Goal: Task Accomplishment & Management: Complete application form

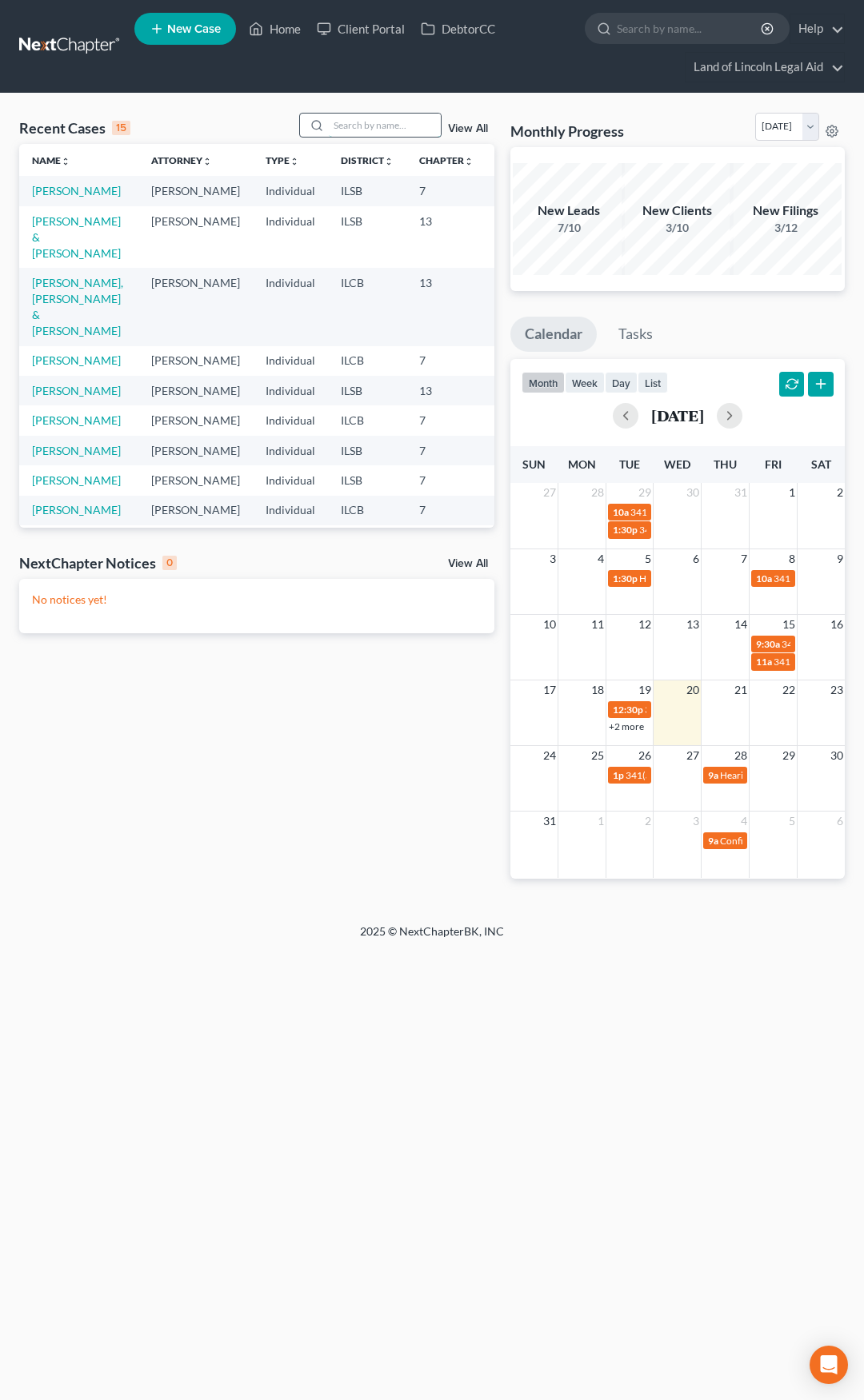
click at [350, 123] on input "search" at bounding box center [385, 125] width 112 height 23
type input "ariann"
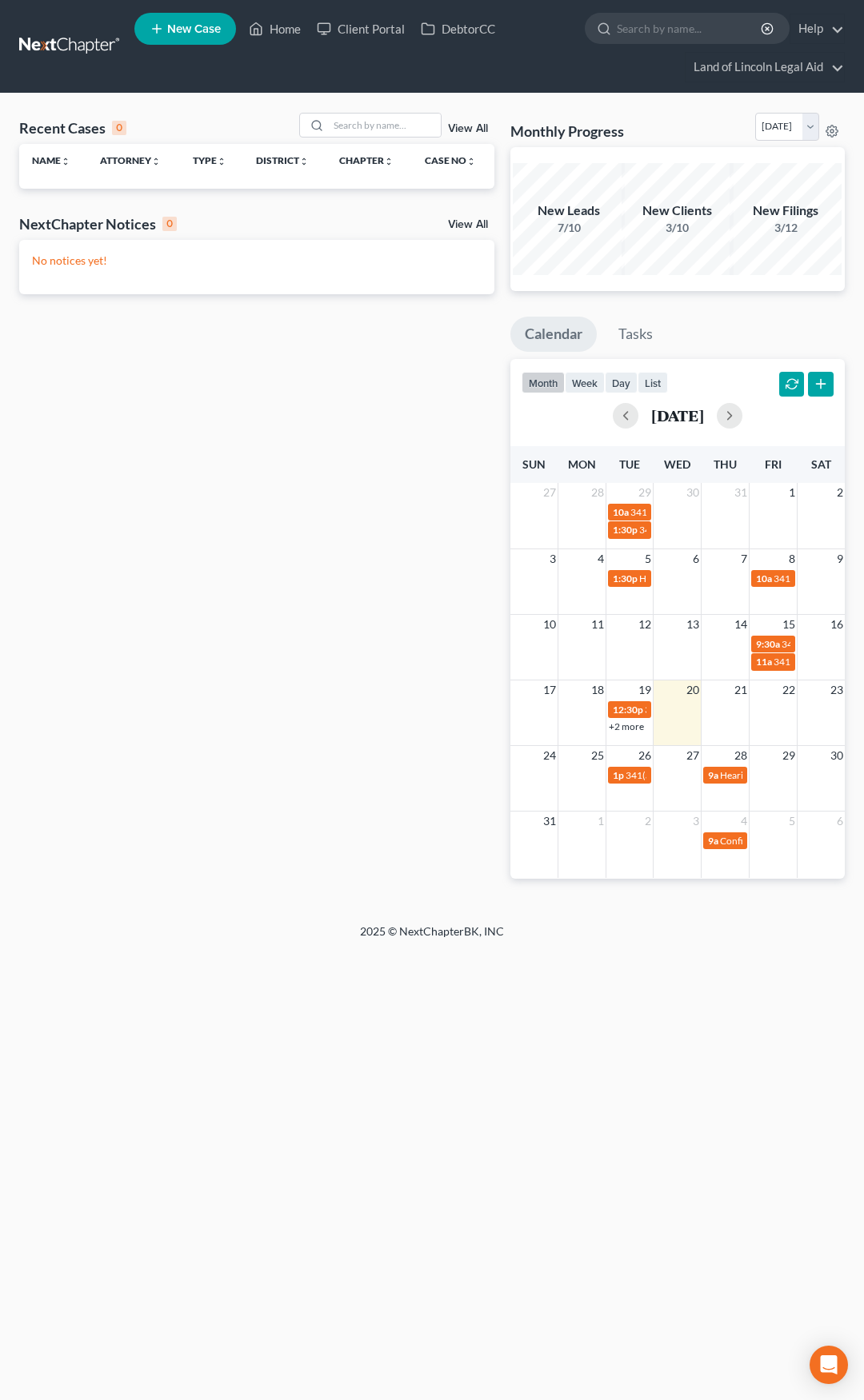
click at [177, 24] on span "New Case" at bounding box center [194, 29] width 53 height 12
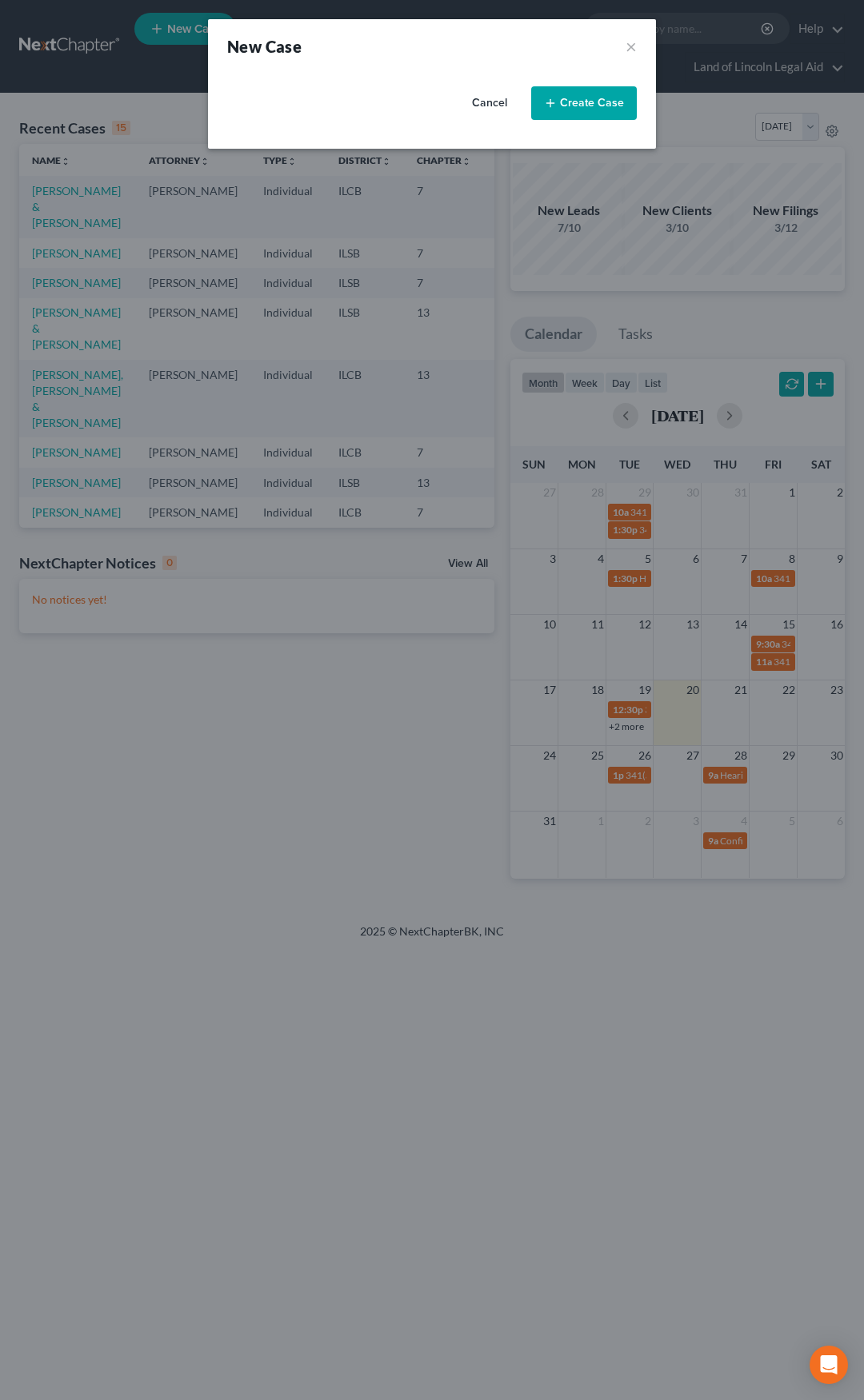
select select "26"
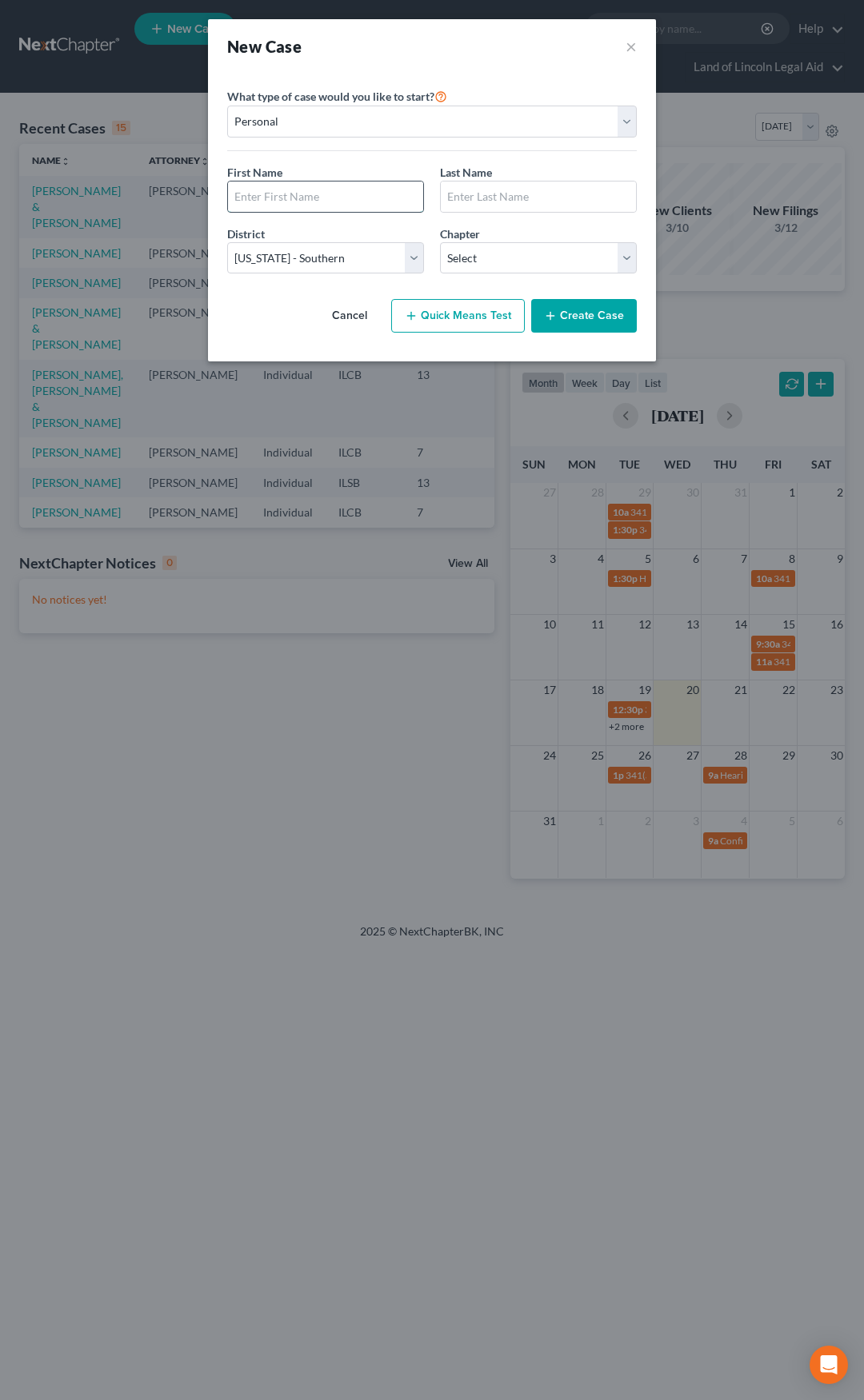
click at [295, 190] on input "text" at bounding box center [325, 197] width 195 height 30
type input "[PERSON_NAME]"
click at [314, 253] on select "Select Alabama - Middle Alabama - Northern Alabama - Southern Alaska Arizona Ar…" at bounding box center [325, 258] width 197 height 32
select select "24"
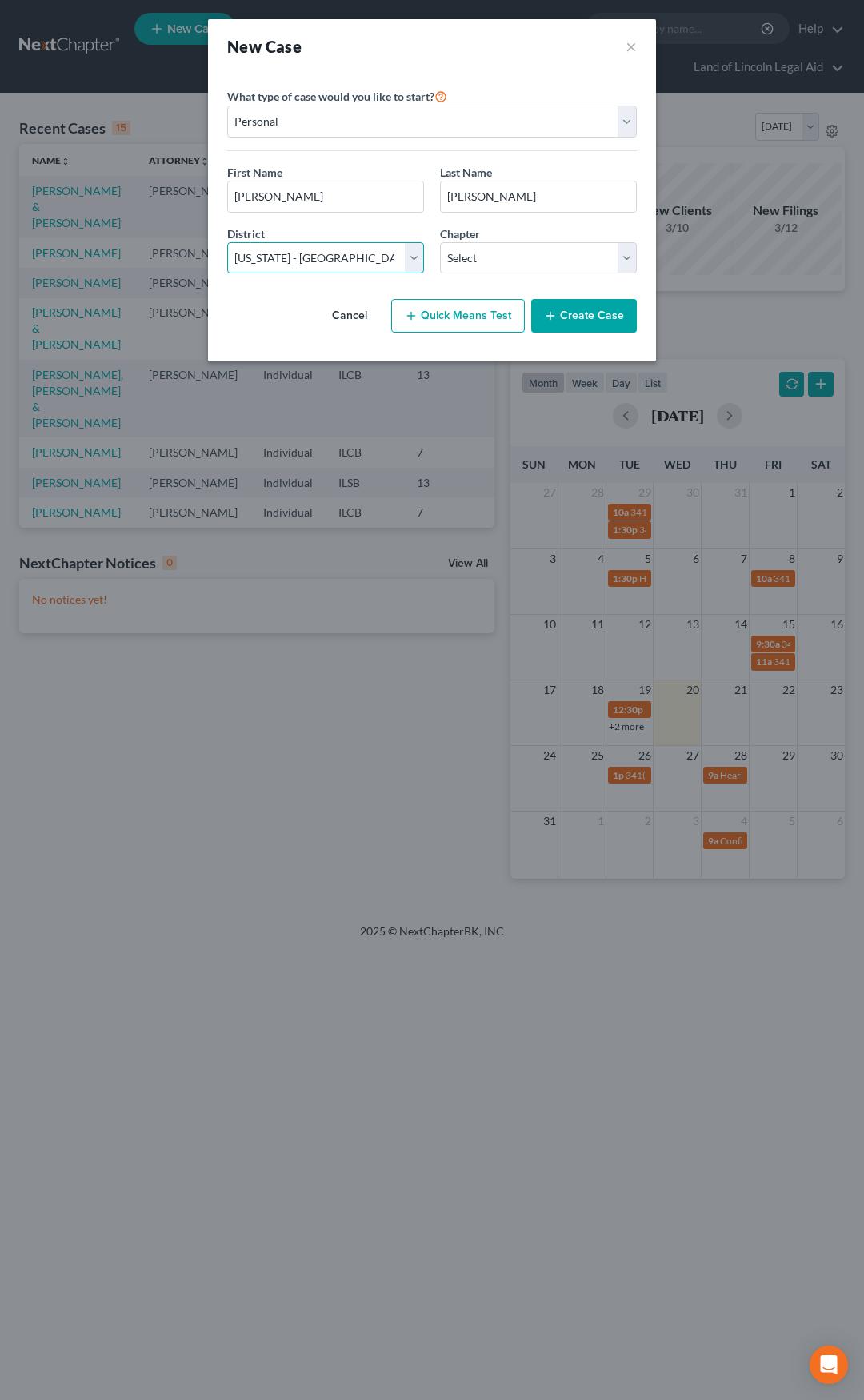
click at [227, 242] on select "Select Alabama - Middle Alabama - Northern Alabama - Southern Alaska Arizona Ar…" at bounding box center [325, 258] width 197 height 32
click at [496, 257] on select "Select 7 11 12 13" at bounding box center [538, 258] width 197 height 32
select select "3"
click at [440, 242] on select "Select 7 11 12 13" at bounding box center [538, 258] width 197 height 32
click at [562, 313] on button "Create Case" at bounding box center [584, 315] width 106 height 33
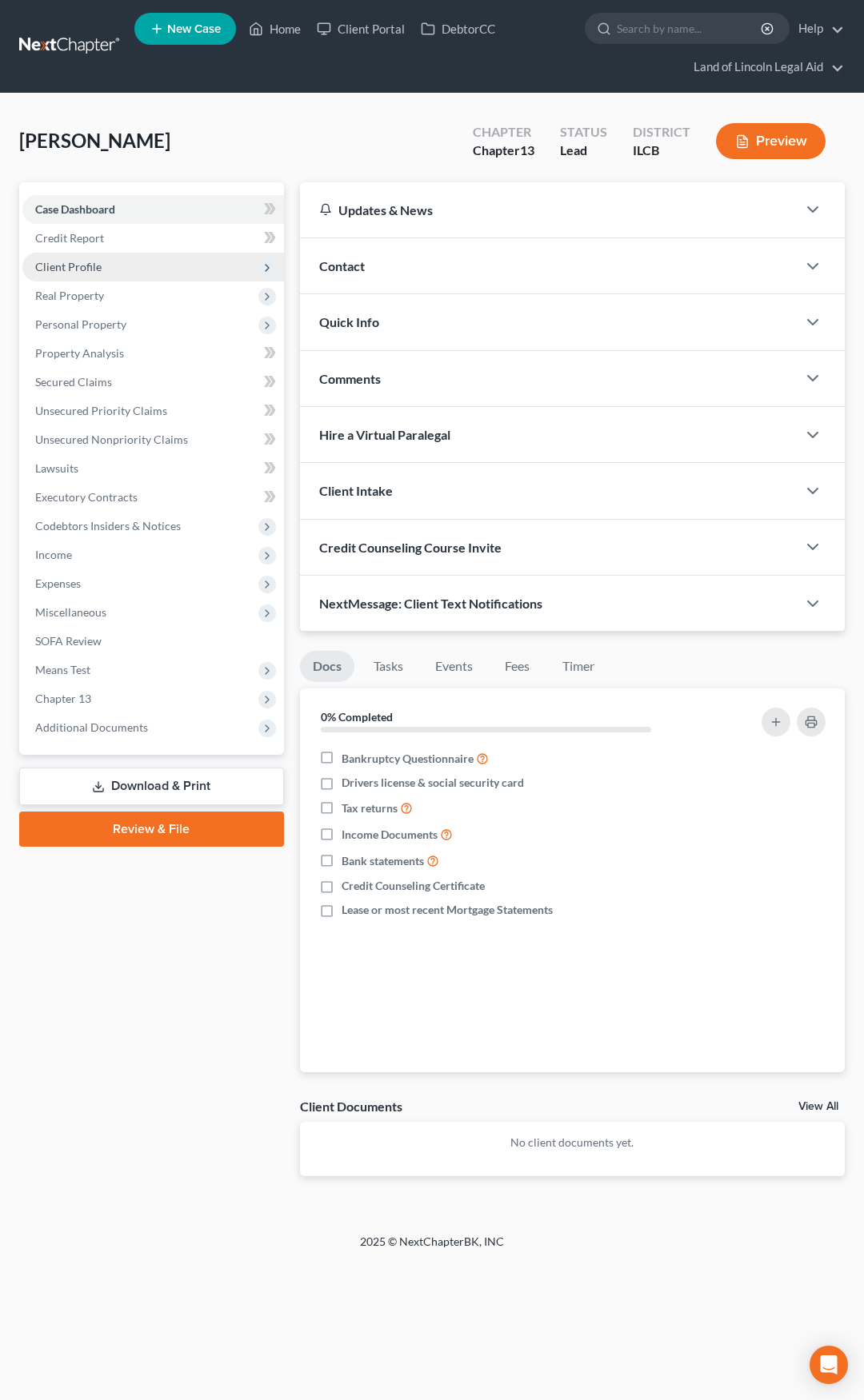
click at [174, 268] on span "Client Profile" at bounding box center [153, 267] width 262 height 29
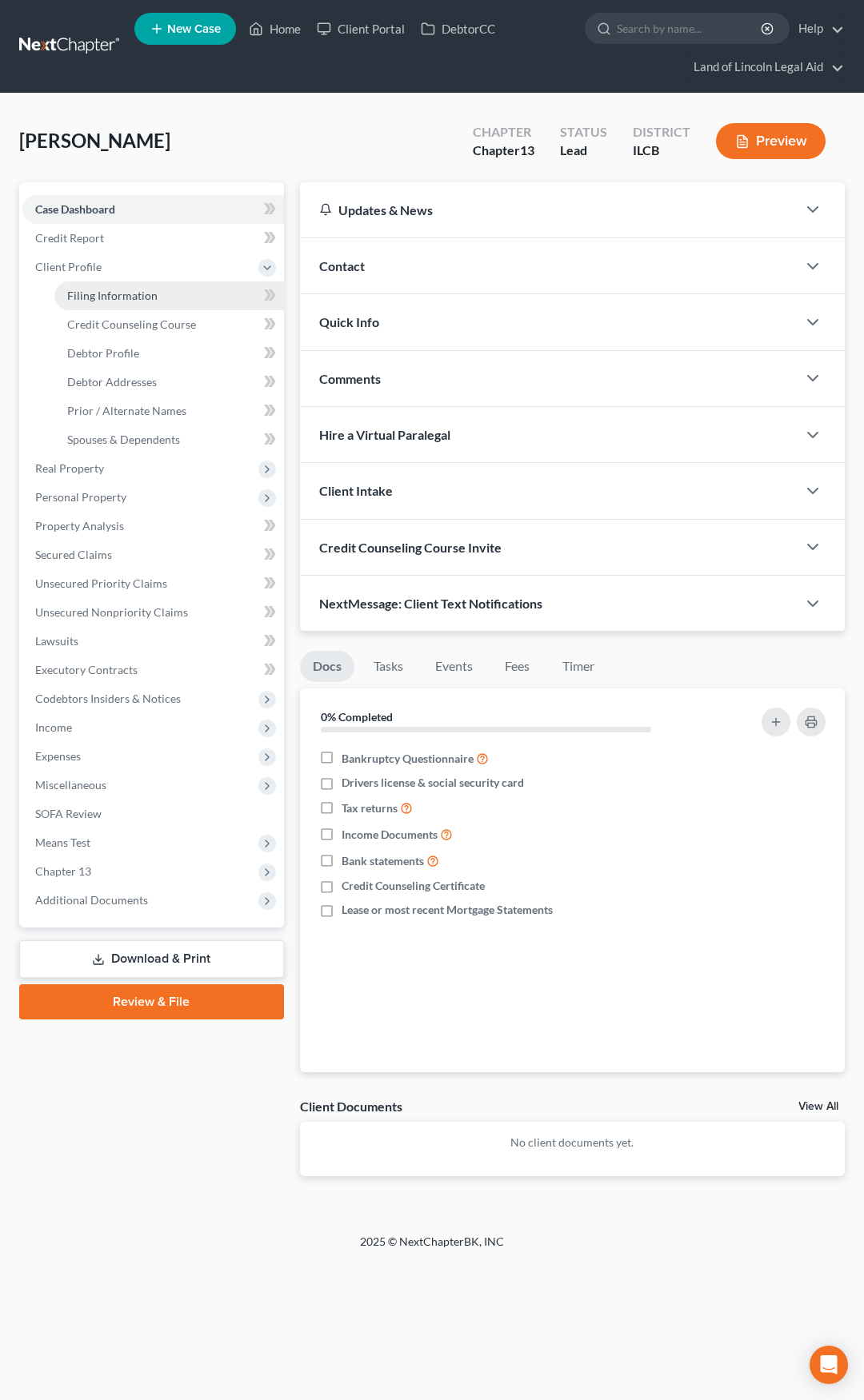
click at [181, 296] on link "Filing Information" at bounding box center [169, 296] width 230 height 29
select select "1"
select select "0"
select select "3"
select select "24"
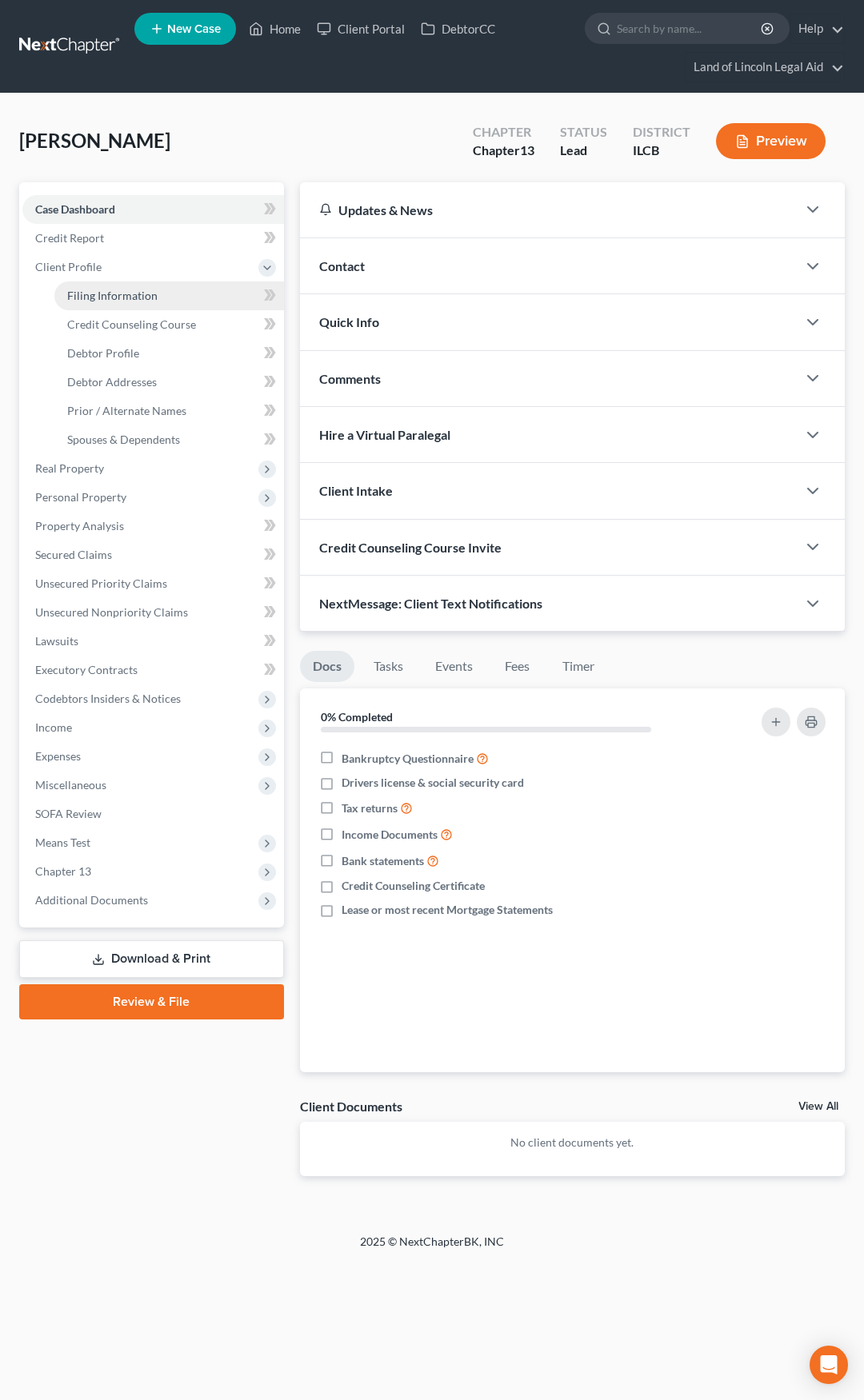
select select "14"
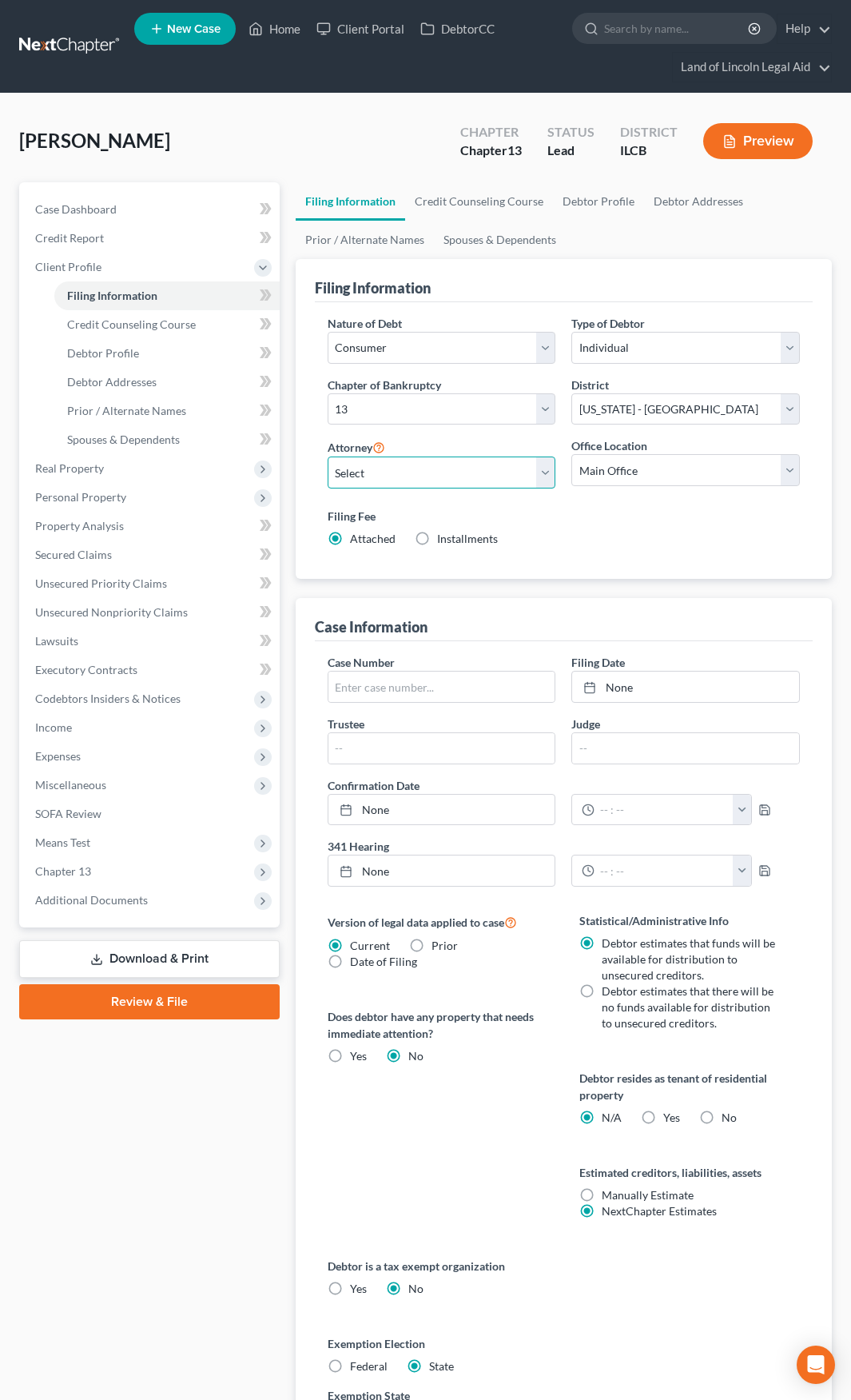
click at [468, 470] on select "Select May Yeh - ILSB Calvin Hwang - ILSB Benjamin Brown - ILCB Brian Lambert -…" at bounding box center [442, 472] width 228 height 32
select select "2"
click at [327, 456] on select "Select May Yeh - ILSB Calvin Hwang - ILSB Benjamin Brown - ILCB Brian Lambert -…" at bounding box center [442, 472] width 228 height 32
click at [592, 476] on select "Main Office SRO ERO NRO ERO - D WRO" at bounding box center [685, 470] width 228 height 32
select select "2"
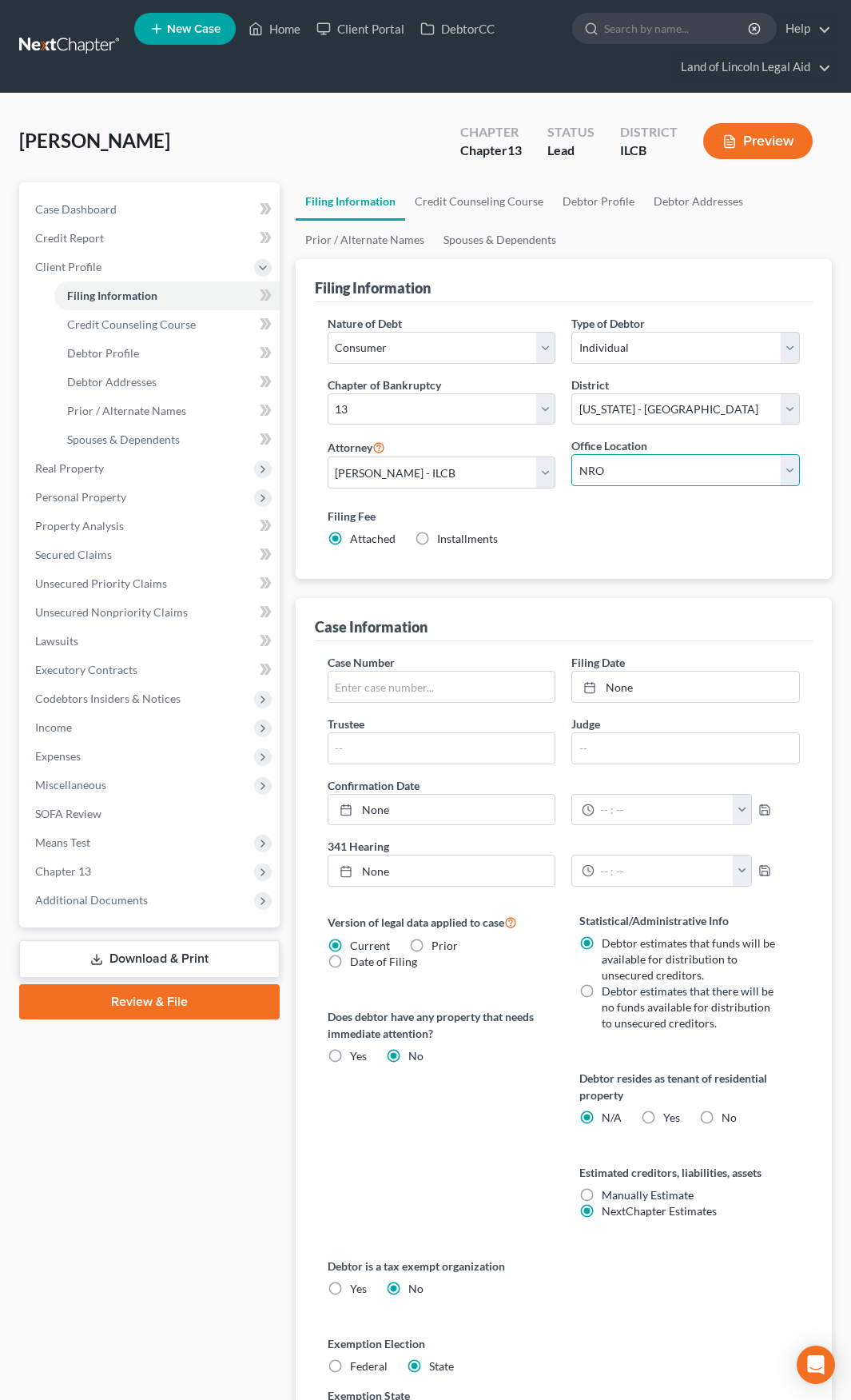
click at [571, 454] on select "Main Office SRO ERO NRO ERO - D WRO" at bounding box center [685, 470] width 228 height 32
click at [722, 1115] on label "No" at bounding box center [729, 1118] width 15 height 16
click at [728, 1115] on input "No" at bounding box center [733, 1115] width 10 height 10
radio input "true"
radio input "false"
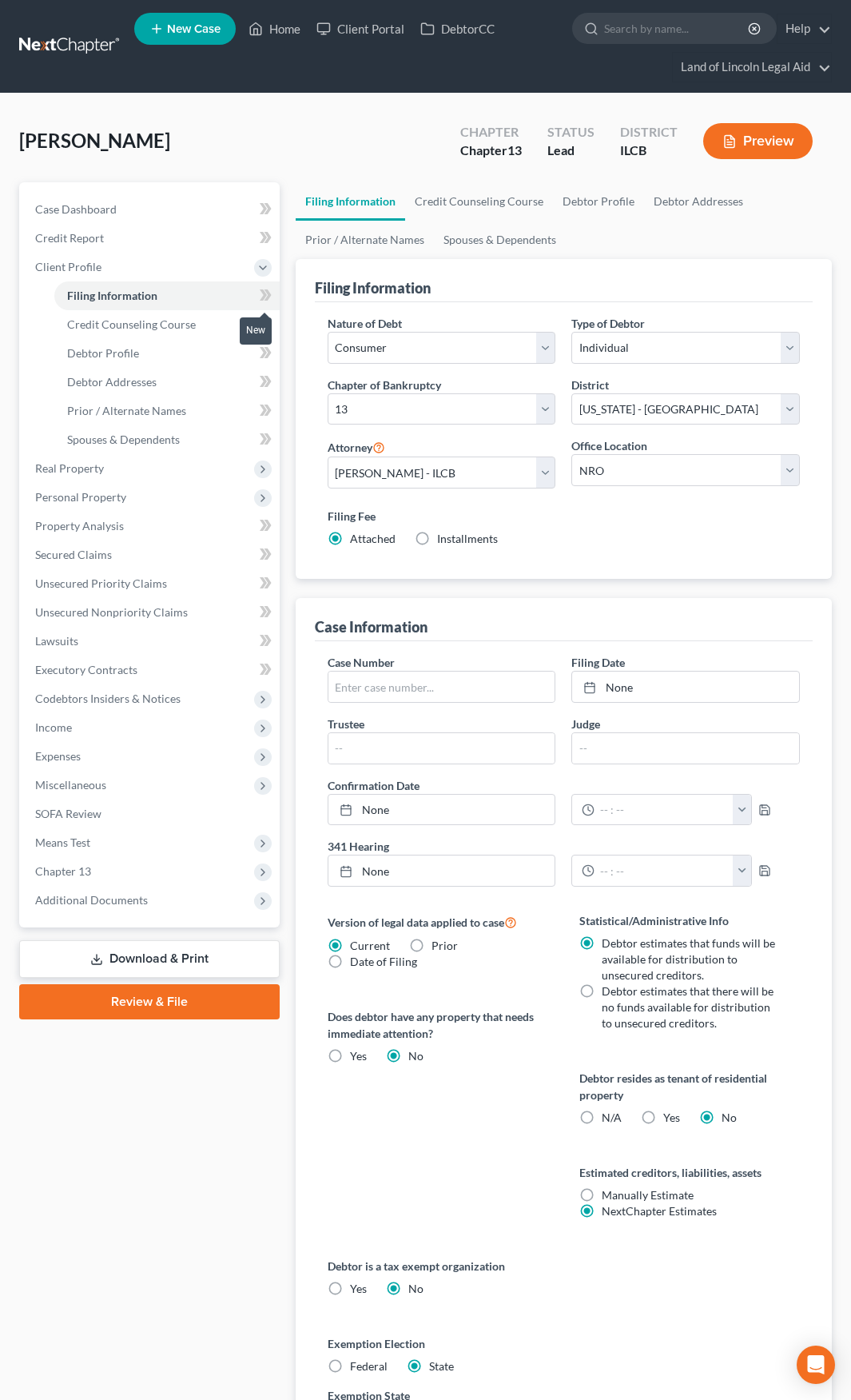
click at [265, 298] on icon at bounding box center [266, 295] width 12 height 20
click at [223, 348] on link "Debtor Profile" at bounding box center [167, 353] width 226 height 29
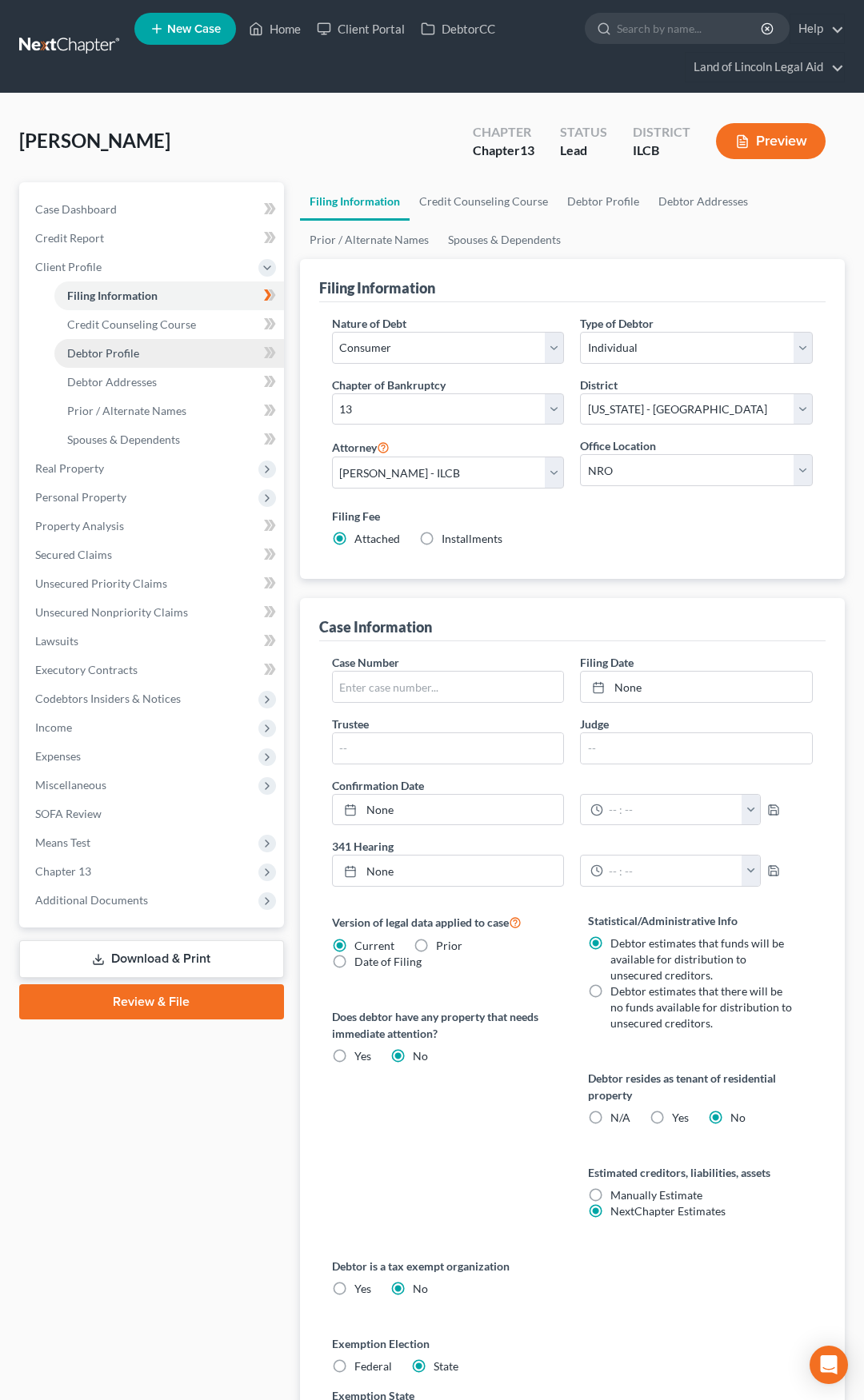
select select "0"
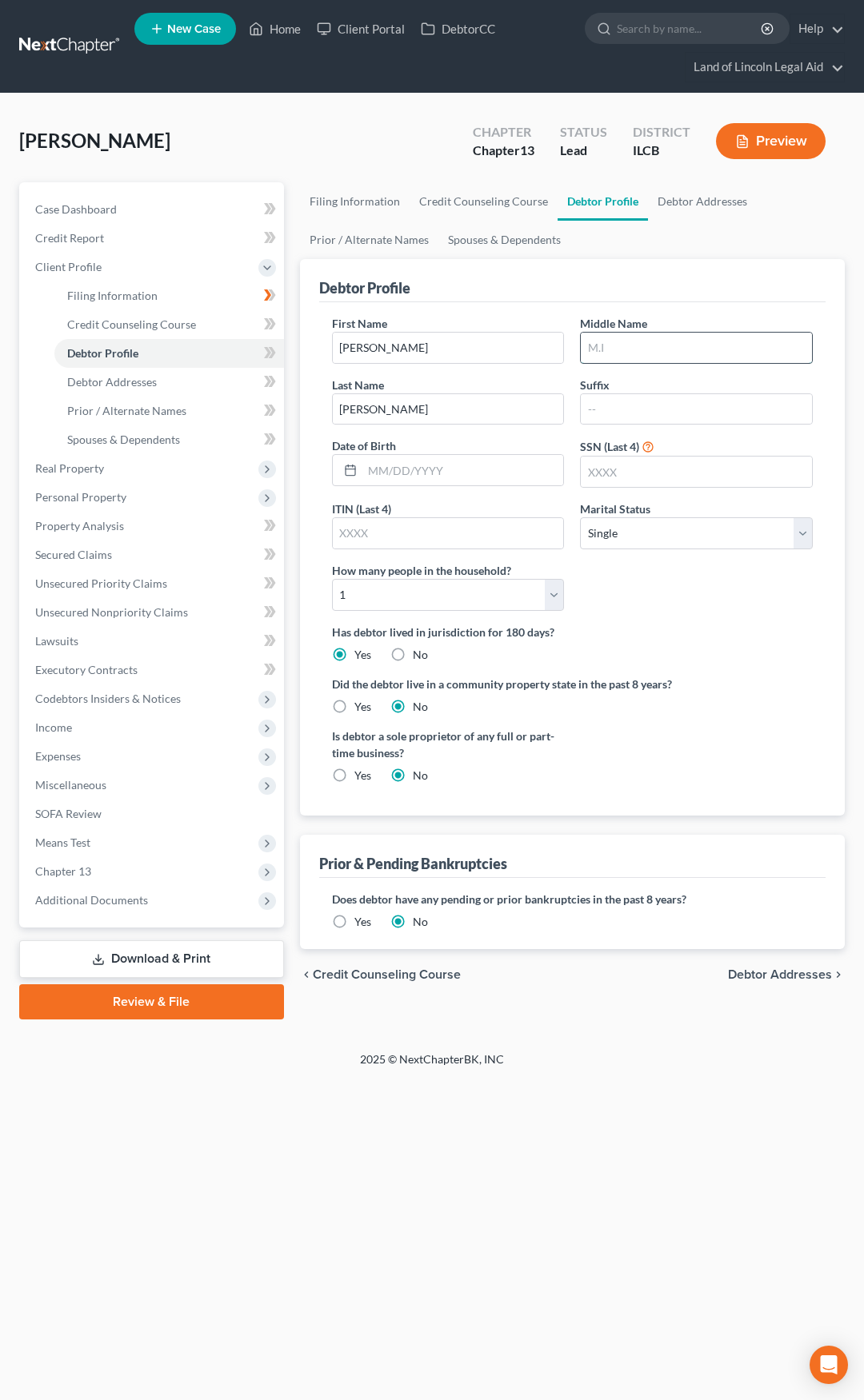
click at [601, 351] on input "text" at bounding box center [696, 348] width 231 height 30
type input "C"
type input "[DATE]"
type input "6260"
click at [462, 607] on select "Select 1 2 3 4 5 6 7 8 9 10 11 12 13 14 15 16 17 18 19 20" at bounding box center [448, 595] width 232 height 32
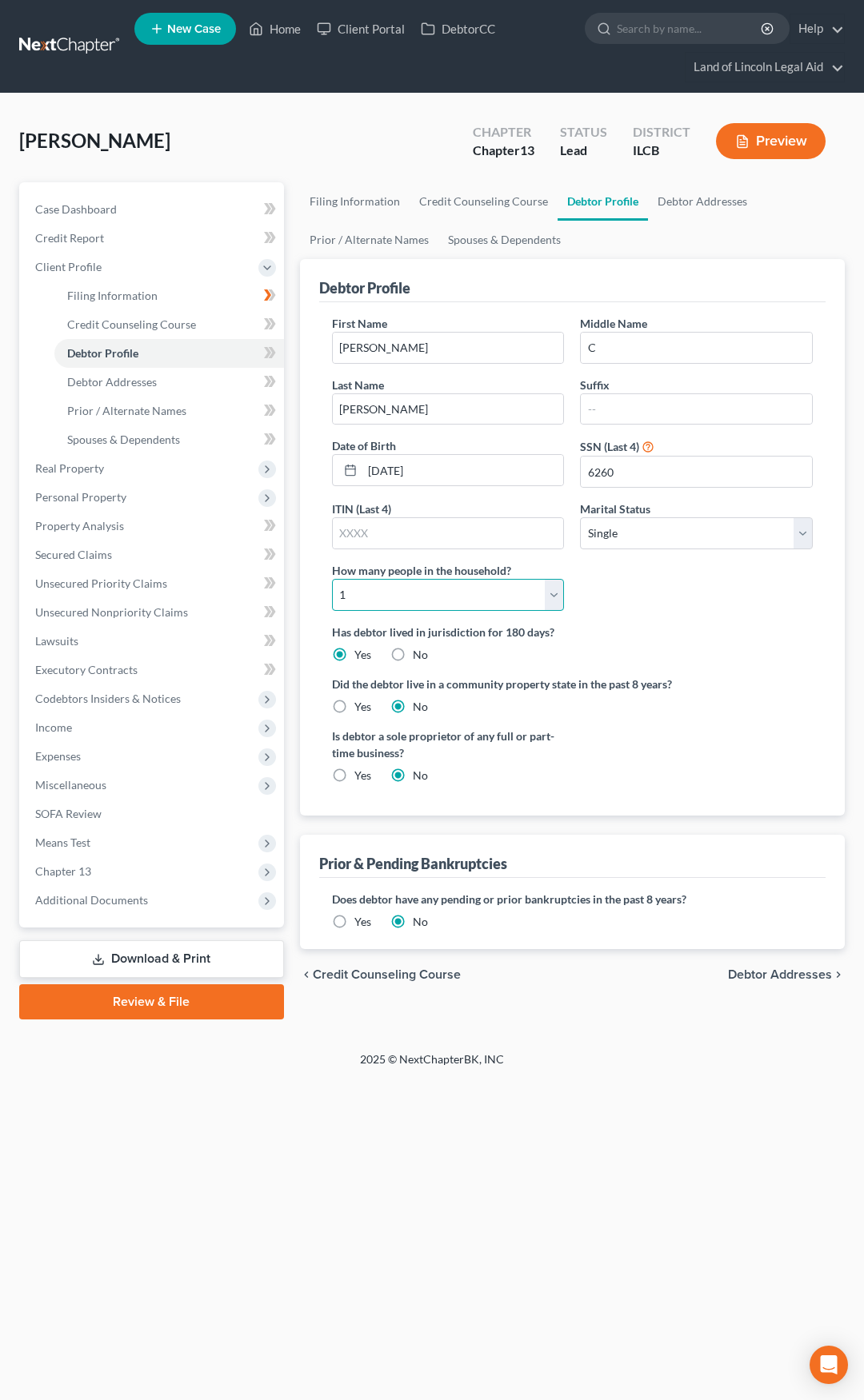
select select "6"
click at [332, 579] on select "Select 1 2 3 4 5 6 7 8 9 10 11 12 13 14 15 16 17 18 19 20" at bounding box center [448, 595] width 232 height 32
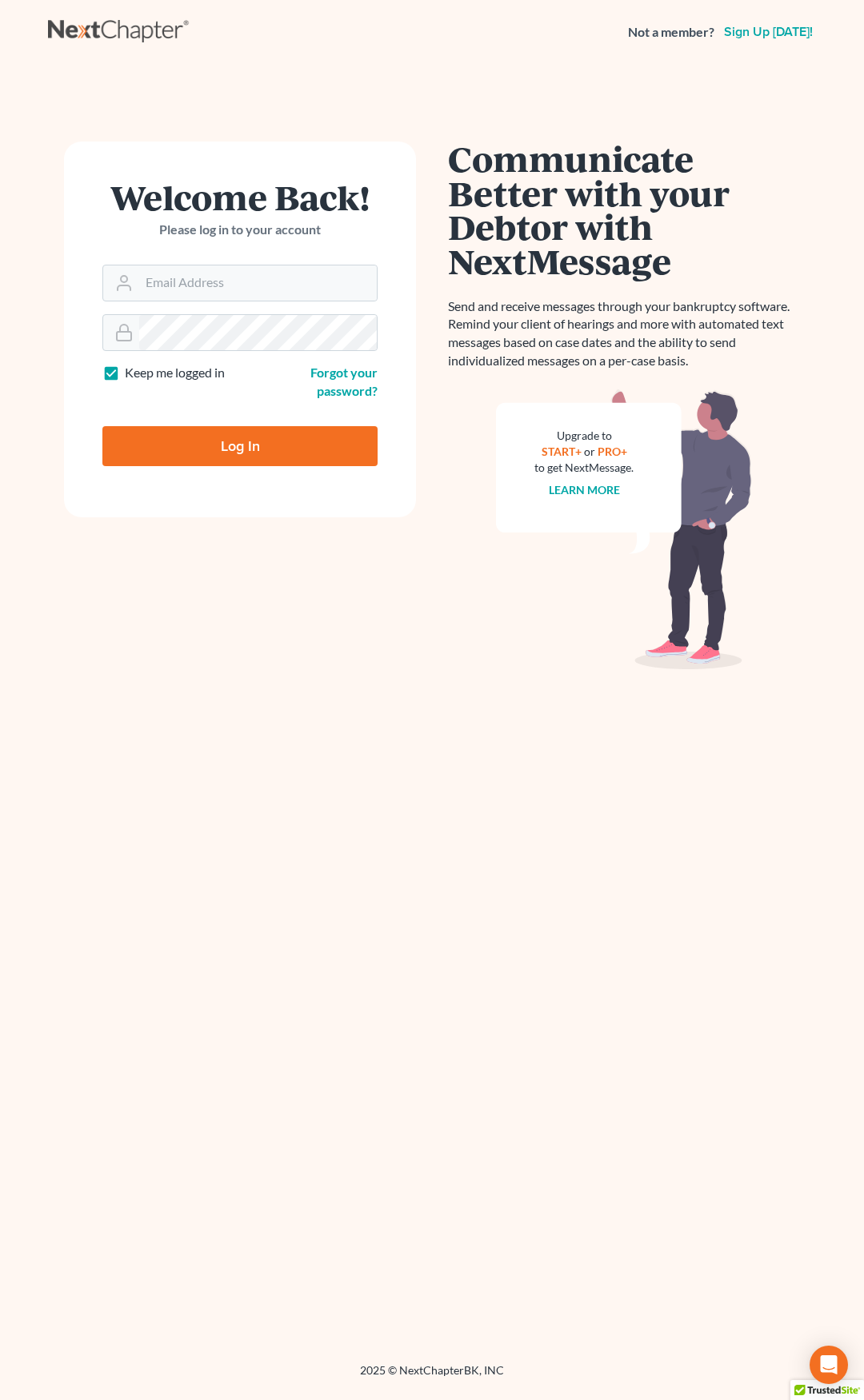
type input "[EMAIL_ADDRESS][DOMAIN_NAME]"
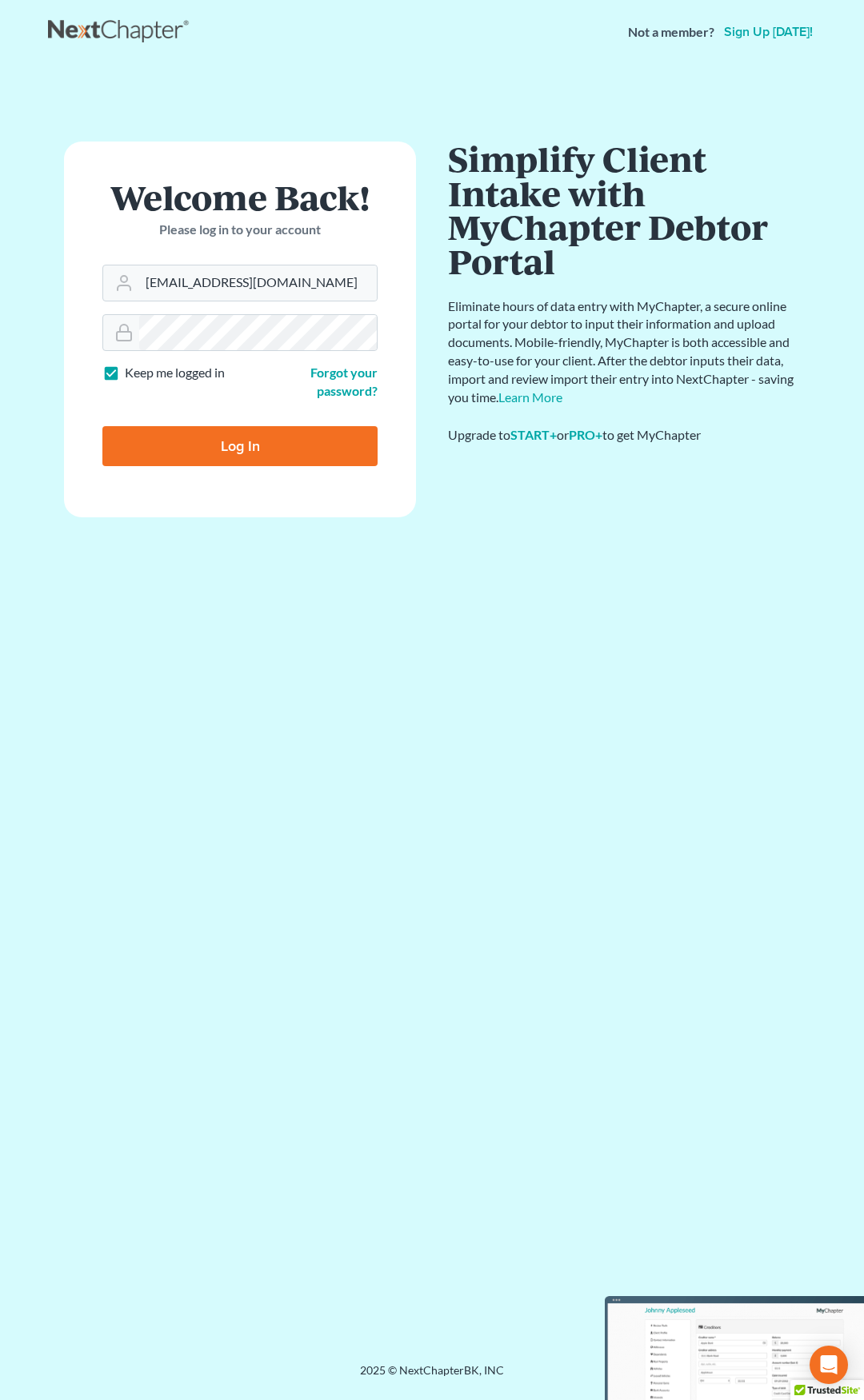
click at [315, 454] on input "Log In" at bounding box center [239, 447] width 275 height 40
type input "Thinking..."
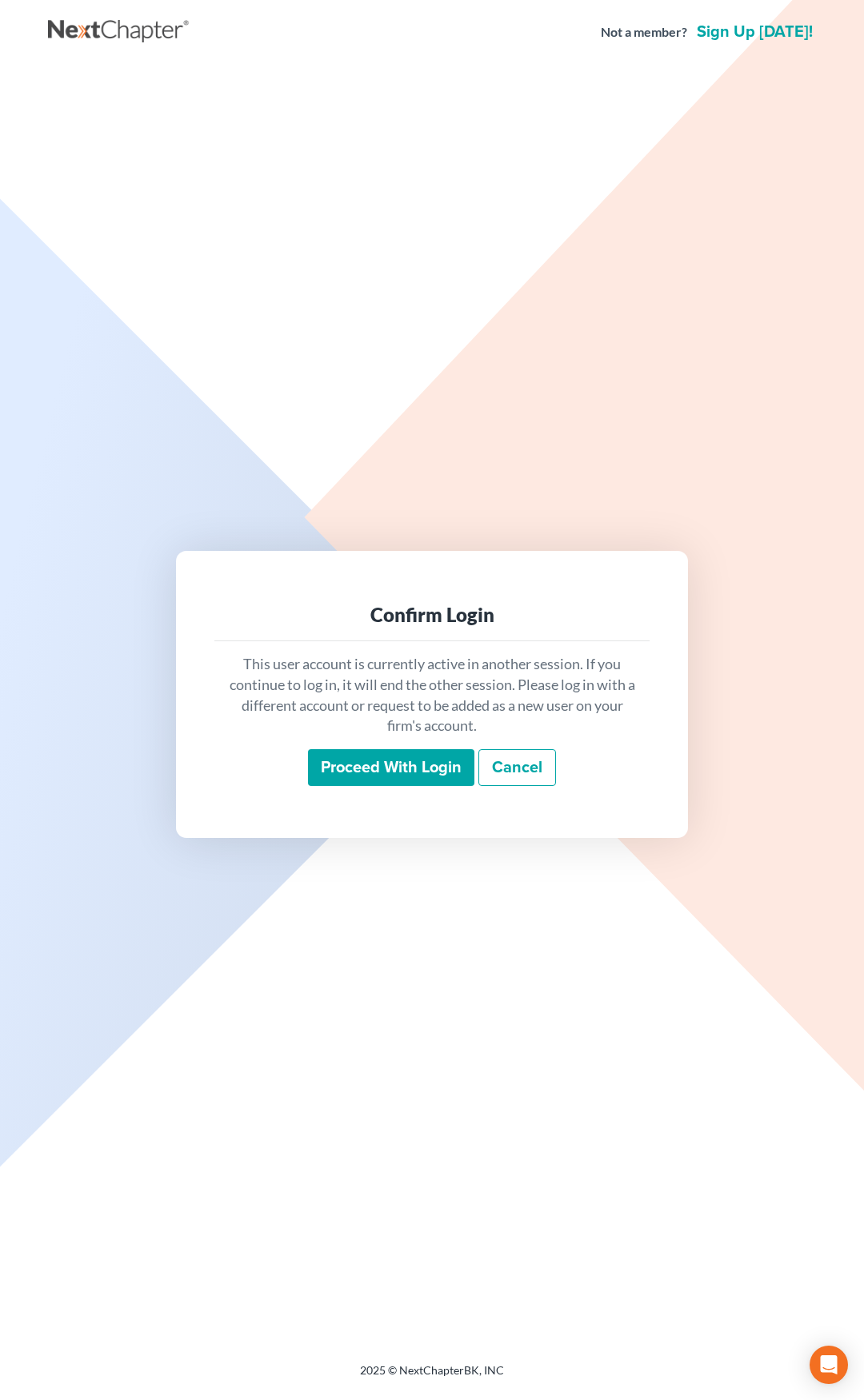
click at [346, 762] on input "Proceed with login" at bounding box center [391, 768] width 167 height 37
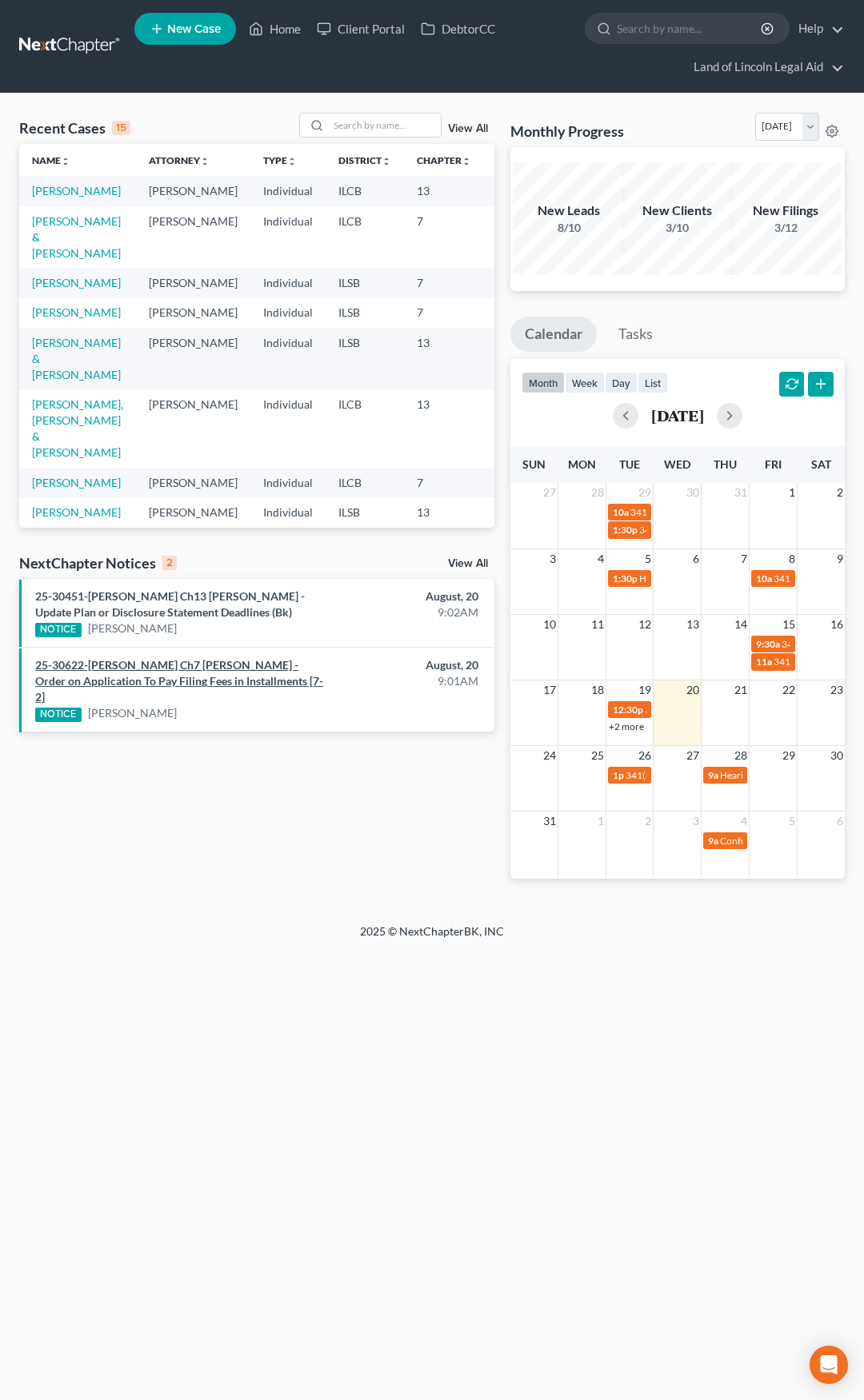
click at [217, 678] on link "25-30622-mel Ch7 Maranita L Sanders - Order on Application To Pay Filing Fees i…" at bounding box center [179, 681] width 288 height 46
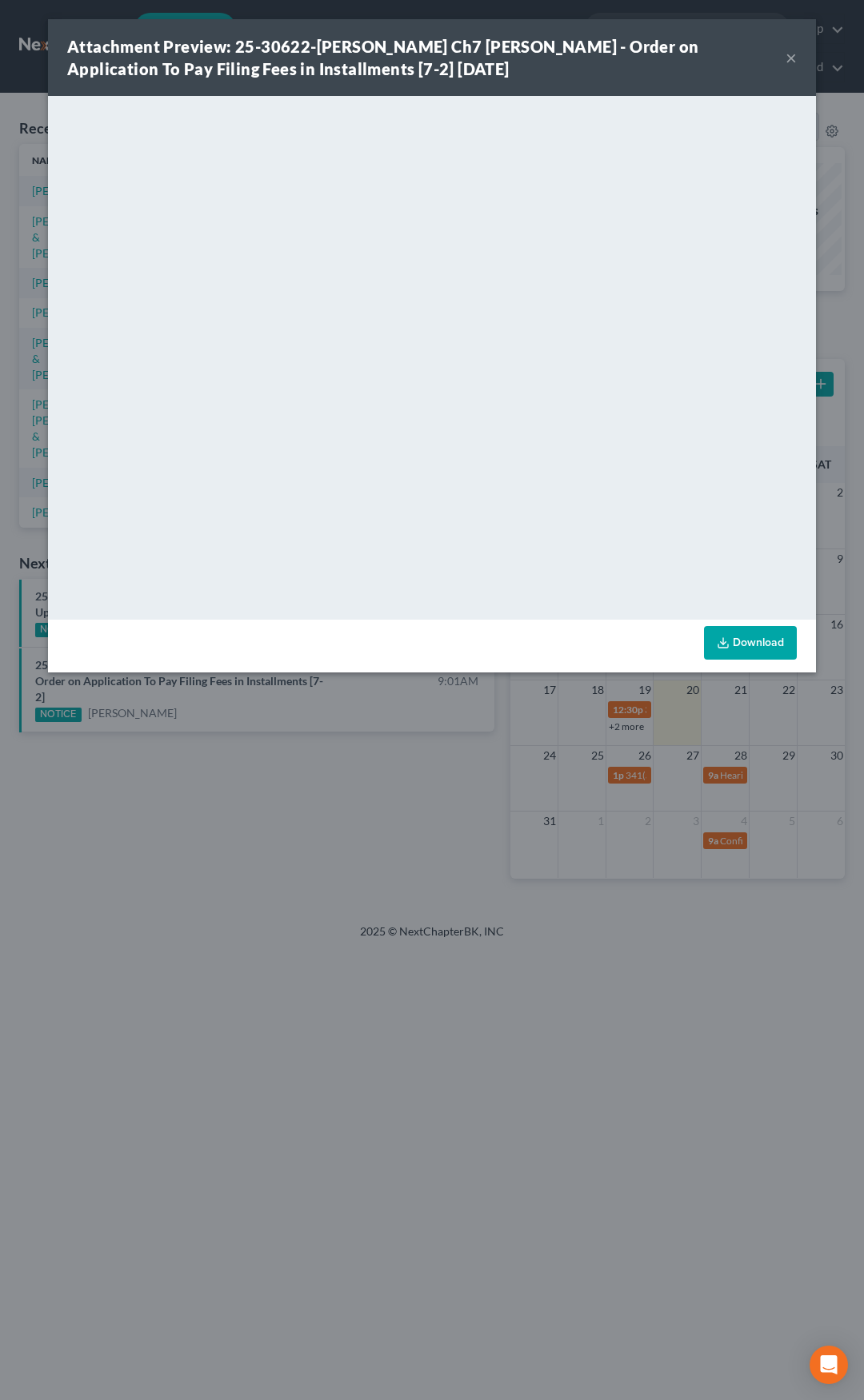
click at [791, 61] on button "×" at bounding box center [792, 57] width 11 height 19
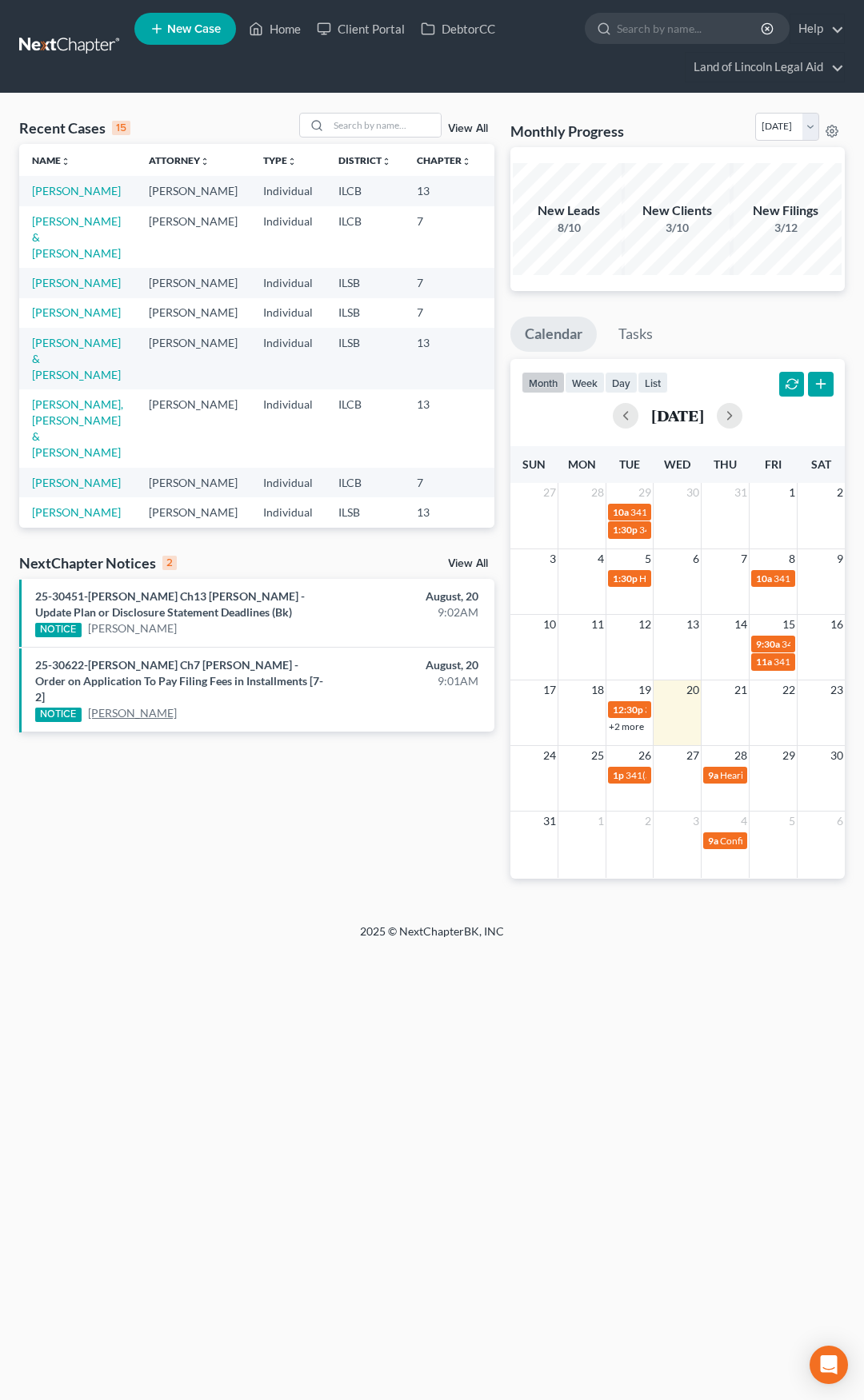
click at [136, 706] on link "Maranita Sanders" at bounding box center [131, 713] width 89 height 16
select select "4"
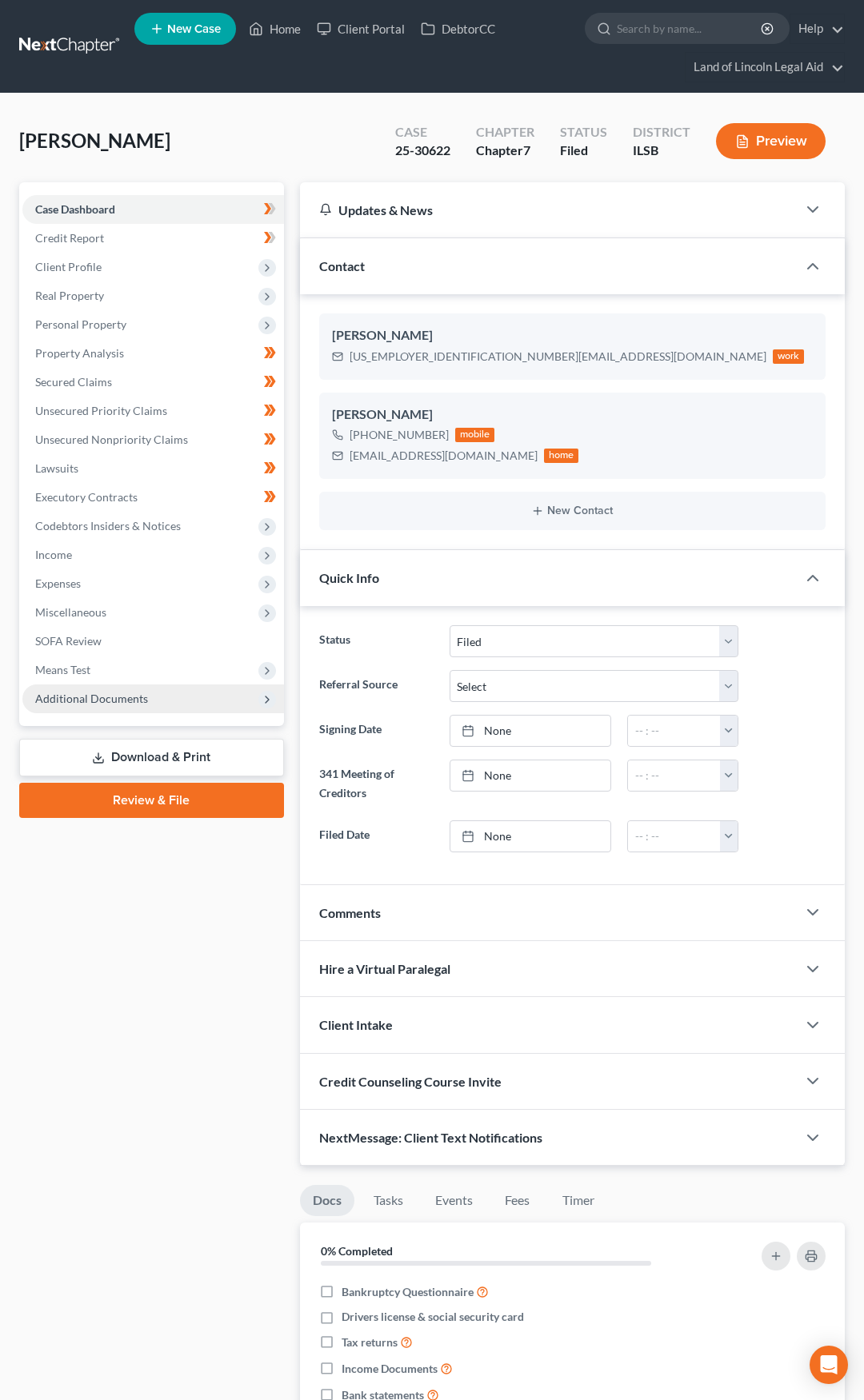
click at [176, 696] on span "Additional Documents" at bounding box center [153, 699] width 262 height 29
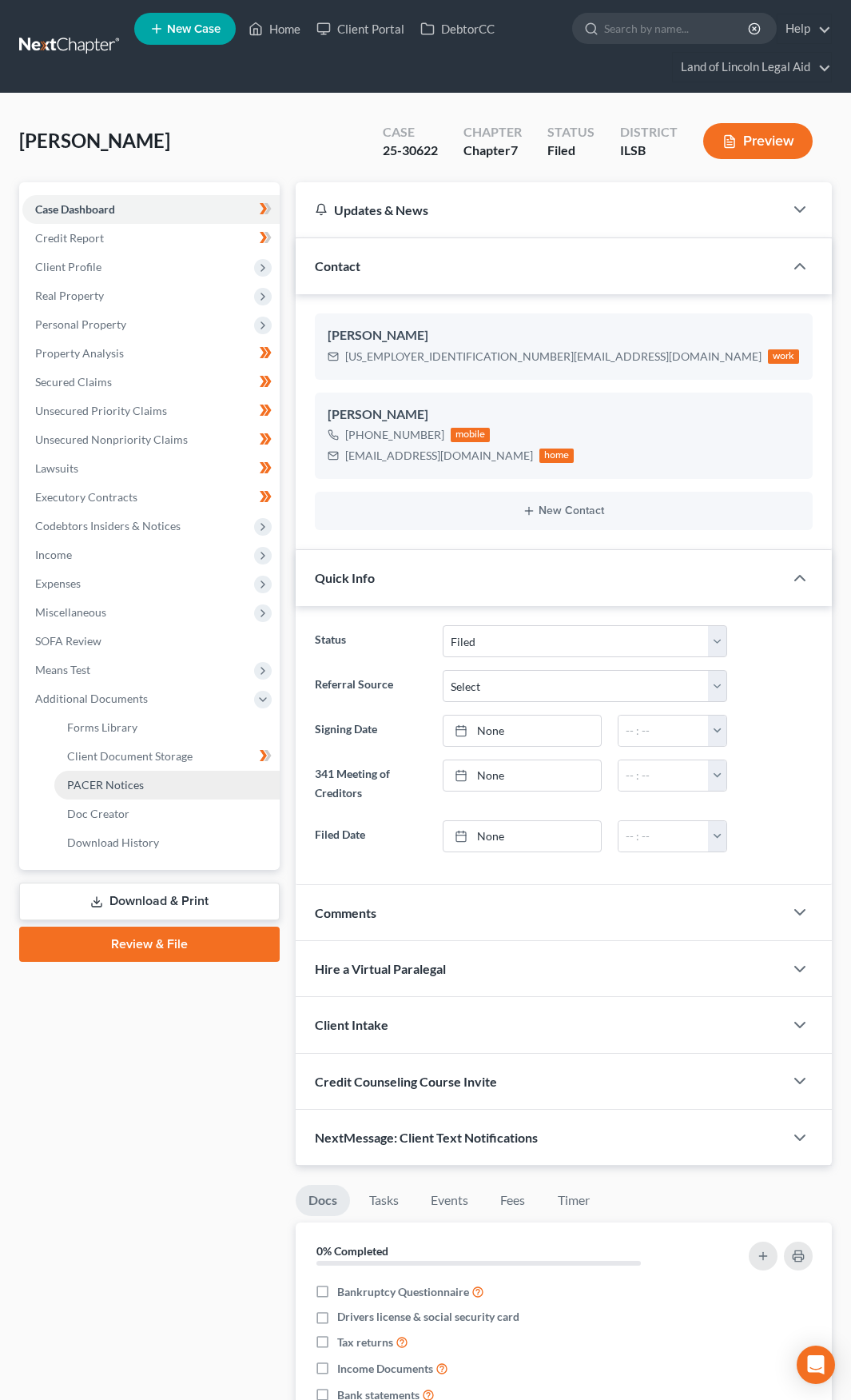
click at [162, 780] on link "PACER Notices" at bounding box center [167, 785] width 226 height 29
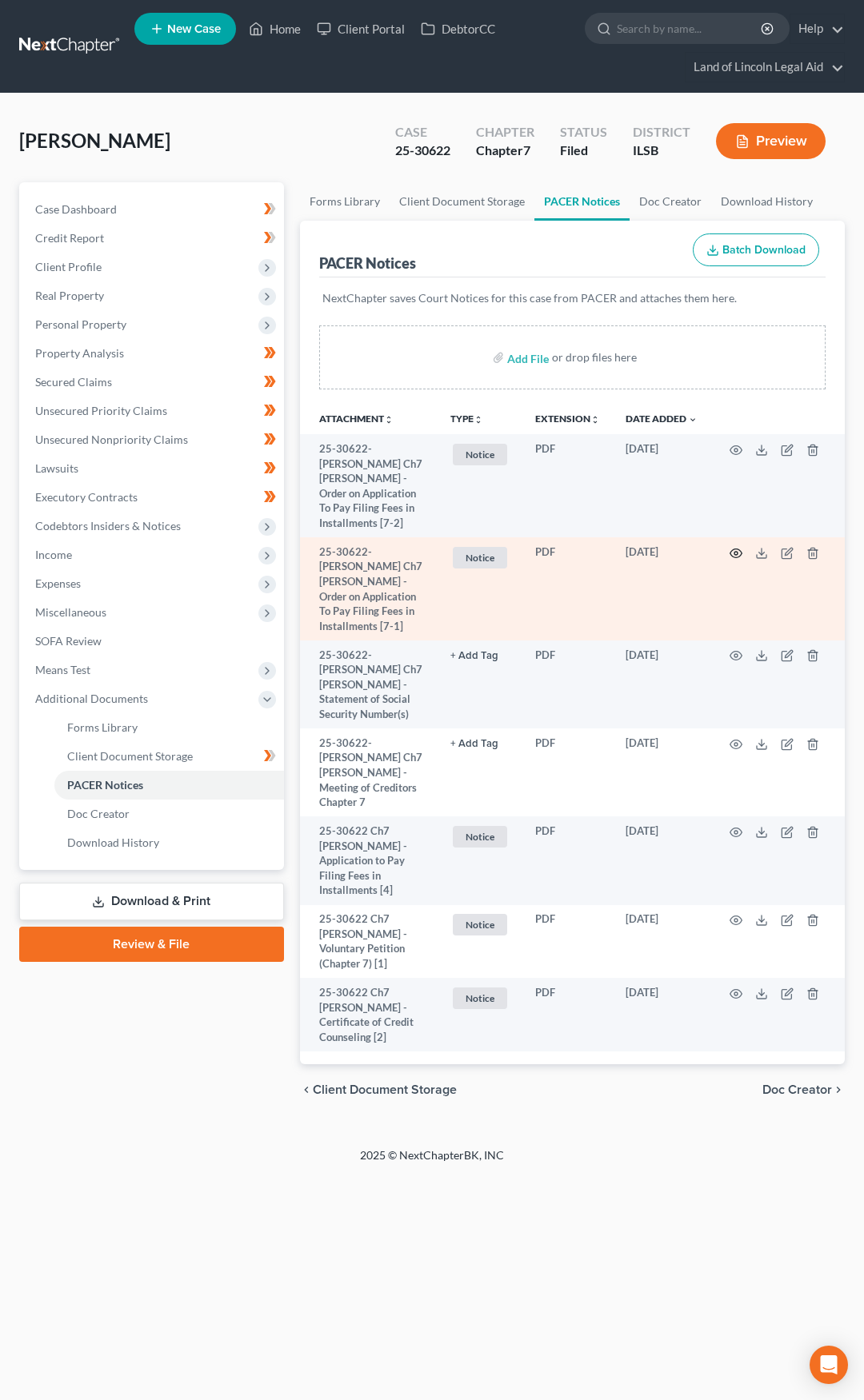
click at [733, 547] on icon "button" at bounding box center [735, 552] width 12 height 12
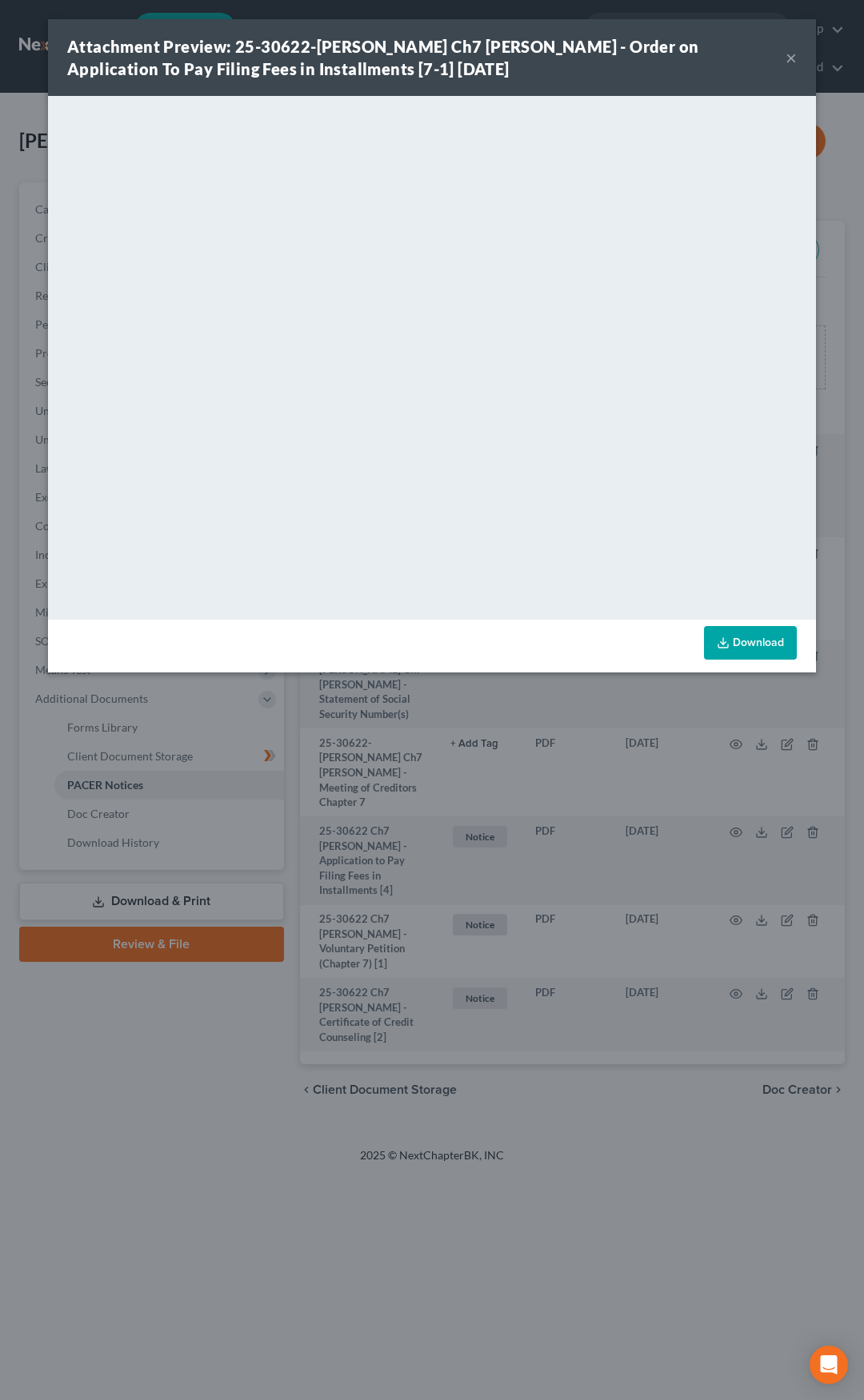
click at [797, 60] on div "Attachment Preview: 25-30622-mel Ch7 Maranita L Sanders - Order on Application …" at bounding box center [432, 57] width 768 height 77
click at [788, 57] on button "×" at bounding box center [792, 57] width 11 height 19
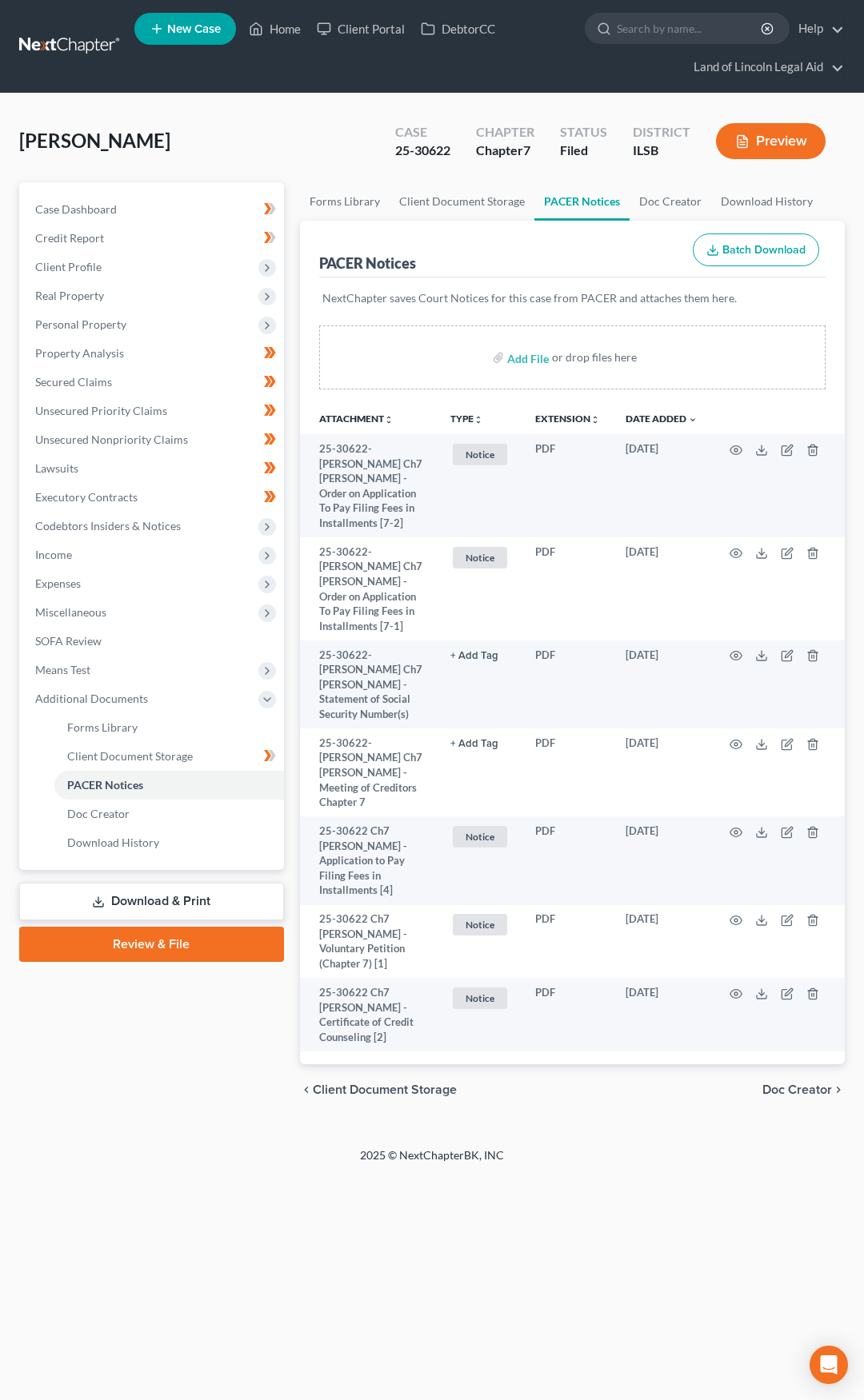
click at [58, 50] on link at bounding box center [70, 47] width 102 height 29
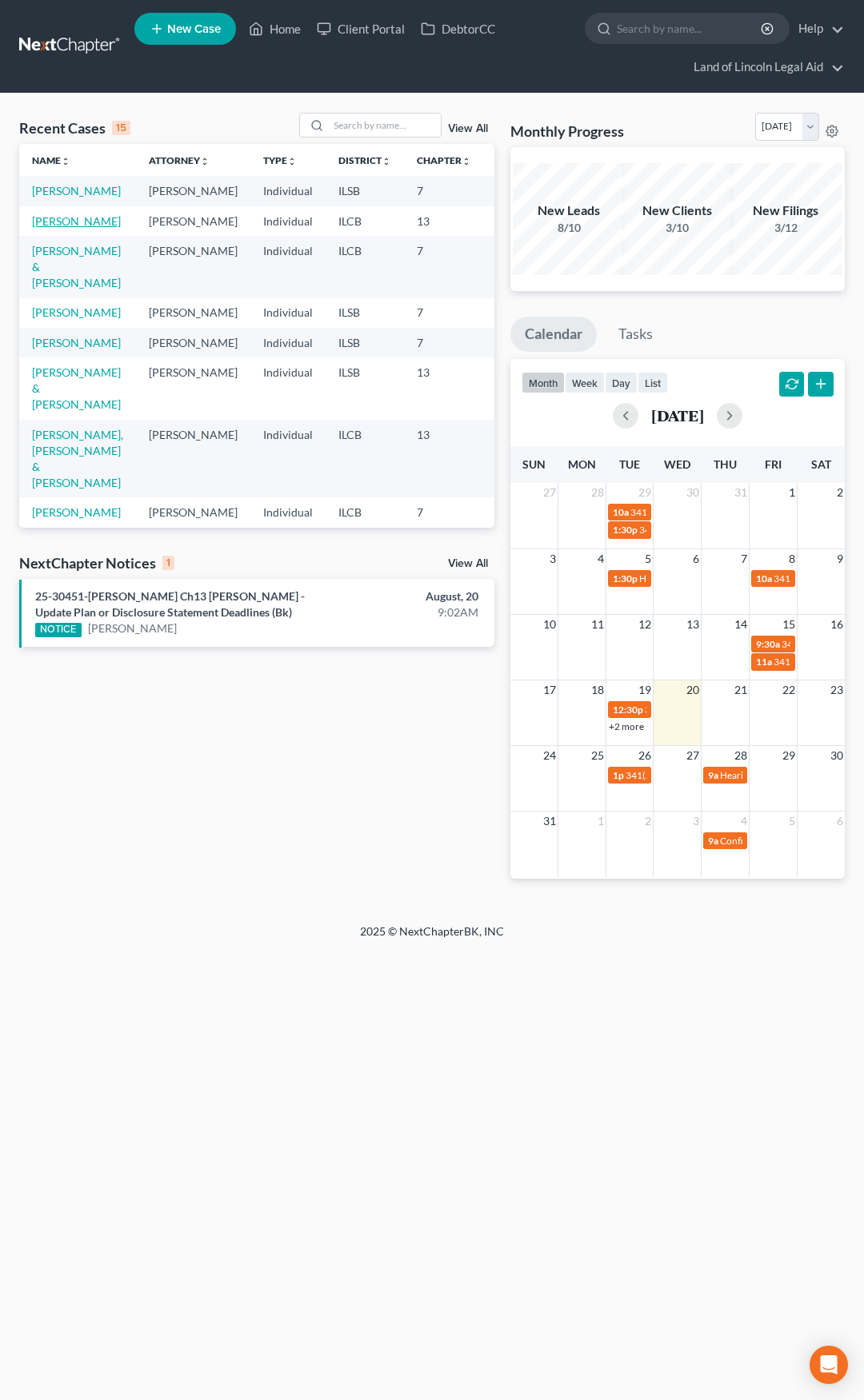
click at [53, 228] on link "[PERSON_NAME]" at bounding box center [76, 221] width 89 height 13
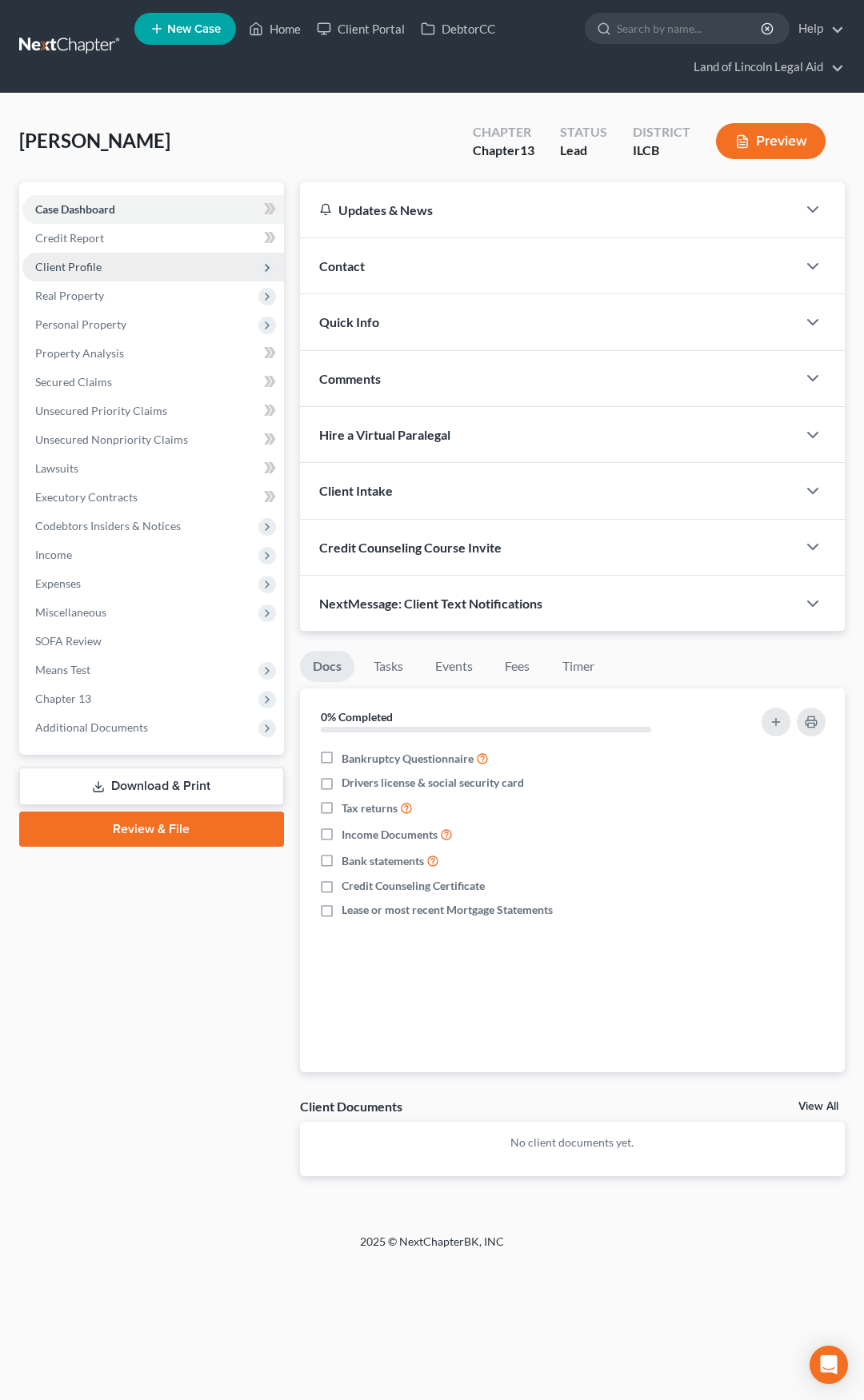
click at [171, 274] on span "Client Profile" at bounding box center [153, 267] width 262 height 29
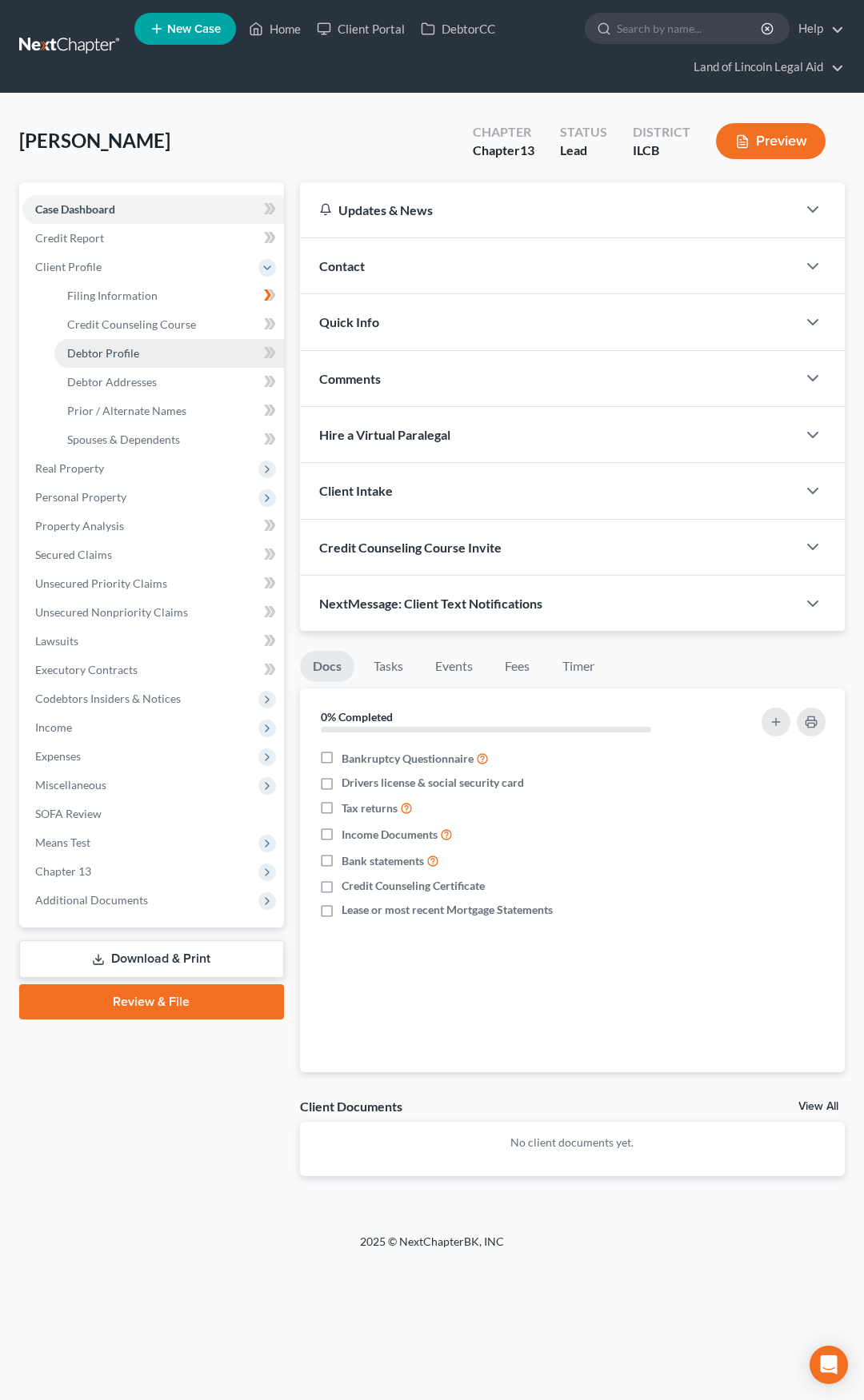
drag, startPoint x: 182, startPoint y: 350, endPoint x: 195, endPoint y: 350, distance: 13.0
click at [182, 350] on link "Debtor Profile" at bounding box center [169, 353] width 230 height 29
select select "0"
select select "6"
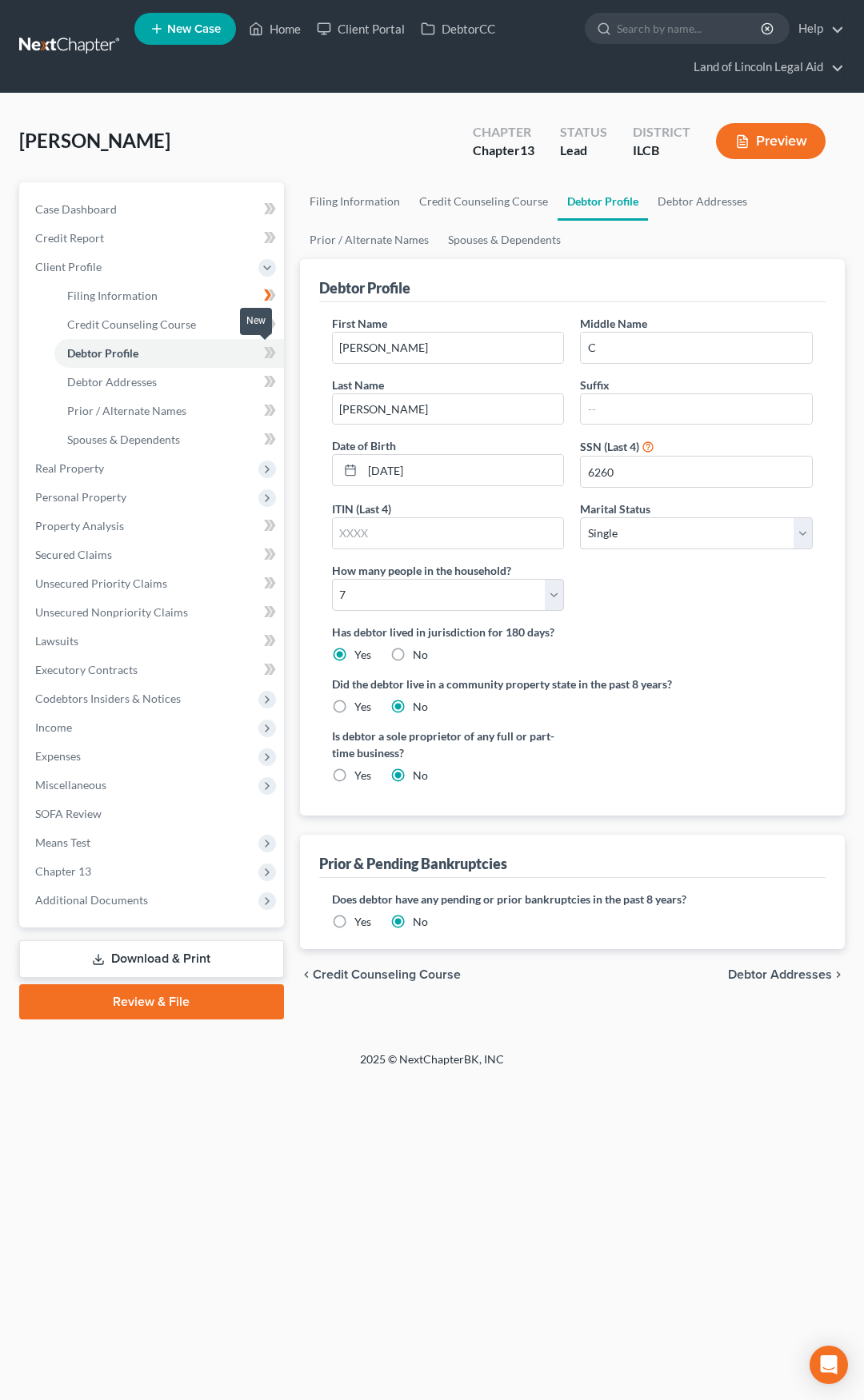
click at [268, 350] on icon at bounding box center [268, 352] width 8 height 11
click at [755, 971] on span "Debtor Addresses" at bounding box center [779, 974] width 104 height 12
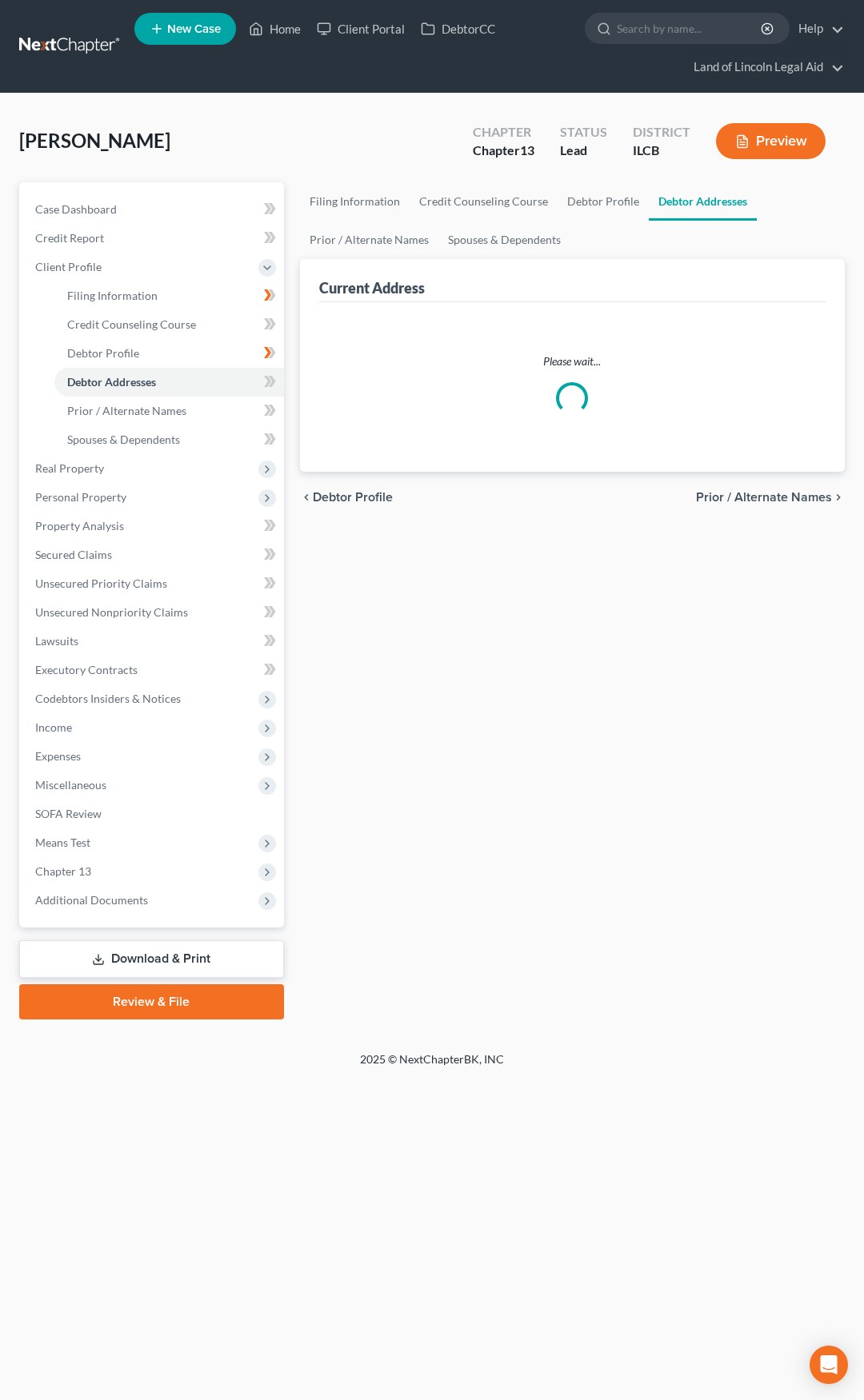
select select "0"
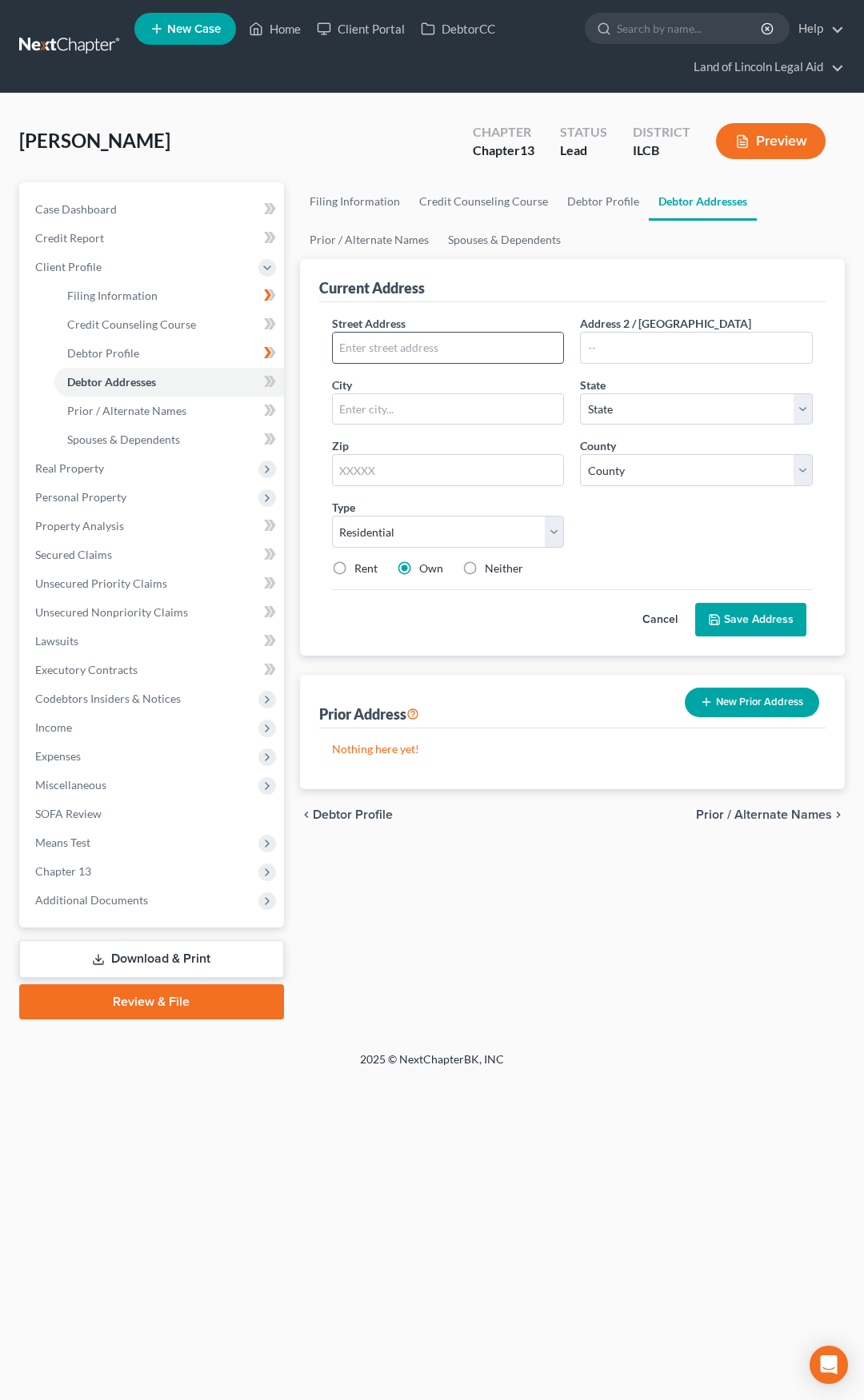
click at [385, 351] on input "text" at bounding box center [448, 348] width 231 height 30
type input "[STREET_ADDRESS][PERSON_NAME]"
type input "62568"
type input "[GEOGRAPHIC_DATA]"
select select "14"
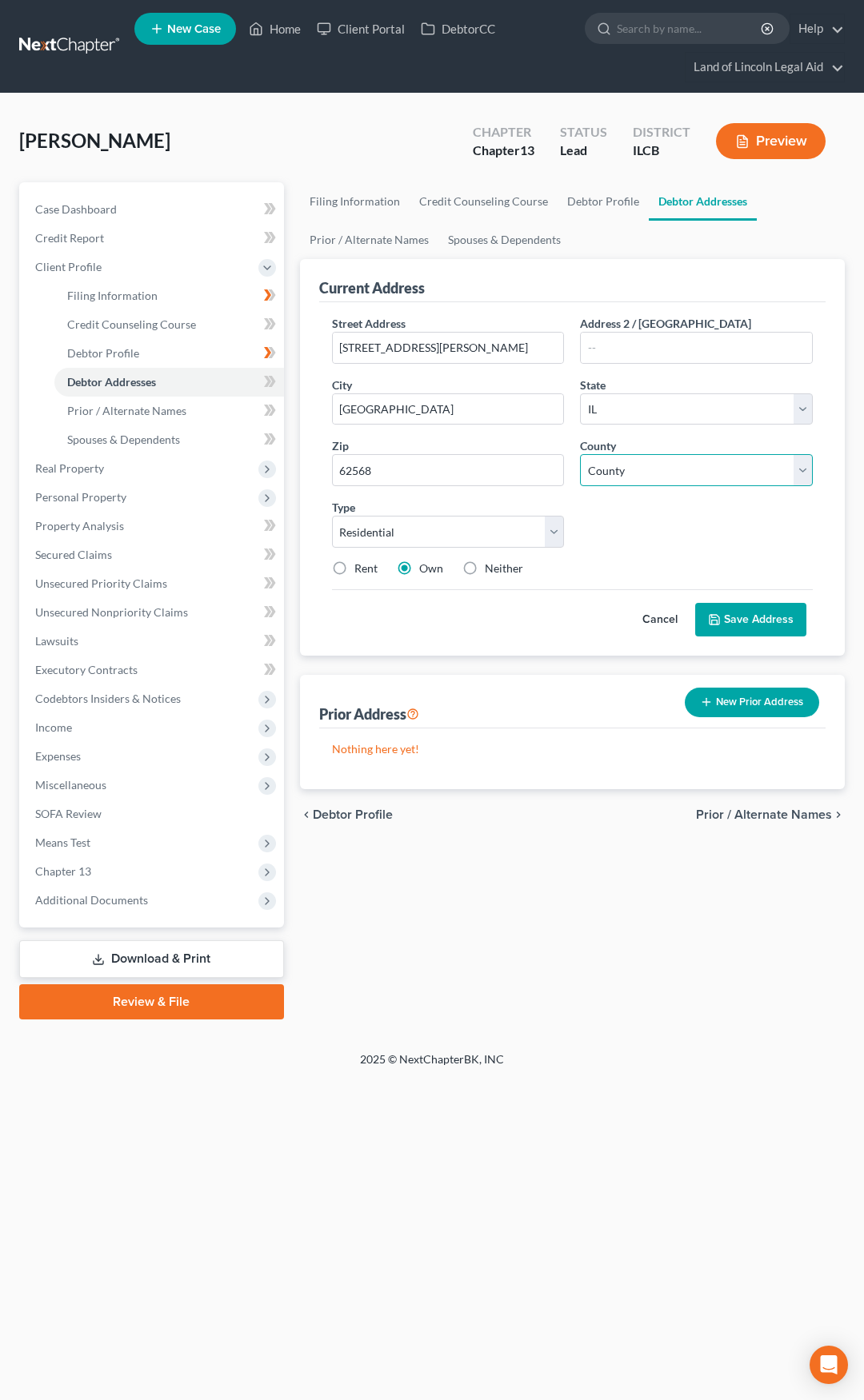
click at [674, 470] on select "County [GEOGRAPHIC_DATA] [GEOGRAPHIC_DATA] [GEOGRAPHIC_DATA] [GEOGRAPHIC_DATA] …" at bounding box center [696, 470] width 232 height 32
select select "10"
click at [580, 454] on select "County [GEOGRAPHIC_DATA] [GEOGRAPHIC_DATA] [GEOGRAPHIC_DATA] [GEOGRAPHIC_DATA] …" at bounding box center [696, 470] width 232 height 32
click at [735, 612] on button "Save Address" at bounding box center [751, 619] width 111 height 33
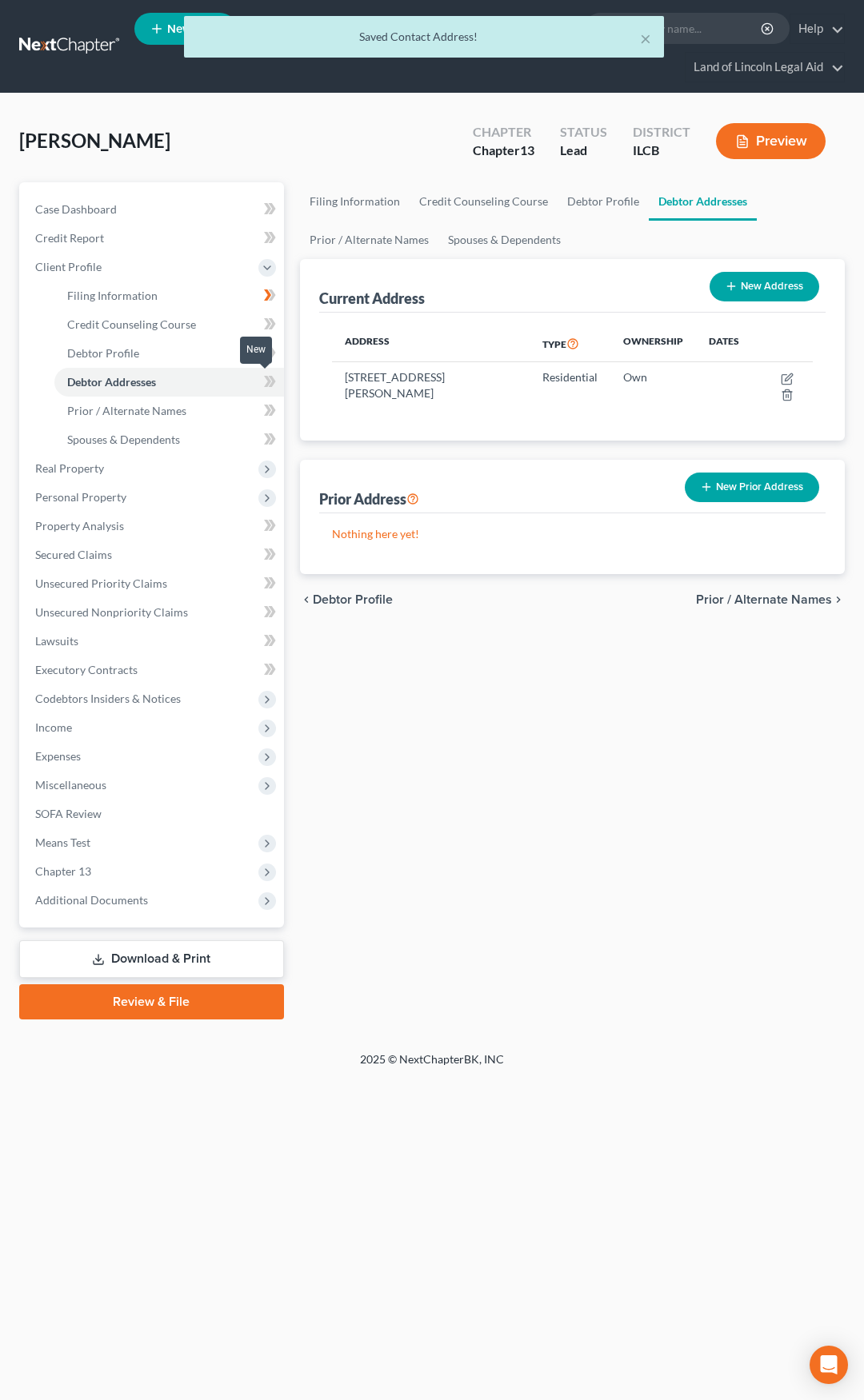
click at [277, 384] on span at bounding box center [270, 383] width 28 height 24
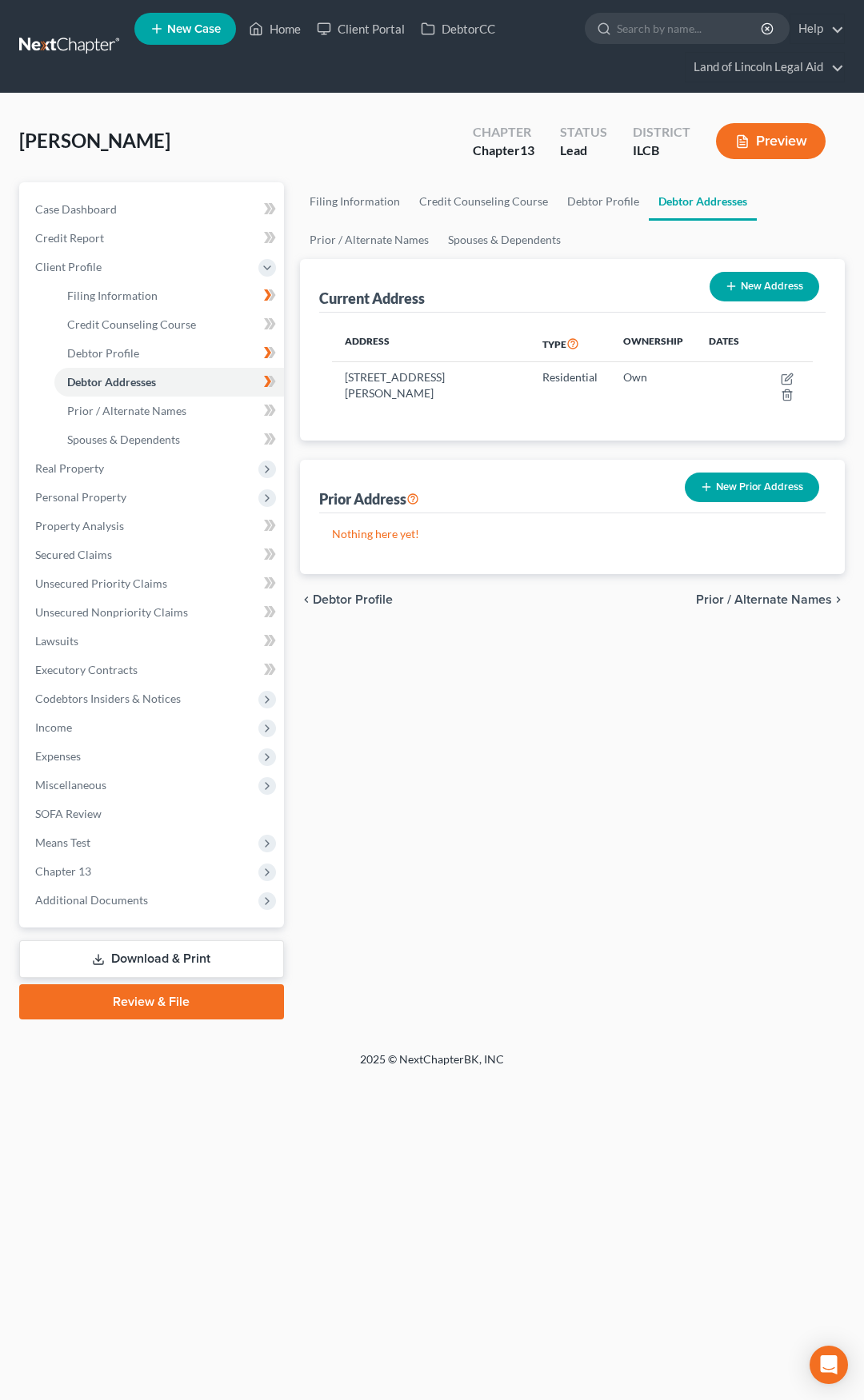
click at [741, 601] on span "Prior / Alternate Names" at bounding box center [764, 599] width 136 height 12
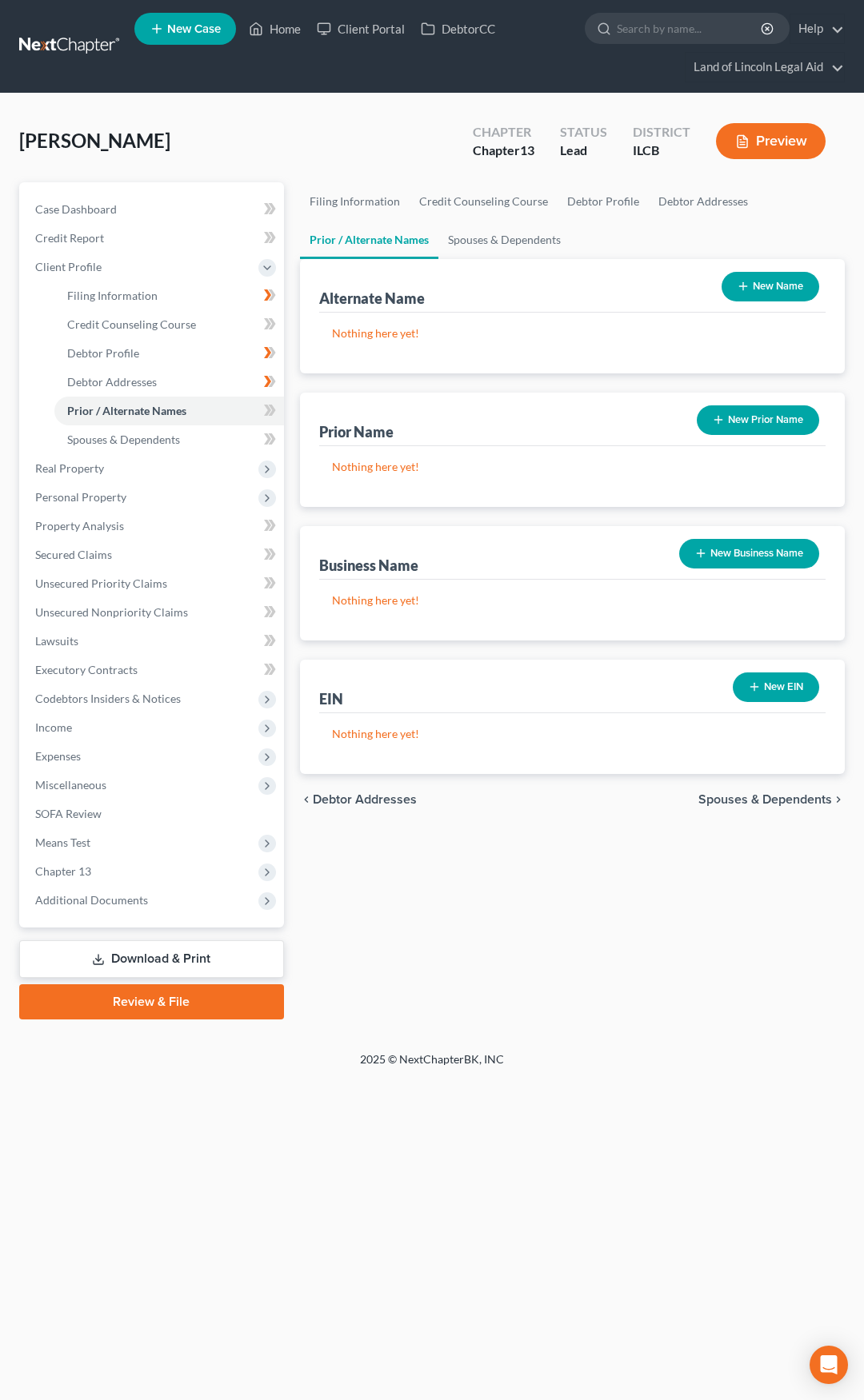
click at [722, 801] on span "Spouses & Dependents" at bounding box center [765, 799] width 133 height 12
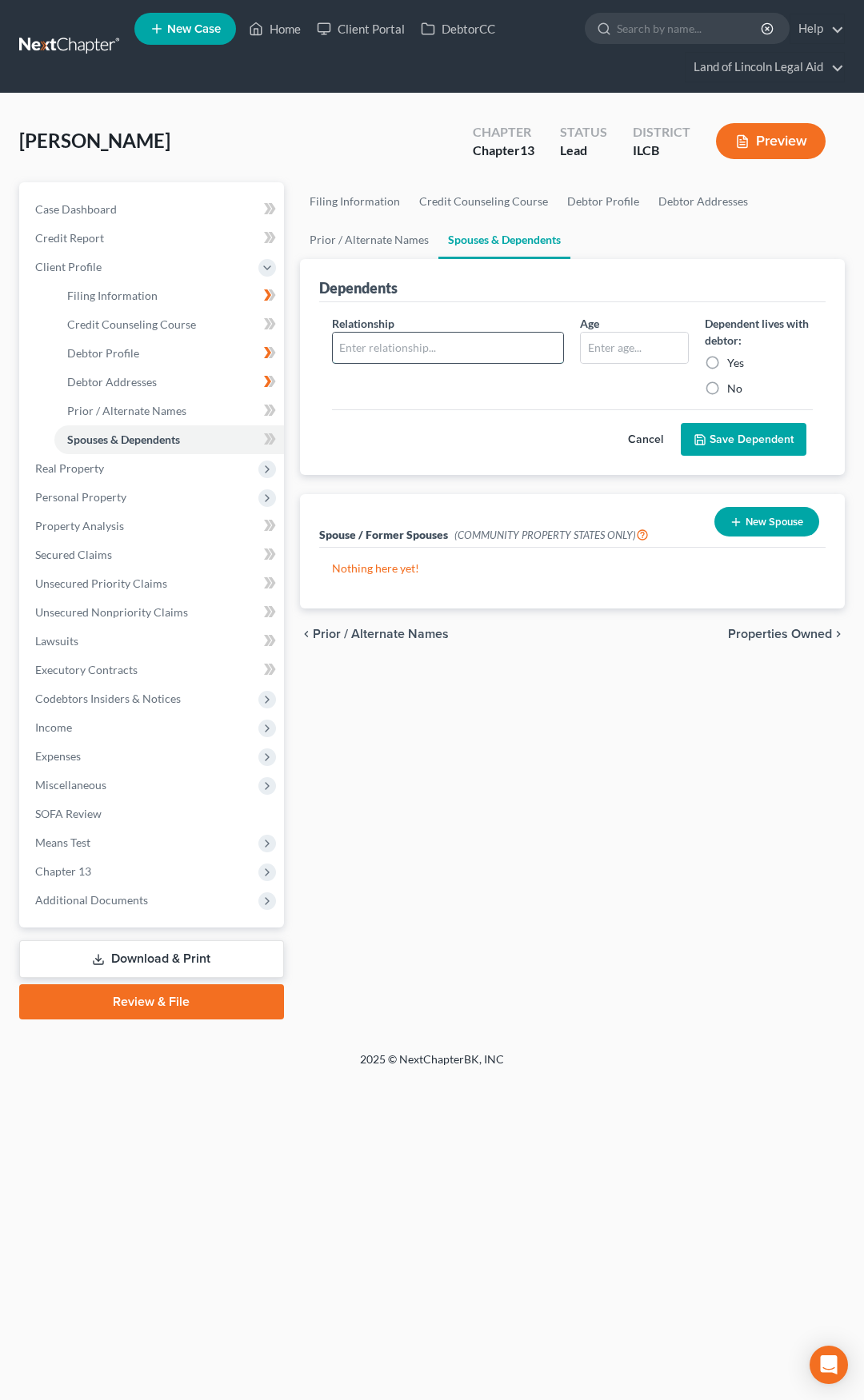
click at [406, 359] on input "text" at bounding box center [448, 348] width 231 height 30
type input "Son"
type input "10"
click at [727, 363] on label "Yes" at bounding box center [735, 363] width 17 height 16
click at [733, 363] on input "Yes" at bounding box center [738, 360] width 10 height 10
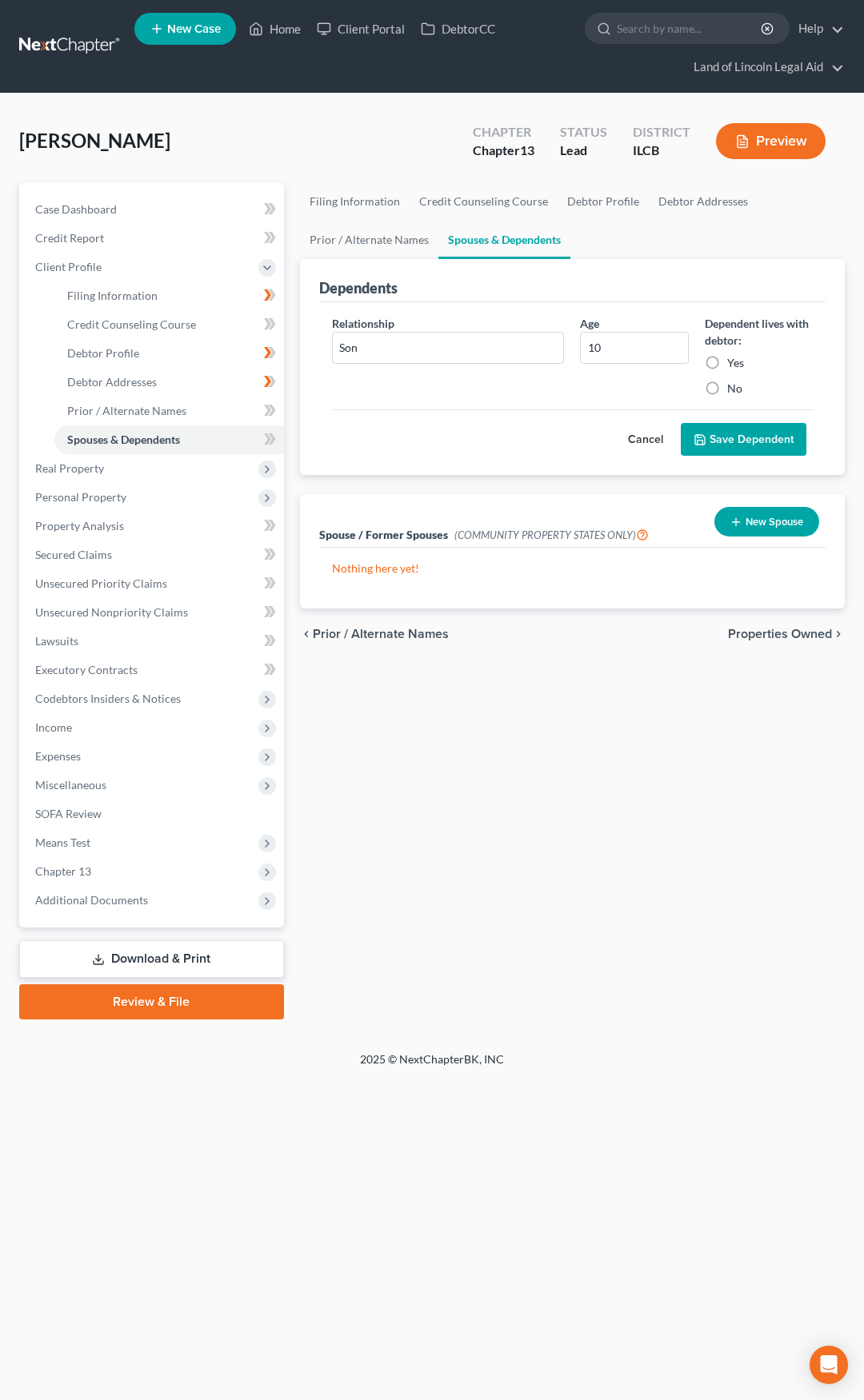
radio input "true"
click at [735, 431] on button "Save Dependent" at bounding box center [744, 439] width 126 height 33
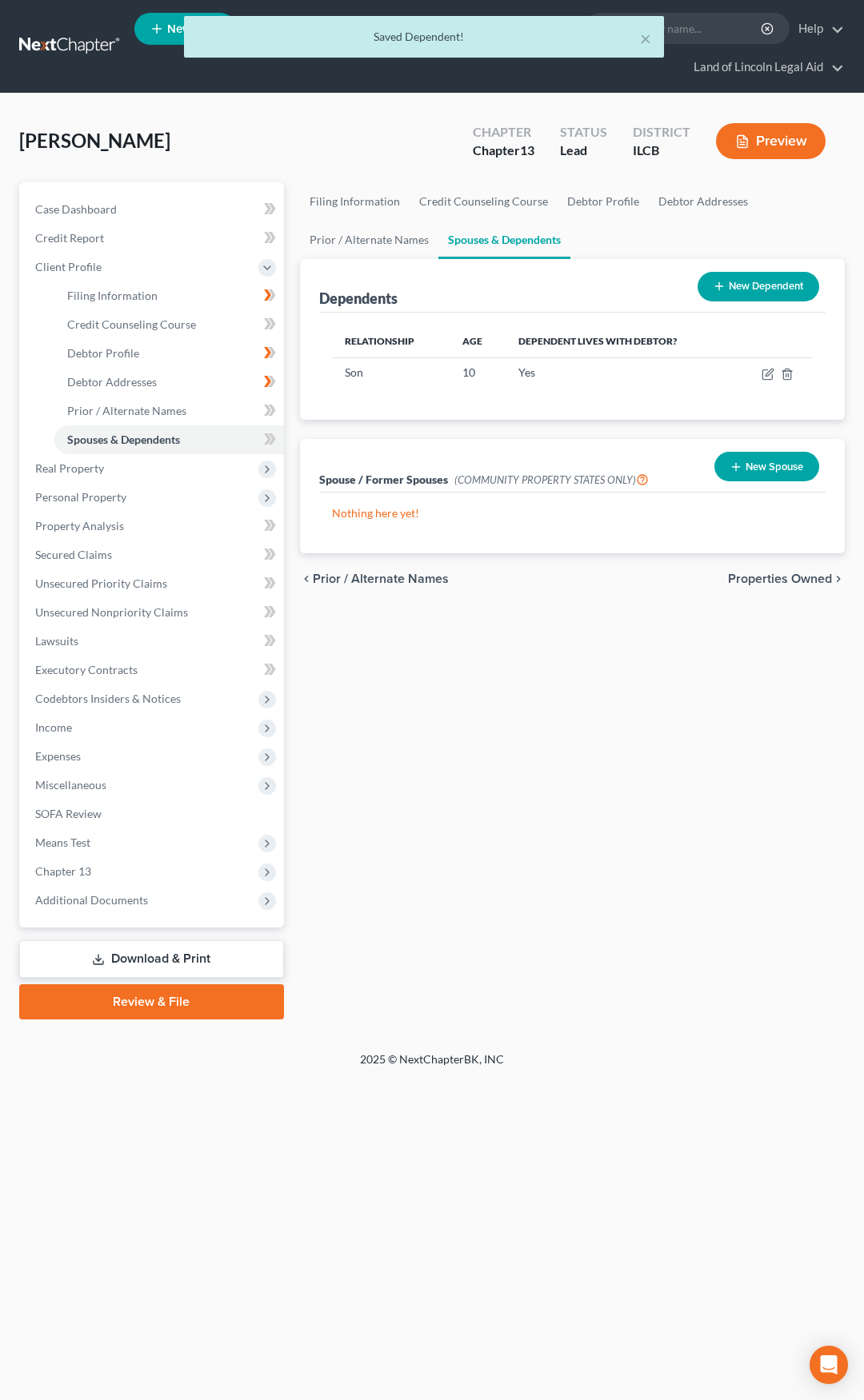
click at [724, 279] on button "New Dependent" at bounding box center [758, 287] width 122 height 30
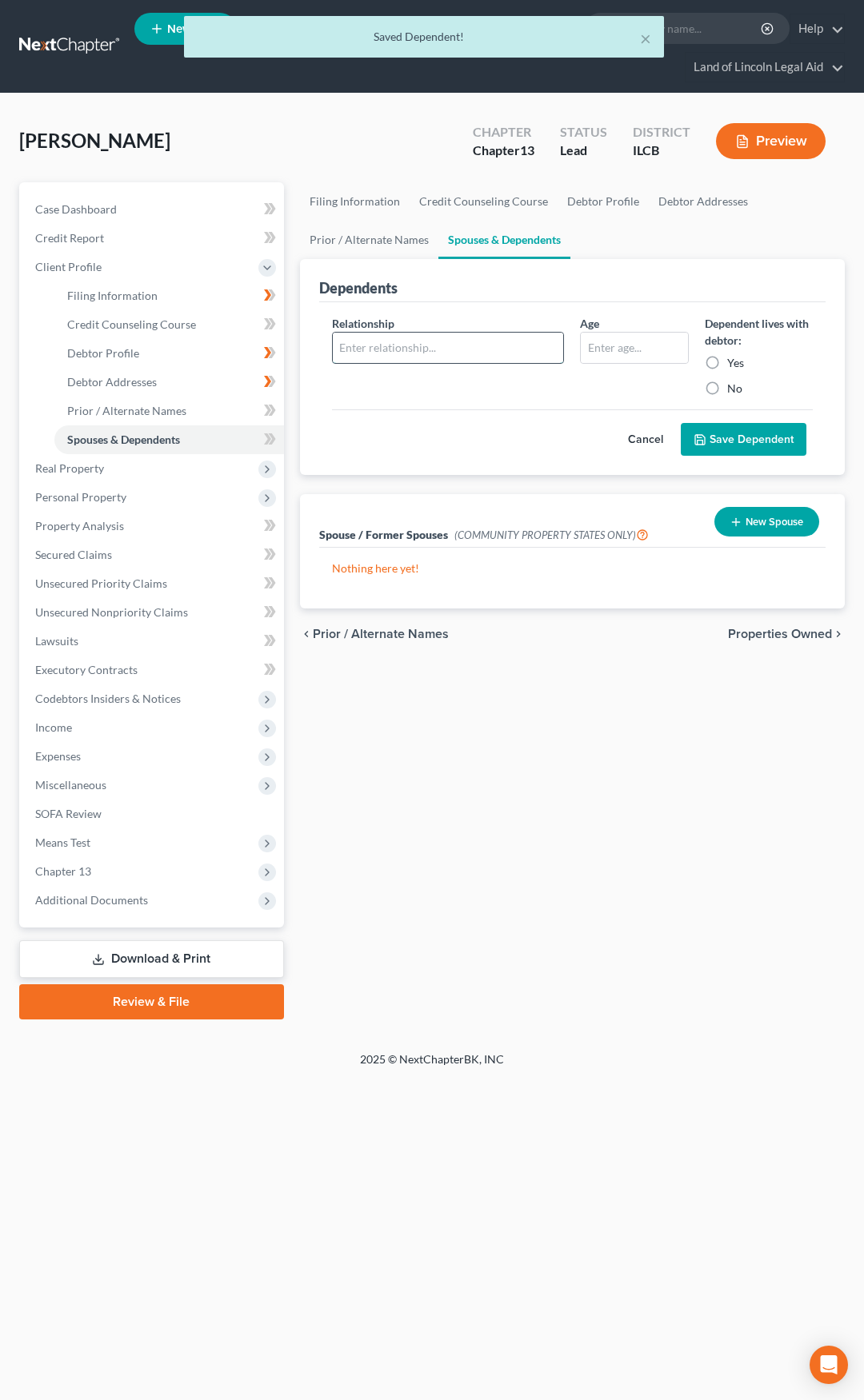
click at [499, 347] on input "text" at bounding box center [448, 348] width 231 height 30
type input "Son"
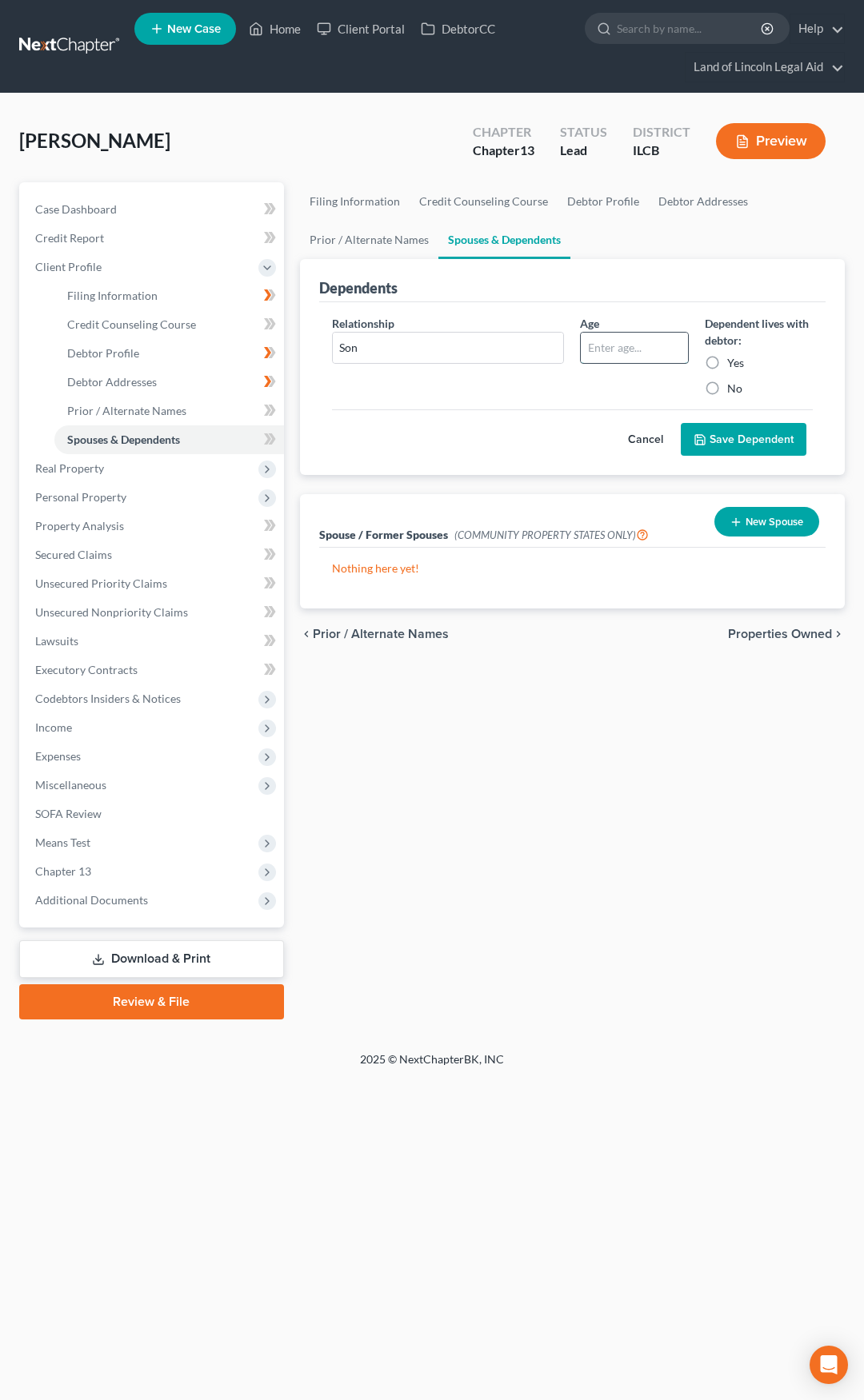
click at [621, 339] on input "text" at bounding box center [634, 348] width 107 height 30
type input "8"
click at [727, 367] on label "Yes" at bounding box center [735, 363] width 17 height 16
click at [733, 366] on input "Yes" at bounding box center [738, 360] width 10 height 10
radio input "true"
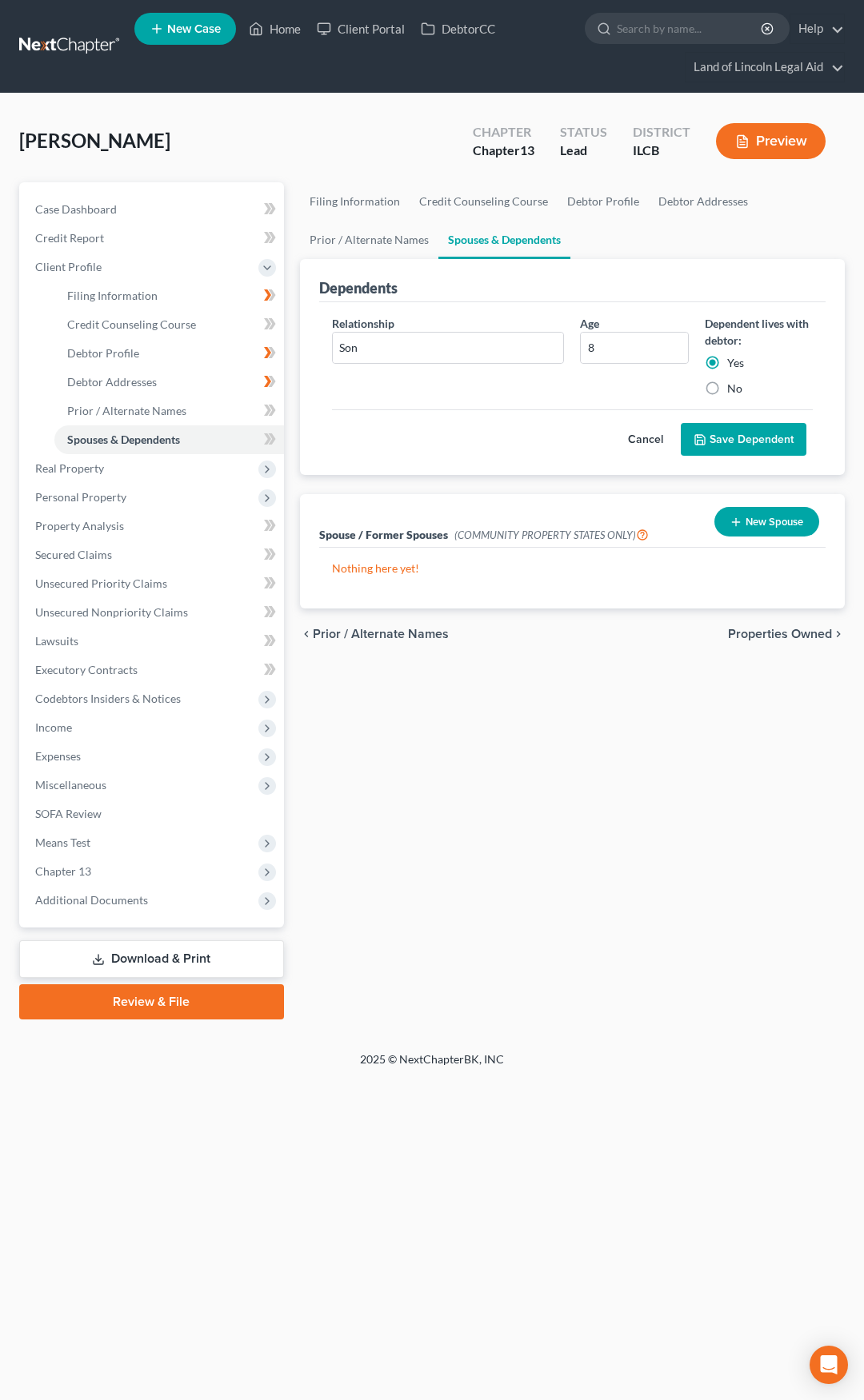
click at [716, 442] on button "Save Dependent" at bounding box center [744, 439] width 126 height 33
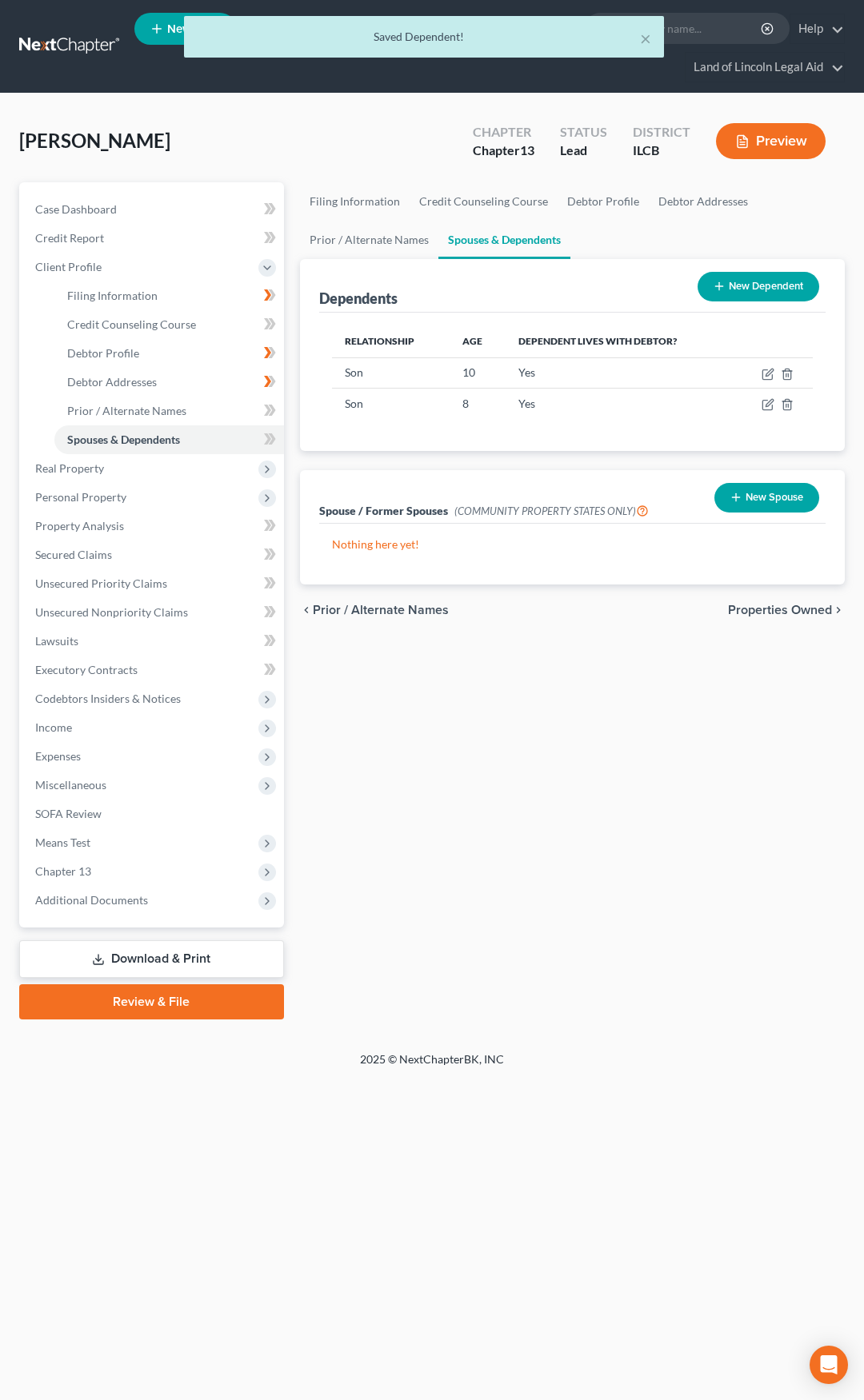
click at [741, 286] on button "New Dependent" at bounding box center [758, 287] width 122 height 30
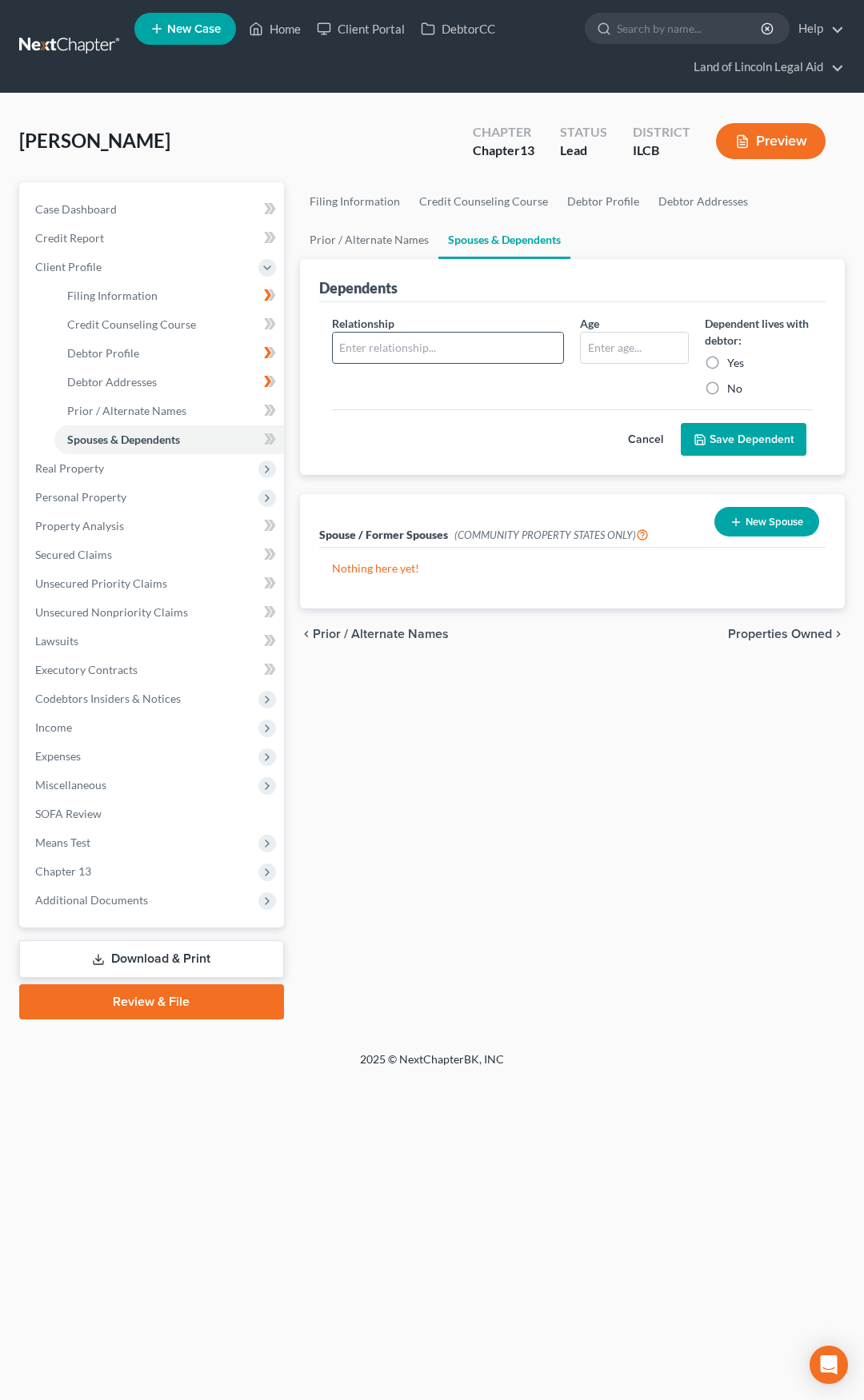
click at [487, 353] on input "text" at bounding box center [448, 348] width 231 height 30
type input "Daughter"
click at [612, 350] on input "text" at bounding box center [634, 348] width 107 height 30
type input "6"
click at [727, 362] on label "Yes" at bounding box center [735, 363] width 17 height 16
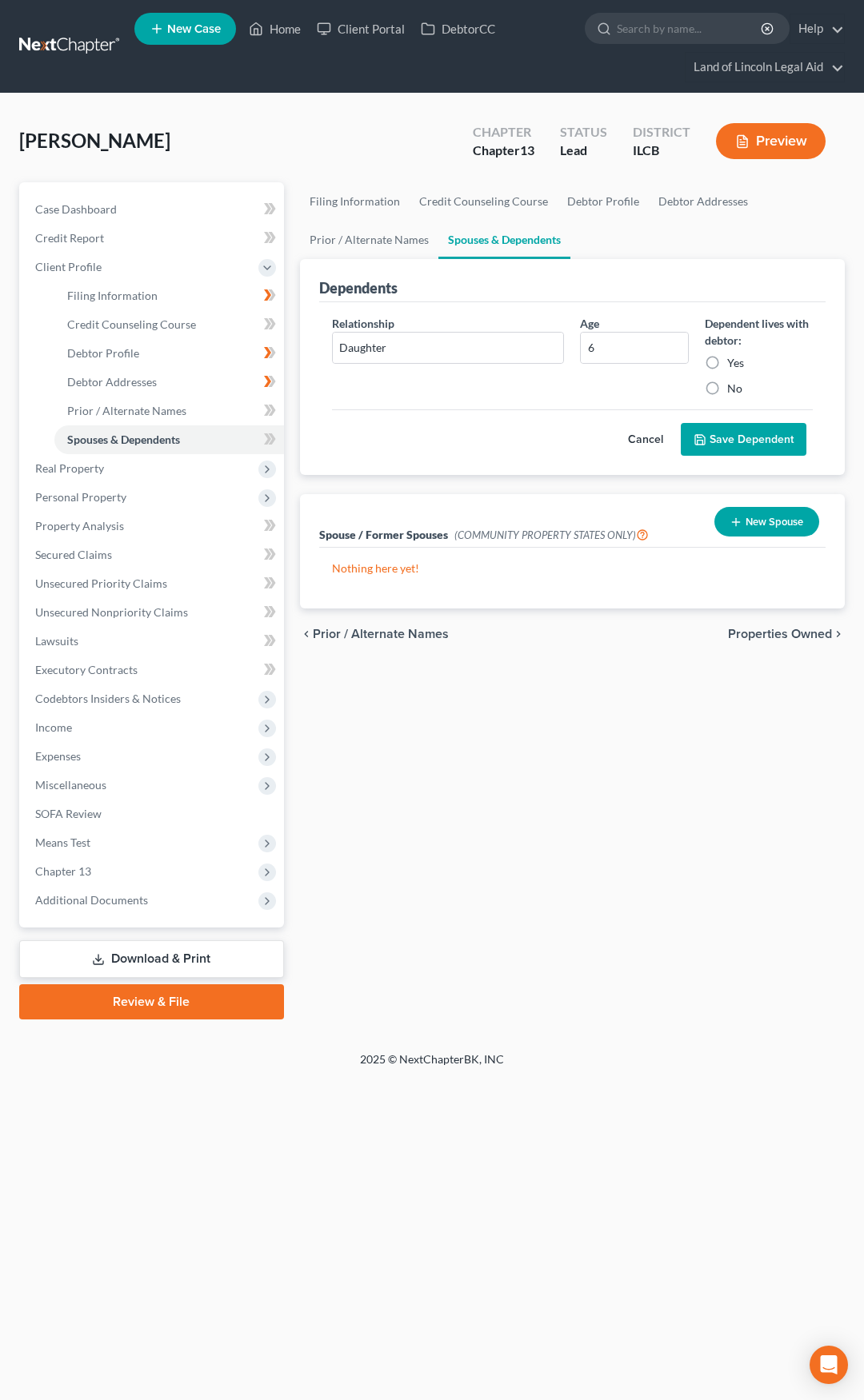
click at [733, 362] on input "Yes" at bounding box center [738, 360] width 10 height 10
radio input "true"
click at [744, 446] on button "Save Dependent" at bounding box center [744, 439] width 126 height 33
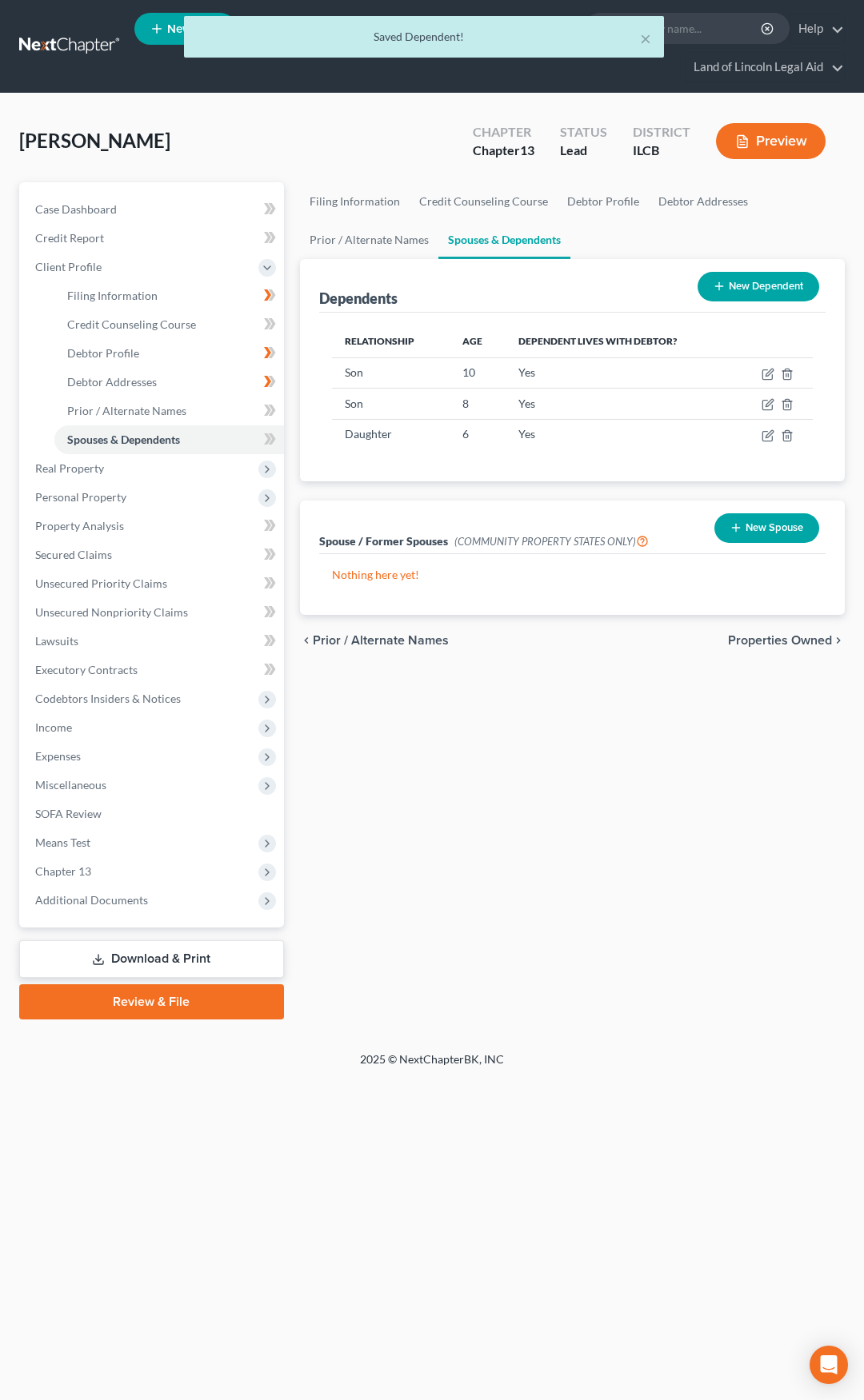
click at [745, 289] on button "New Dependent" at bounding box center [758, 287] width 122 height 30
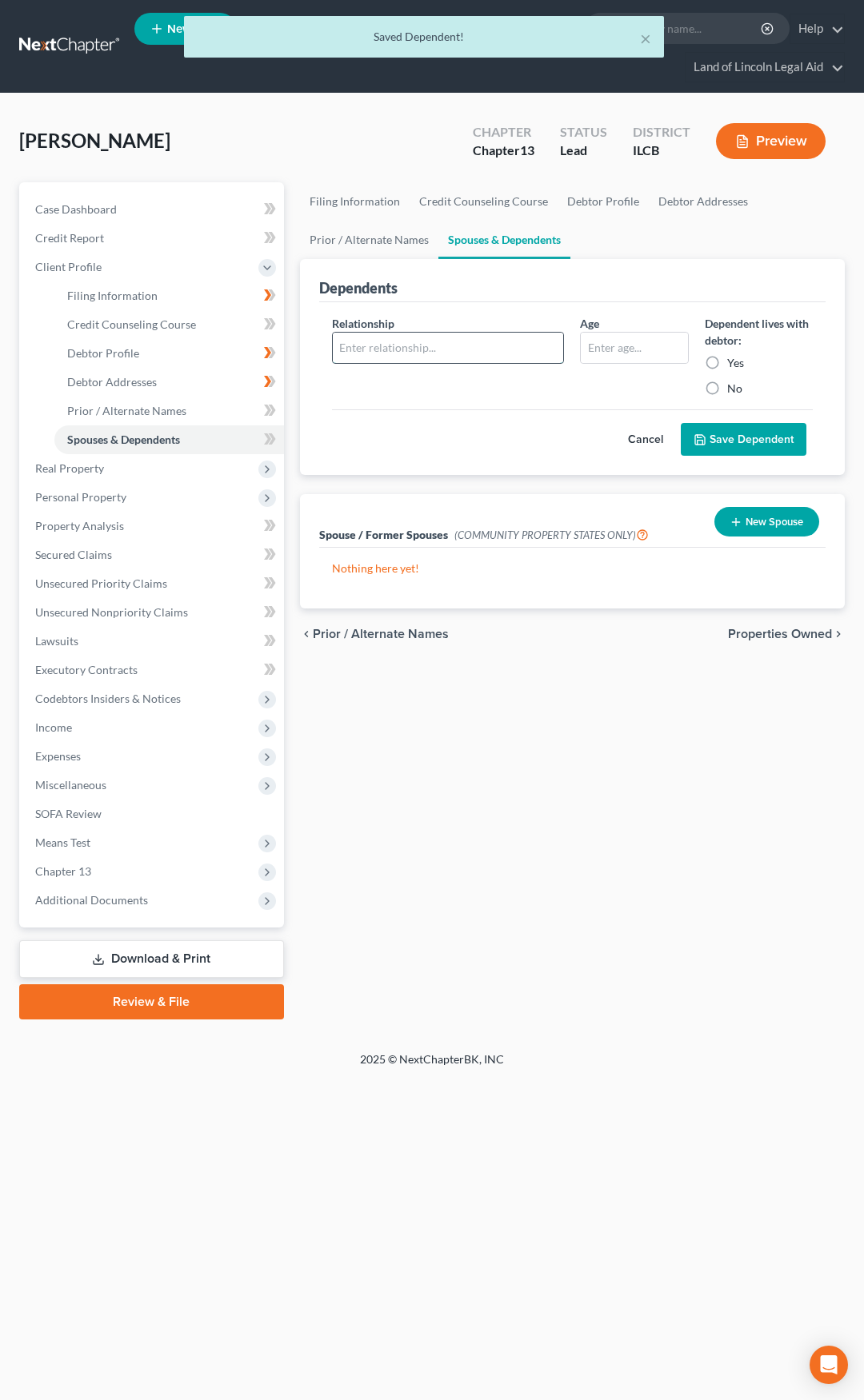
click at [462, 347] on input "text" at bounding box center [448, 348] width 231 height 30
type input "Son"
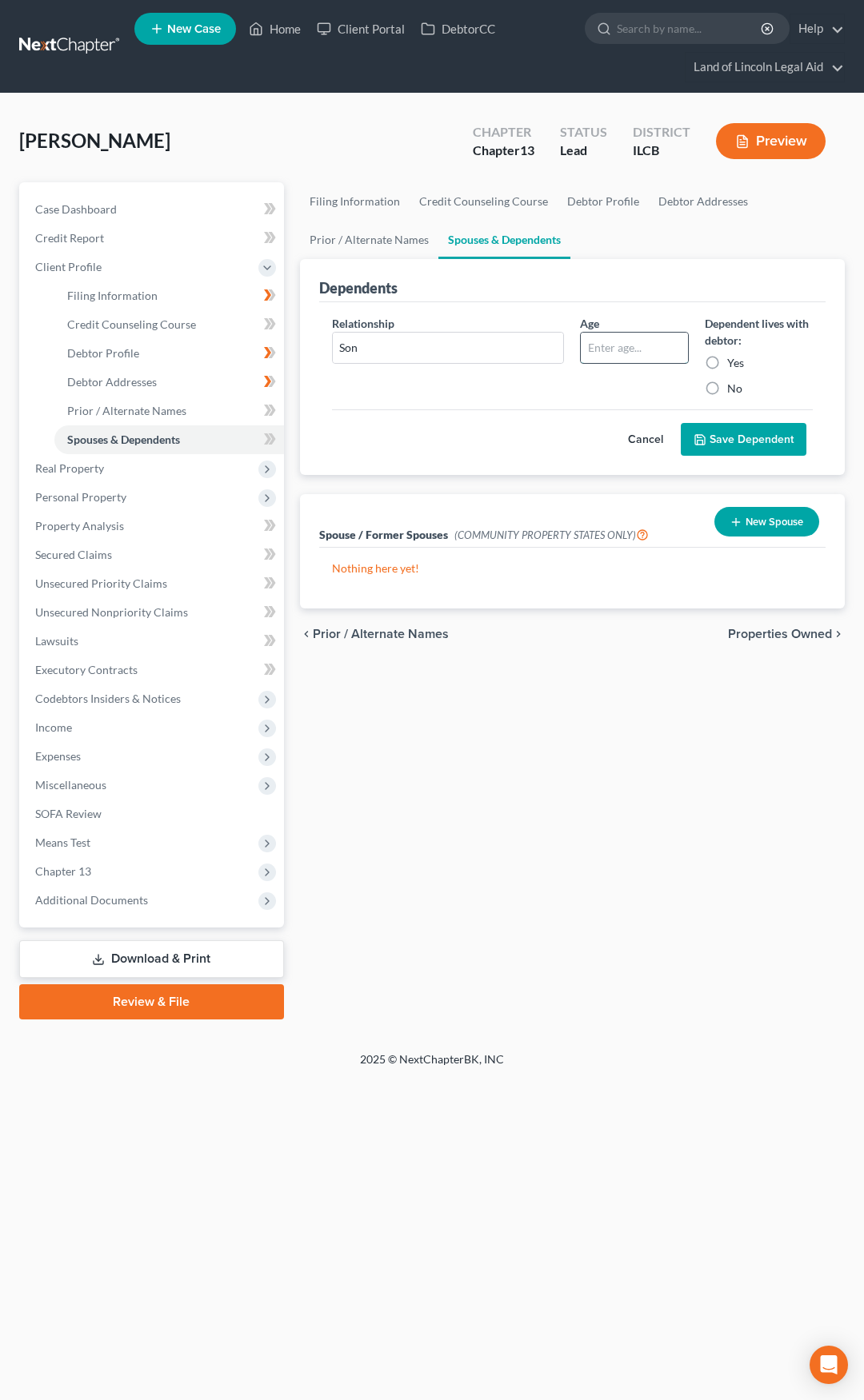
click at [601, 348] on input "text" at bounding box center [634, 348] width 107 height 30
type input "5"
click at [727, 360] on label "Yes" at bounding box center [735, 363] width 17 height 16
click at [733, 360] on input "Yes" at bounding box center [738, 360] width 10 height 10
radio input "true"
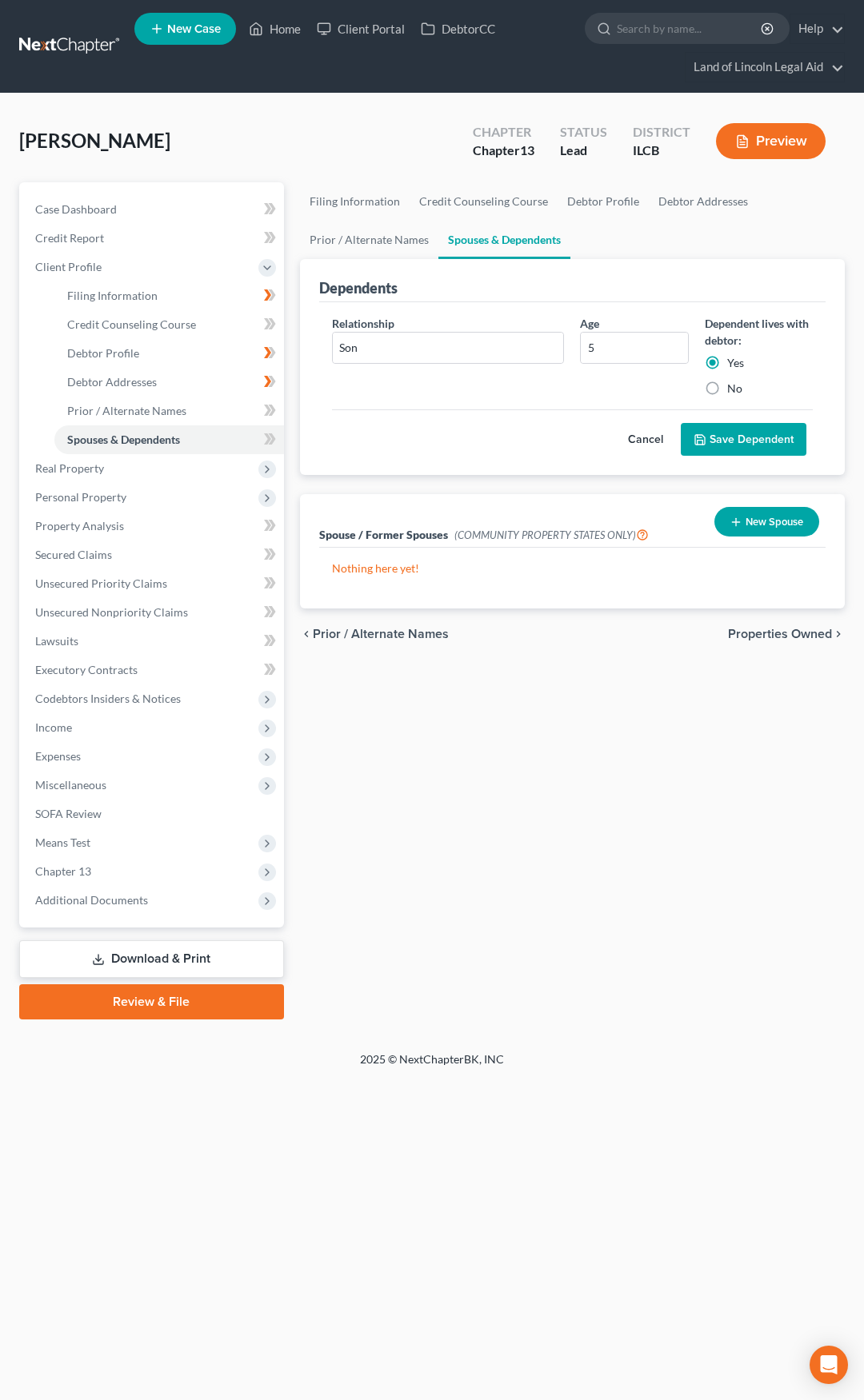
click at [745, 433] on button "Save Dependent" at bounding box center [744, 439] width 126 height 33
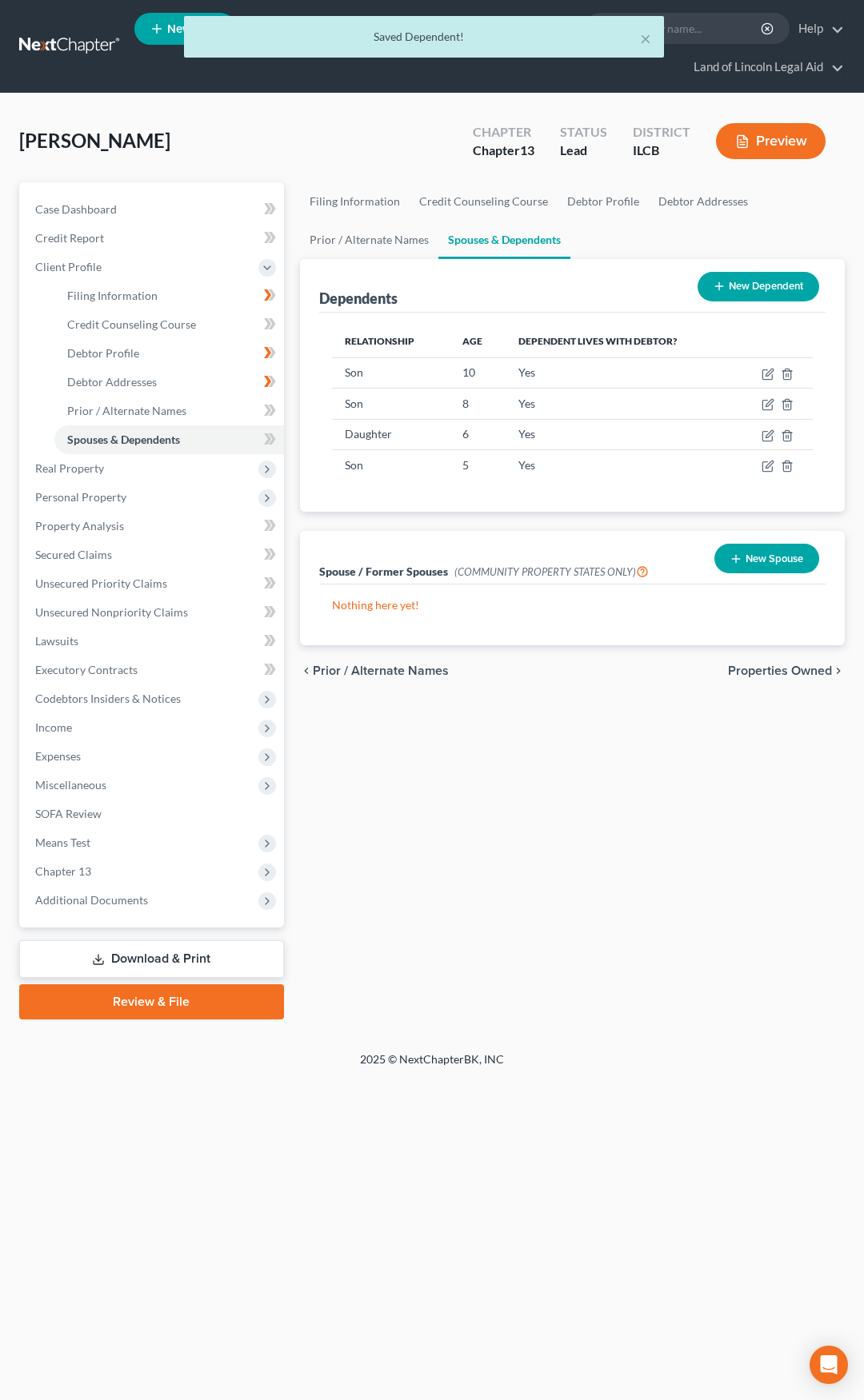
click at [752, 295] on button "New Dependent" at bounding box center [758, 287] width 122 height 30
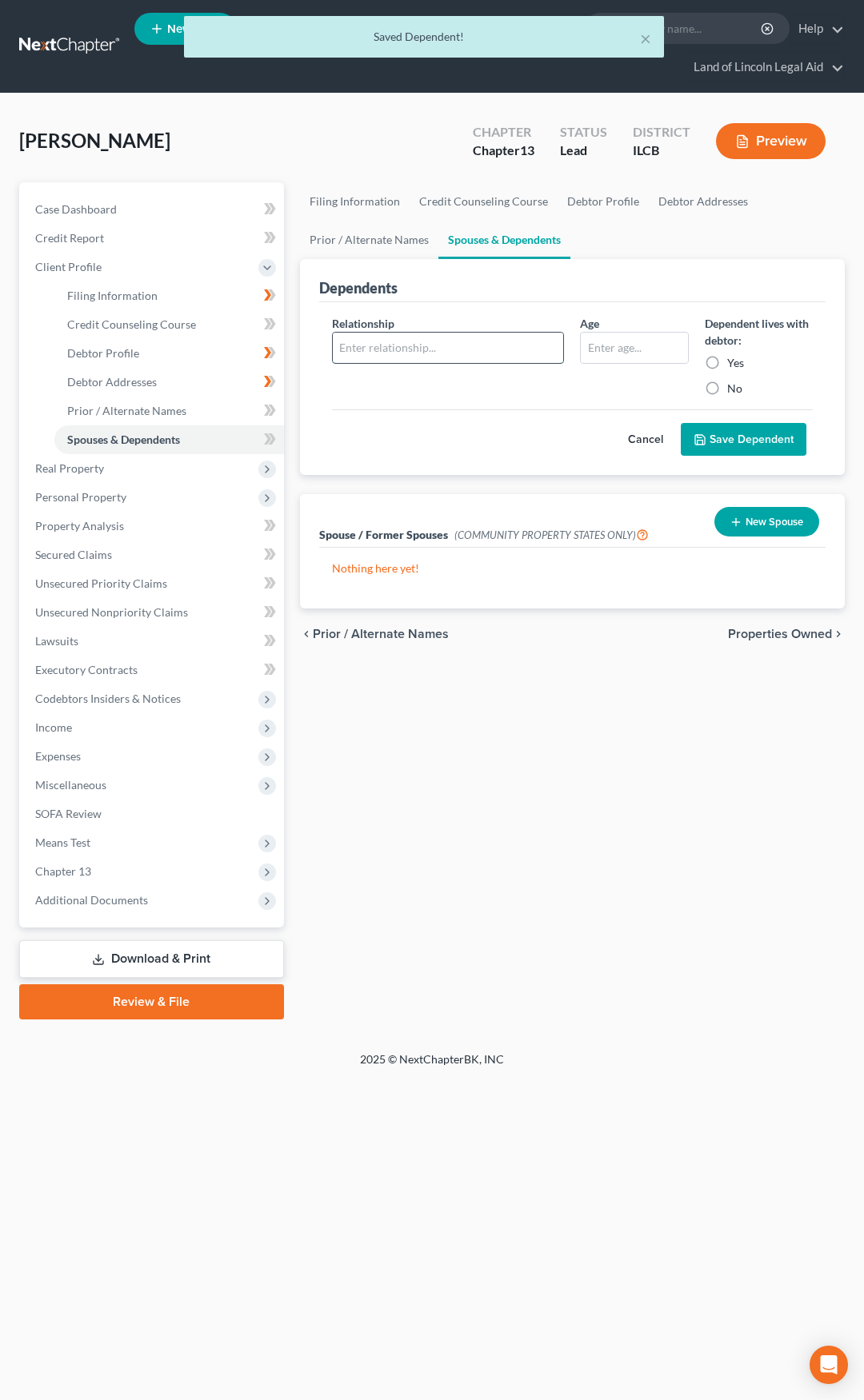
click at [511, 350] on input "text" at bounding box center [448, 348] width 231 height 30
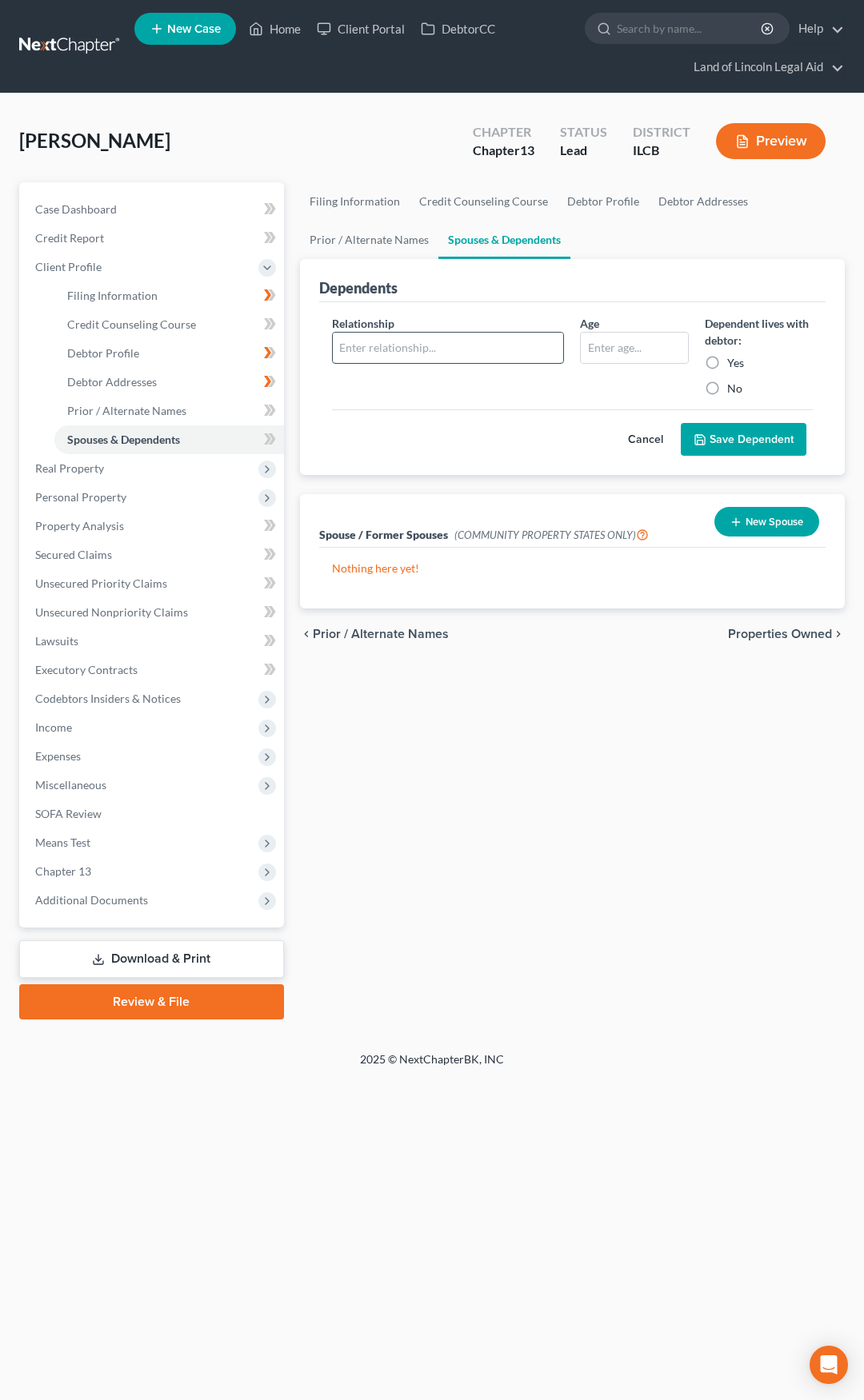
type input "Son"
click at [607, 354] on input "text" at bounding box center [634, 348] width 107 height 30
type input "3"
click at [727, 365] on label "Yes" at bounding box center [735, 363] width 17 height 16
click at [733, 365] on input "Yes" at bounding box center [738, 360] width 10 height 10
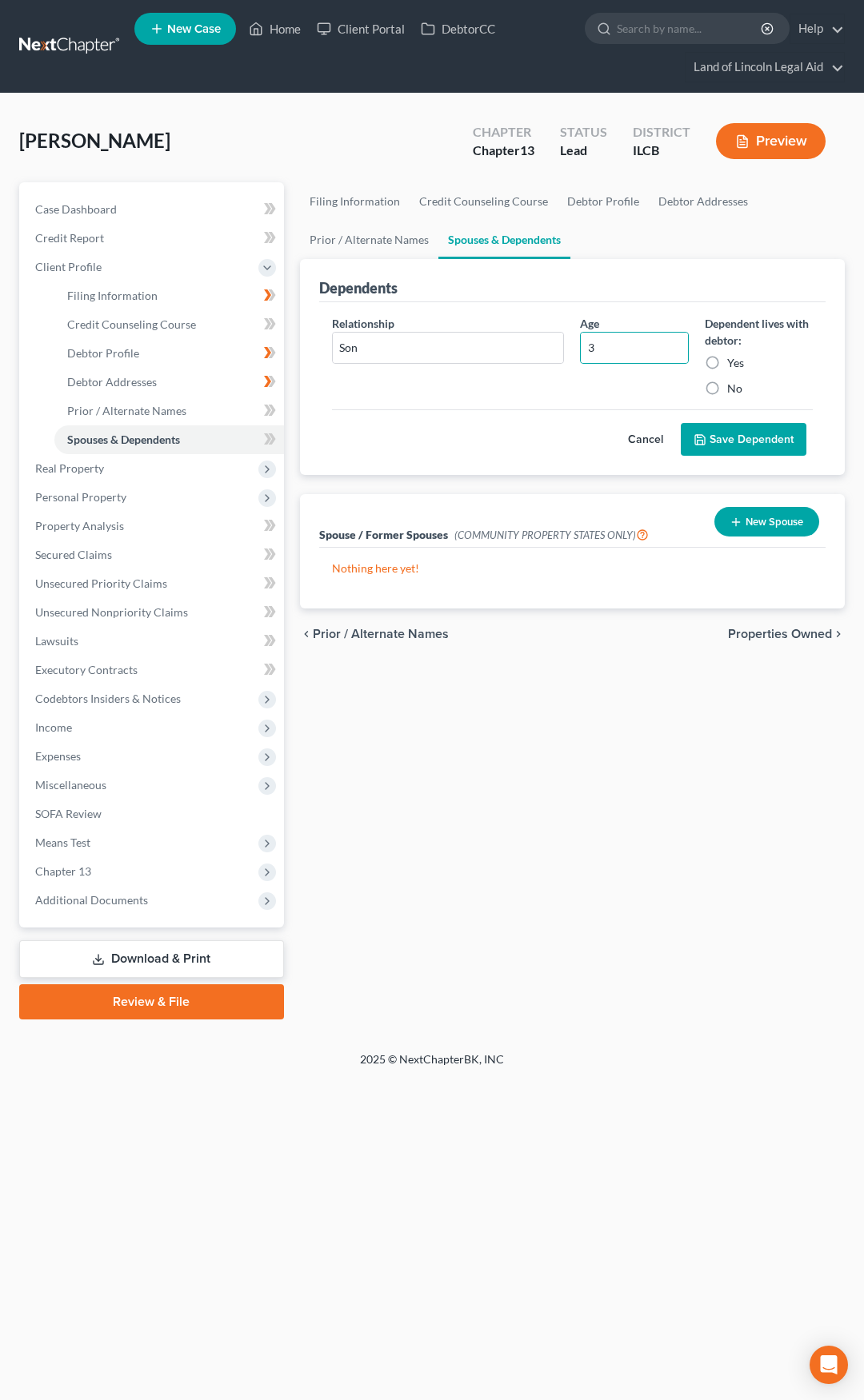
radio input "true"
click at [716, 437] on button "Save Dependent" at bounding box center [744, 439] width 126 height 33
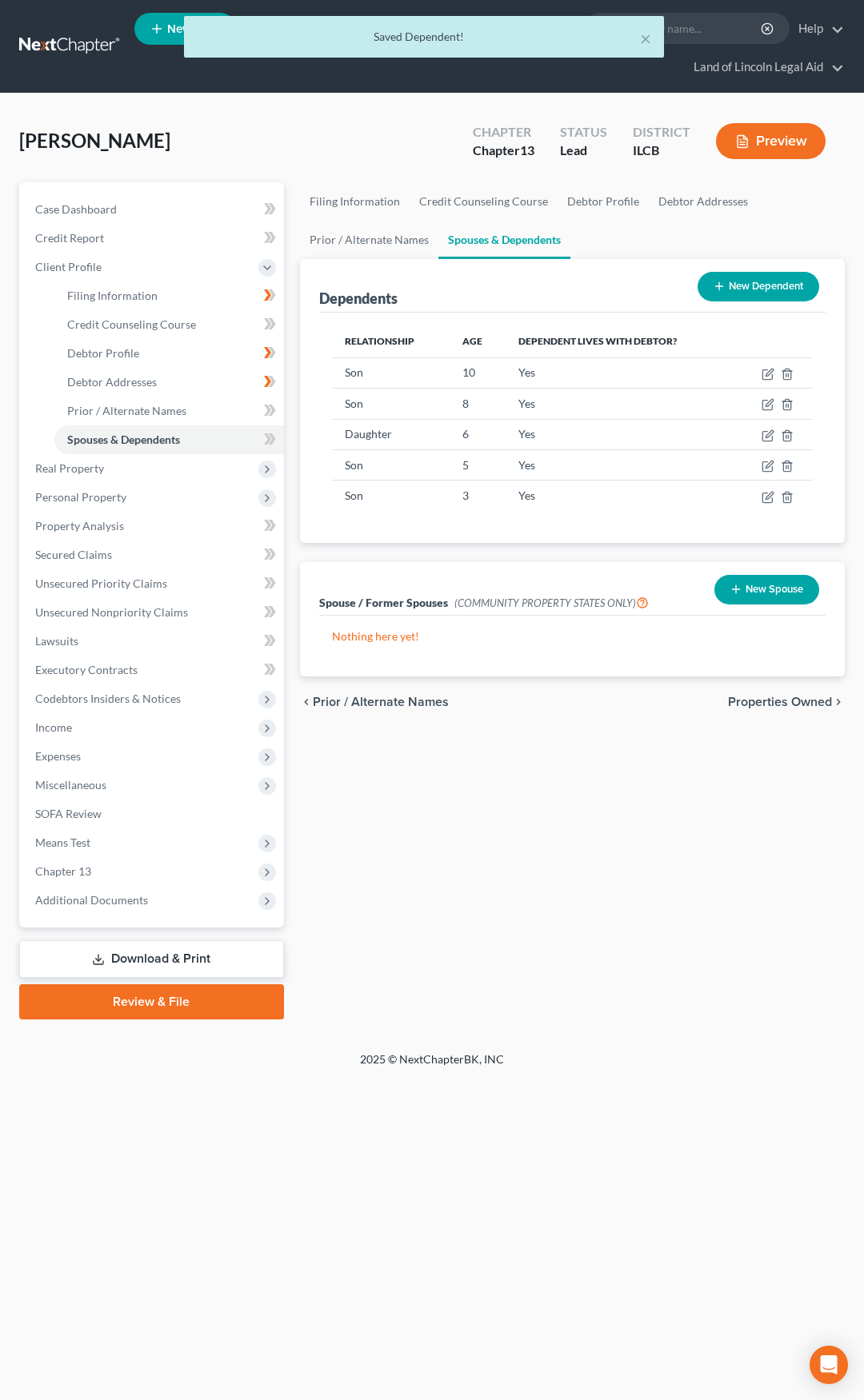
click at [737, 290] on button "New Dependent" at bounding box center [758, 287] width 122 height 30
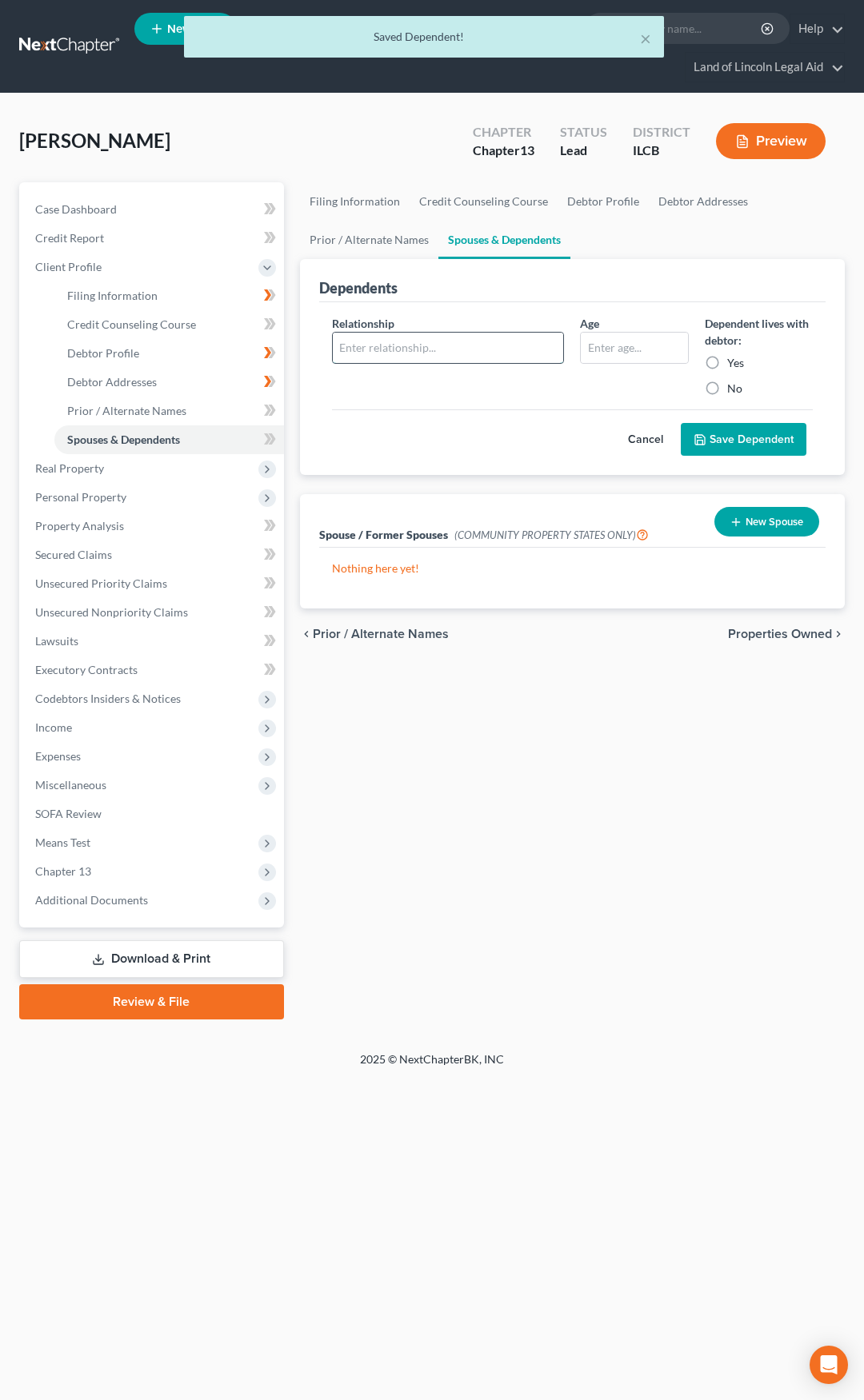
click at [496, 356] on input "text" at bounding box center [448, 348] width 231 height 30
type input "Son"
click at [601, 348] on input "text" at bounding box center [634, 348] width 107 height 30
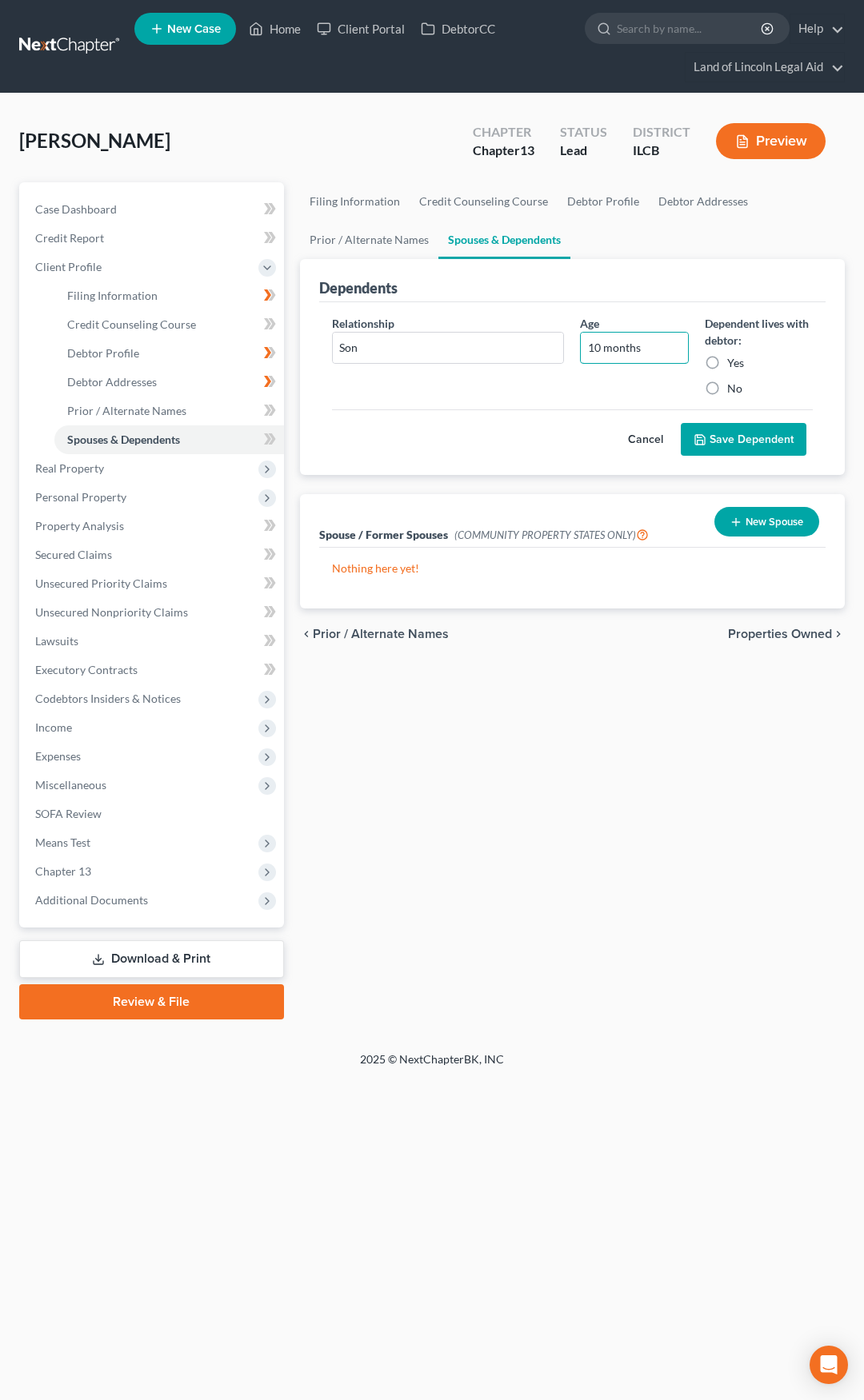
type input "10 months"
click at [727, 365] on label "Yes" at bounding box center [735, 363] width 17 height 16
click at [733, 365] on input "Yes" at bounding box center [738, 360] width 10 height 10
radio input "true"
click at [739, 450] on button "Save Dependent" at bounding box center [744, 439] width 126 height 33
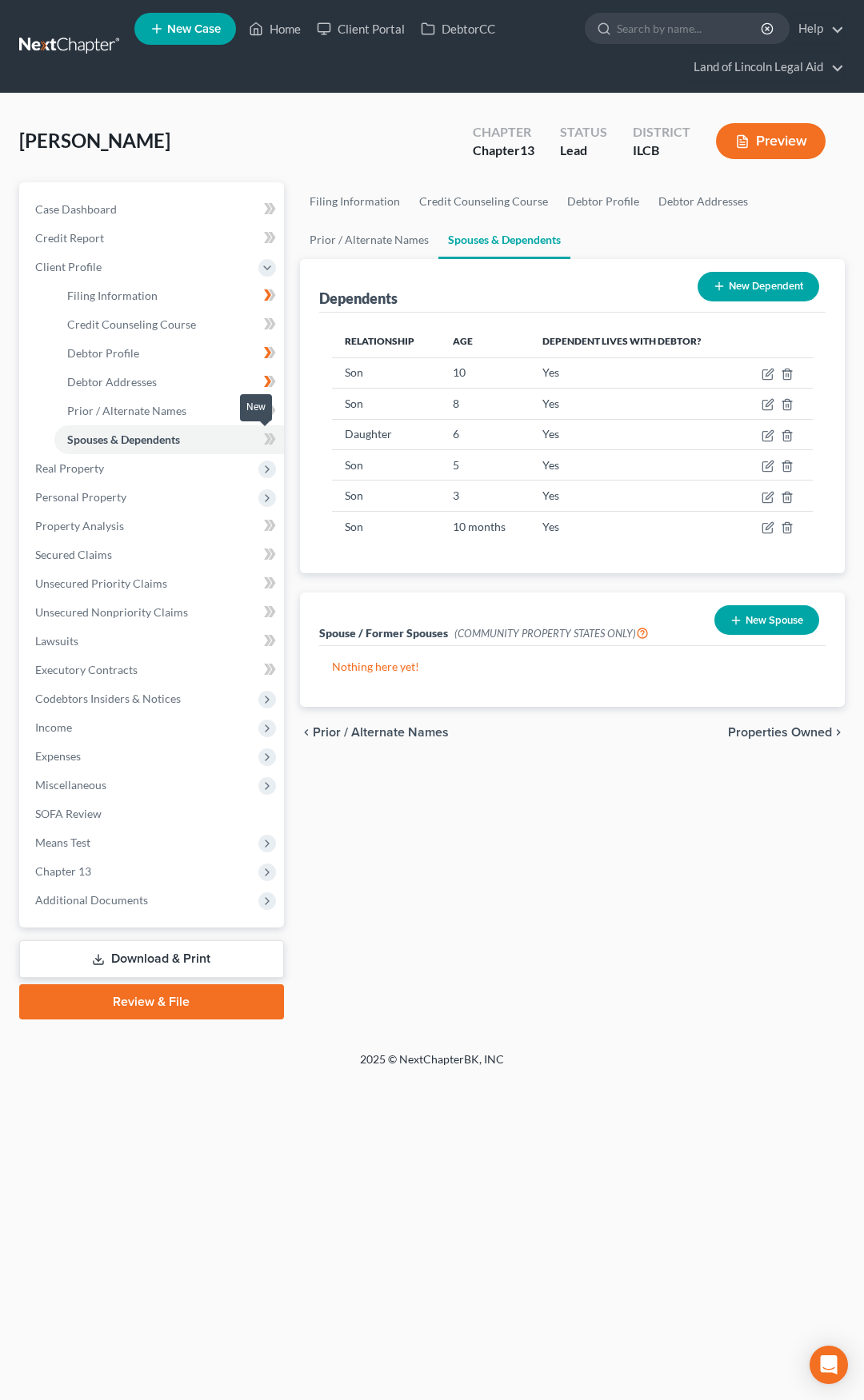
click at [275, 440] on icon at bounding box center [270, 439] width 12 height 20
click at [772, 731] on span "Properties Owned" at bounding box center [779, 731] width 104 height 12
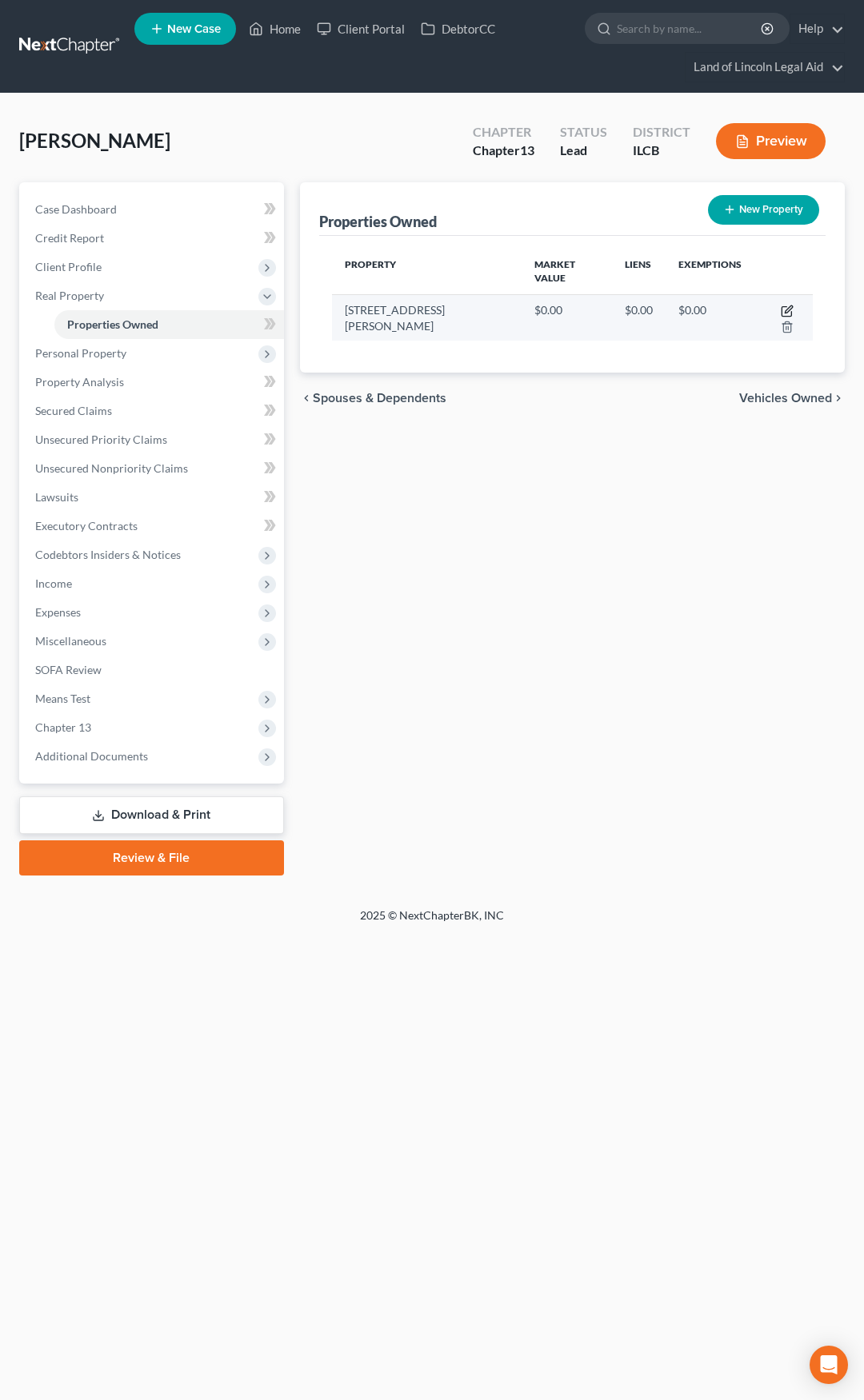
click at [781, 305] on icon "button" at bounding box center [787, 310] width 12 height 12
select select "14"
select select "10"
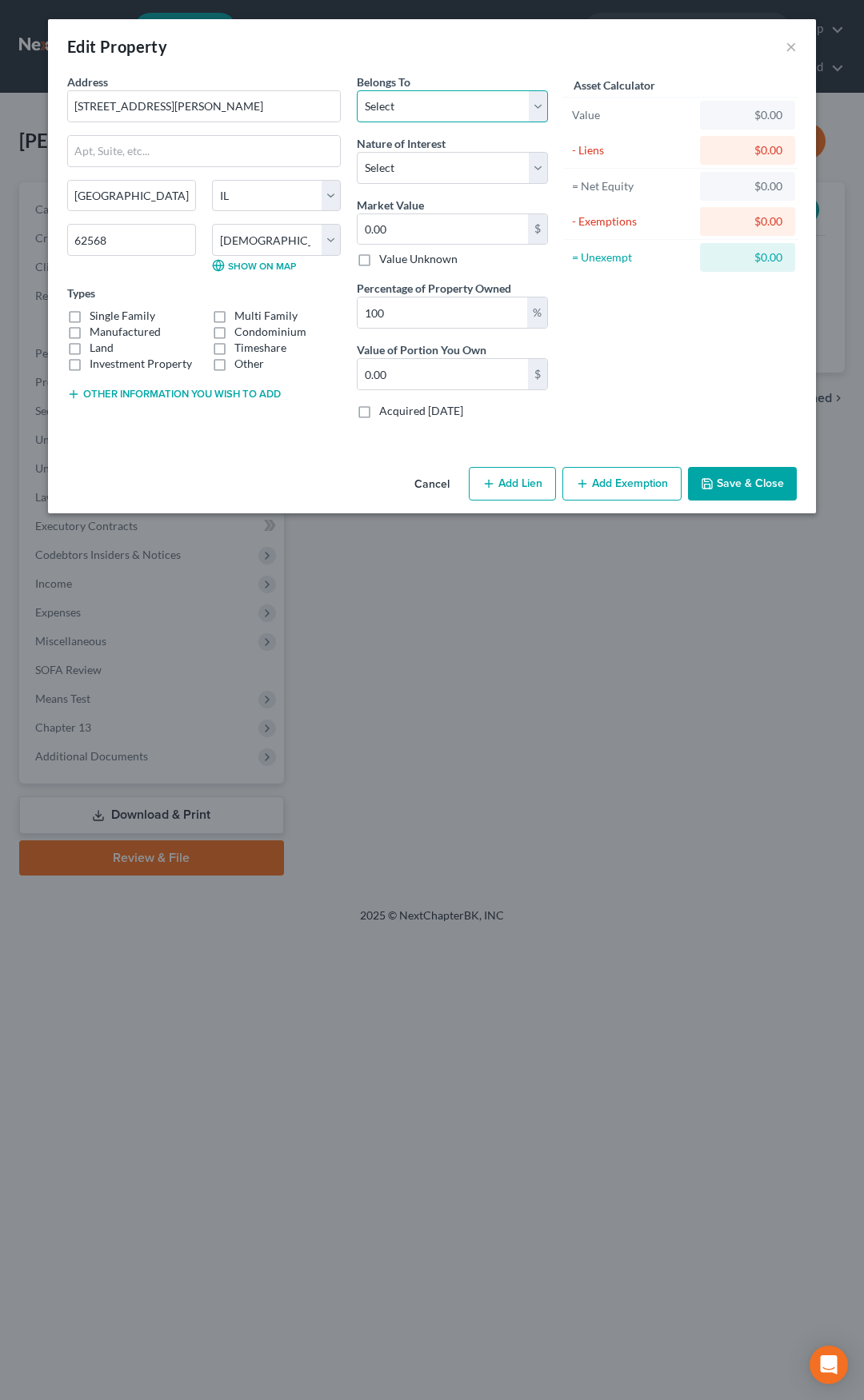
click at [401, 110] on select "Select Debtor 1 Only Debtor 2 Only Debtor 1 And Debtor 2 Only At Least One Of T…" at bounding box center [452, 107] width 191 height 32
select select "0"
click at [357, 90] on select "Select Debtor 1 Only Debtor 2 Only Debtor 1 And Debtor 2 Only At Least One Of T…" at bounding box center [452, 107] width 191 height 32
click at [90, 314] on label "Single Family" at bounding box center [122, 315] width 66 height 16
click at [96, 314] on input "Single Family" at bounding box center [101, 312] width 10 height 10
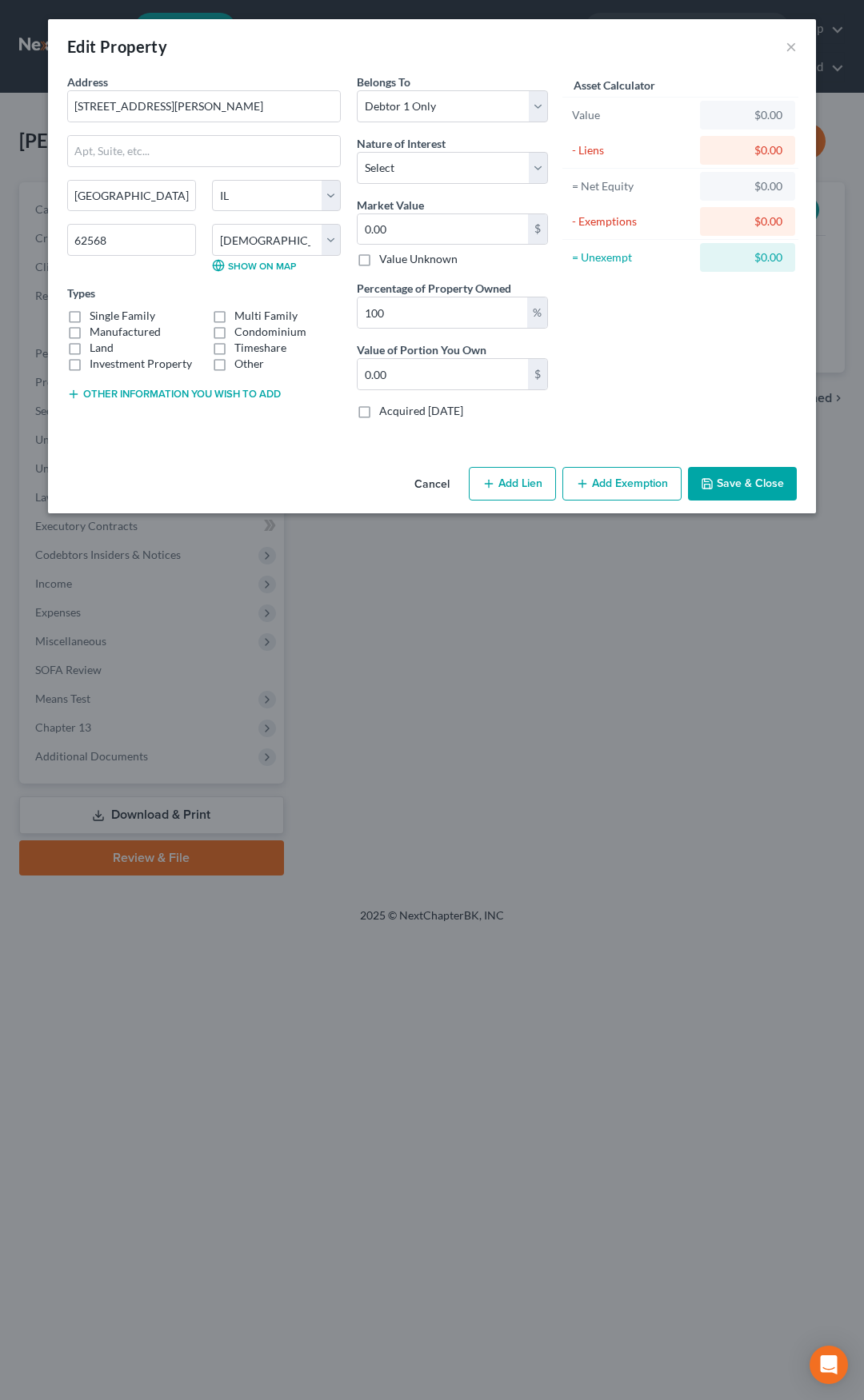
checkbox input "true"
click at [395, 169] on select "Select Fee Simple Joint Tenant Life Estate Equitable Interest Future Interest T…" at bounding box center [452, 169] width 191 height 32
select select "0"
click at [357, 152] on select "Select Fee Simple Joint Tenant Life Estate Equitable Interest Future Interest T…" at bounding box center [452, 169] width 191 height 32
